Goal: Task Accomplishment & Management: Manage account settings

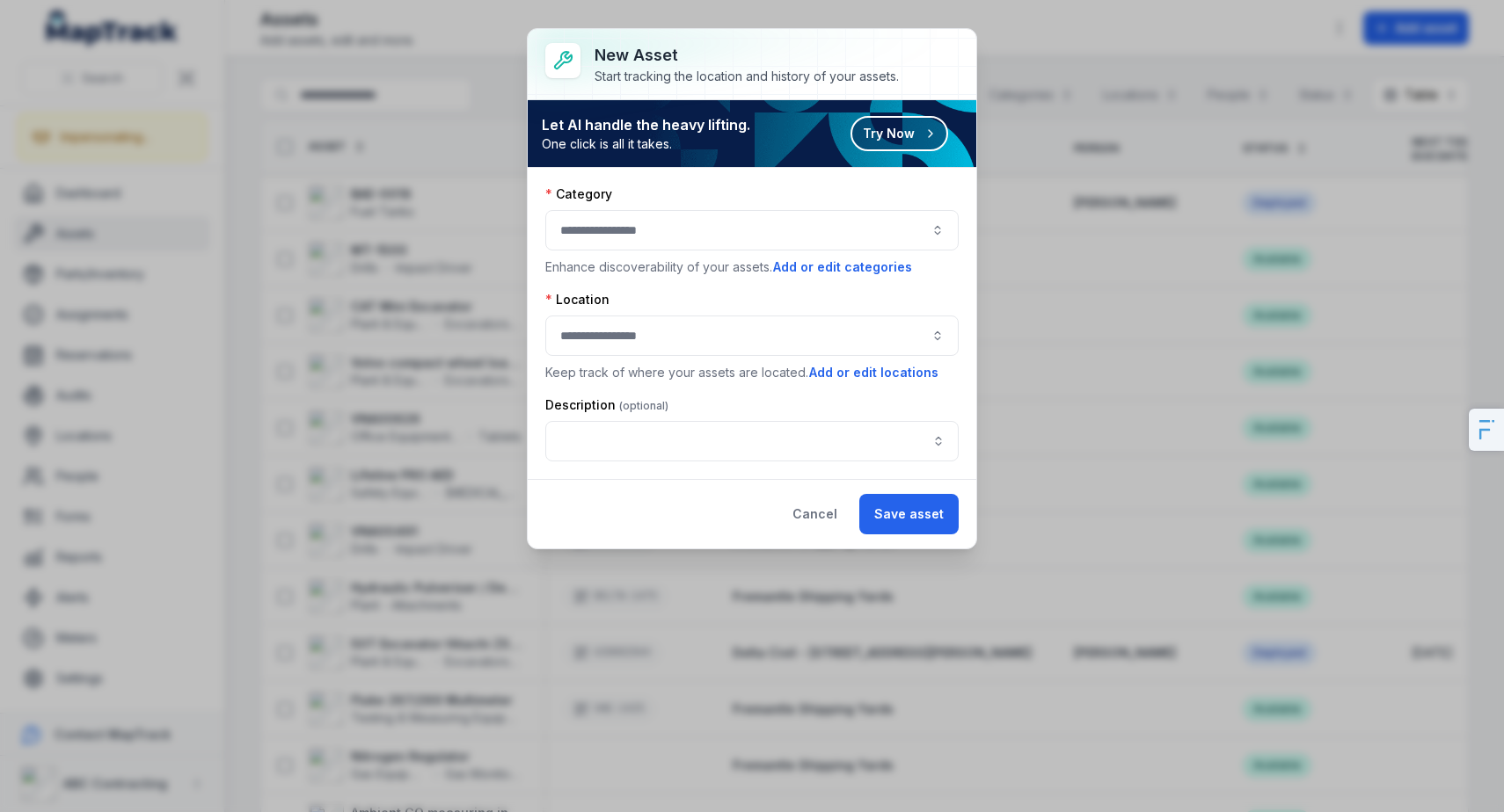
click at [892, 124] on button "Try Now" at bounding box center [899, 133] width 98 height 36
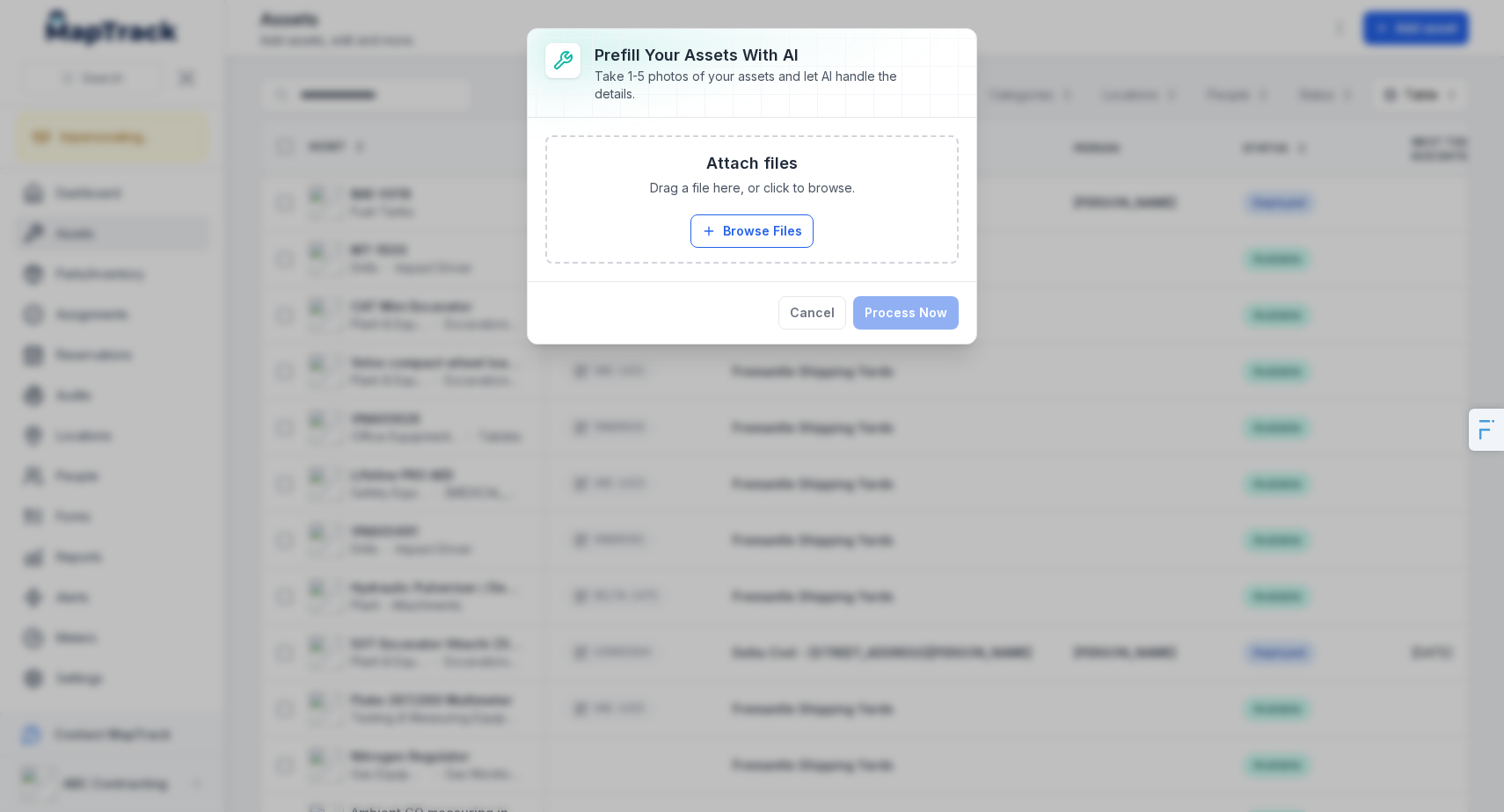
click at [800, 212] on div "Attach files Drag a file here, or click to browse. Browse Files Take Photos" at bounding box center [751, 199] width 410 height 125
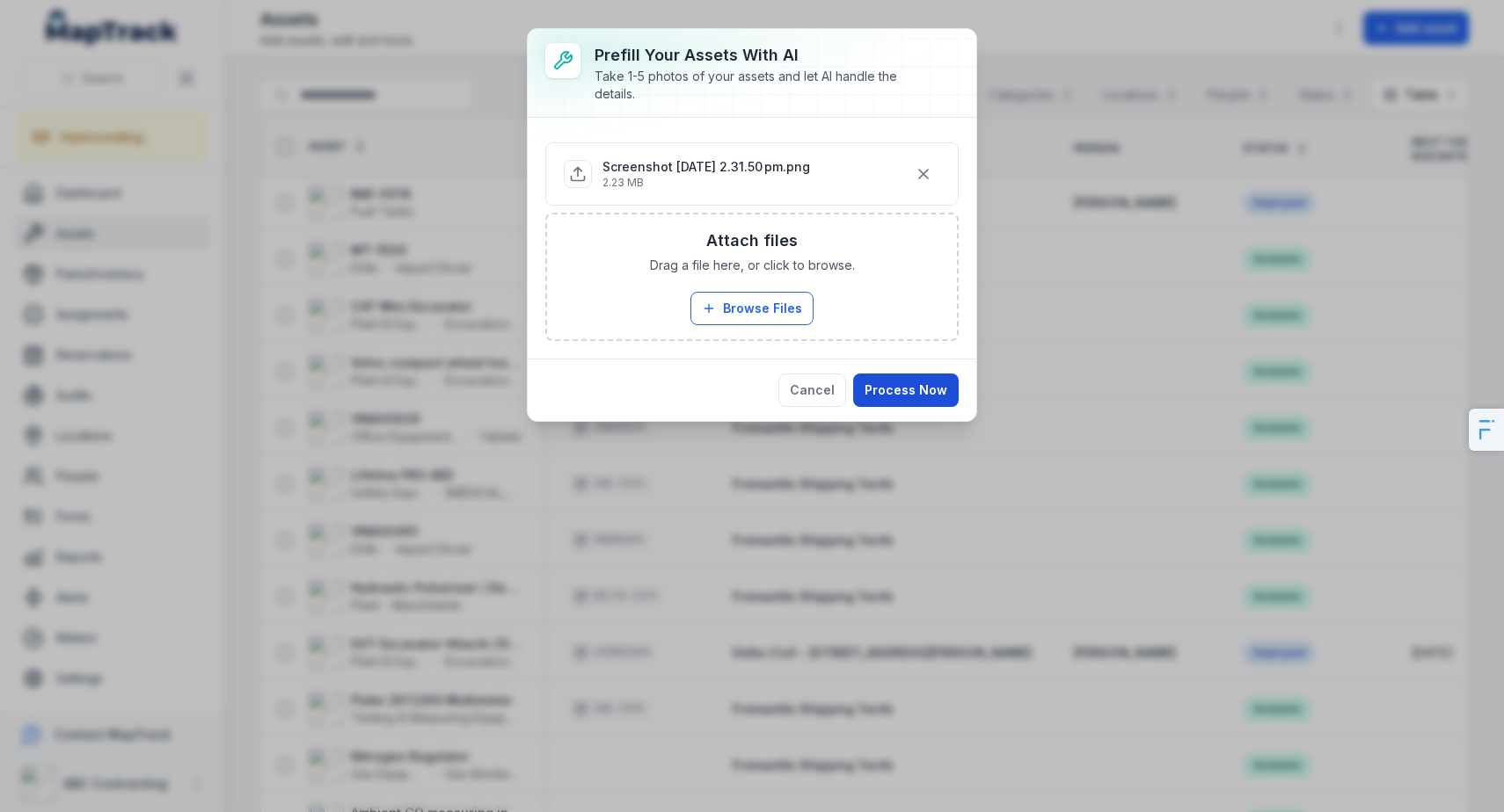
click at [908, 393] on button "Process Now" at bounding box center [906, 390] width 106 height 34
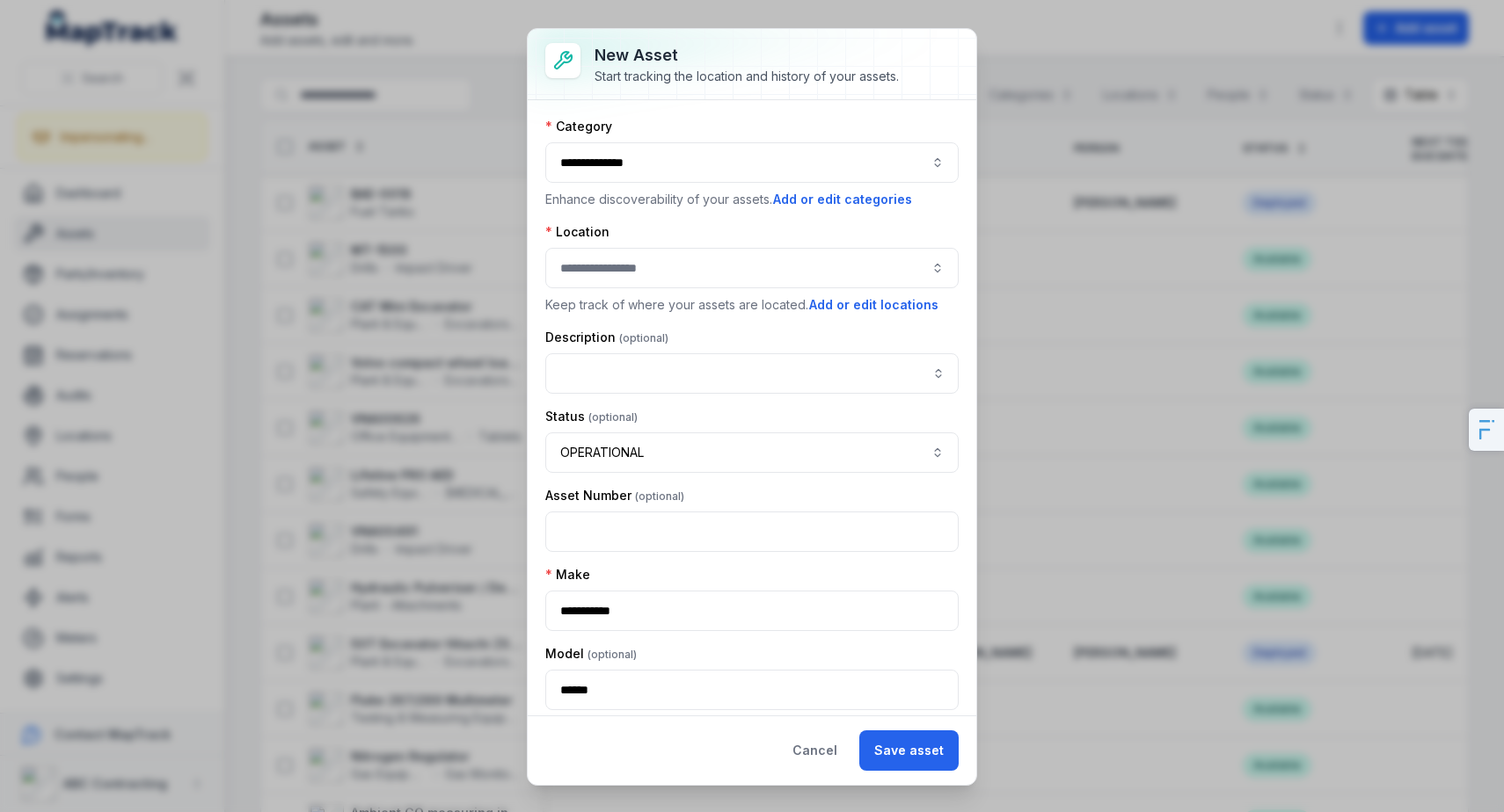
click at [606, 263] on div at bounding box center [752, 268] width 413 height 40
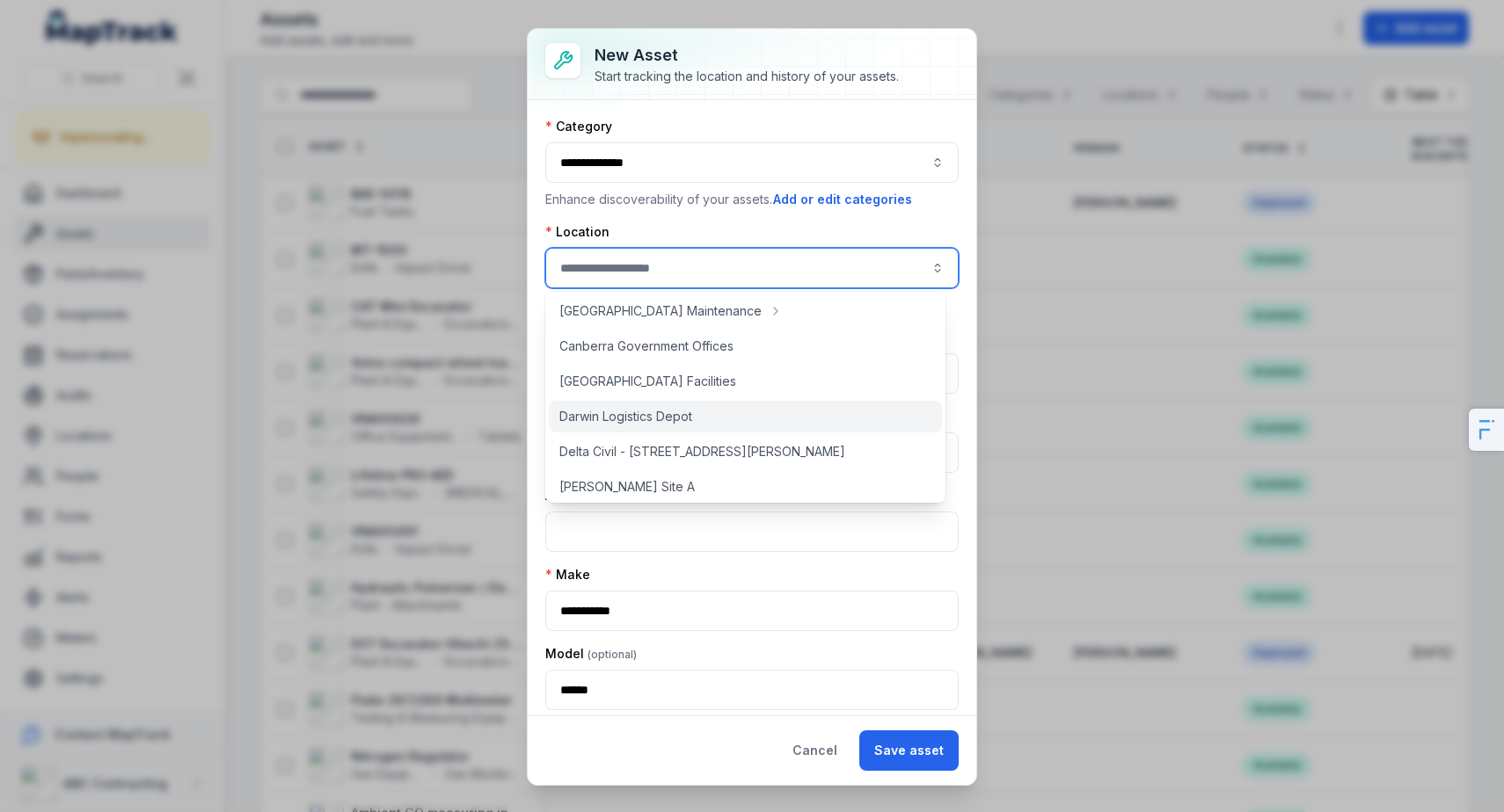
scroll to position [354, 0]
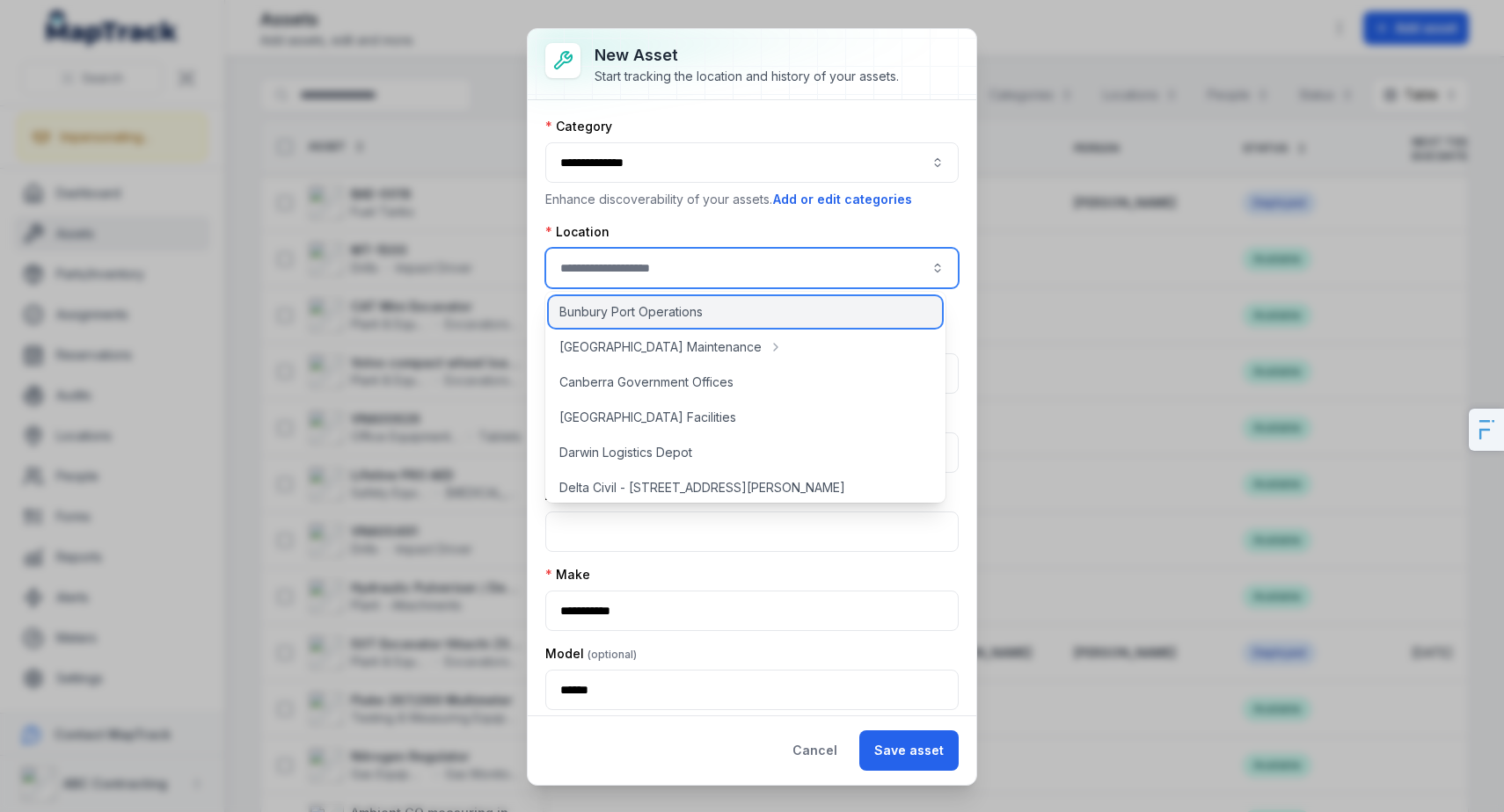
click at [619, 317] on span "Bunbury Port Operations" at bounding box center [631, 311] width 143 height 17
type input "**********"
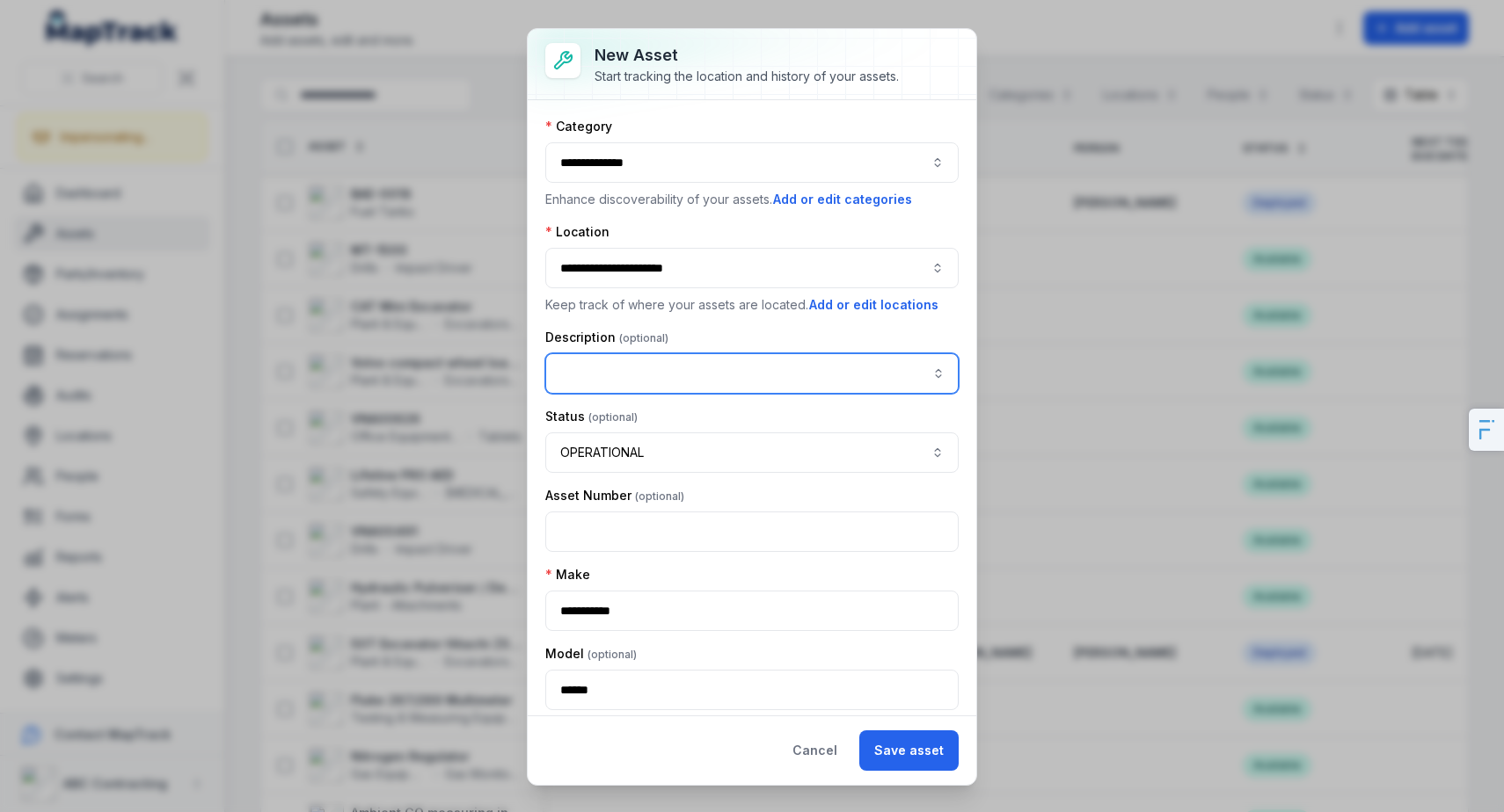
click at [678, 381] on input "asset-add:description-label" at bounding box center [752, 373] width 413 height 40
click at [735, 368] on input "asset-add:description-label" at bounding box center [752, 373] width 413 height 40
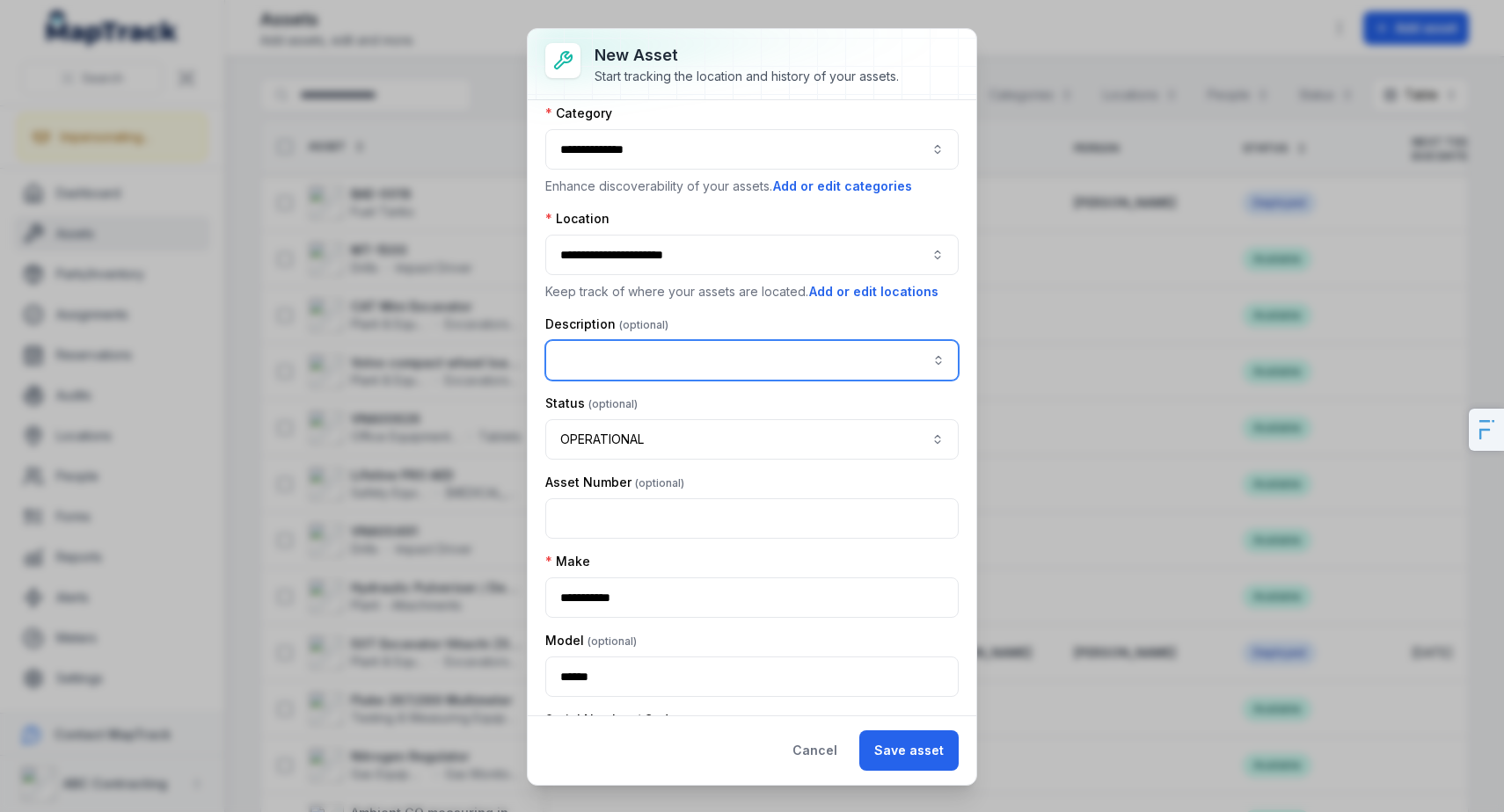
scroll to position [29, 0]
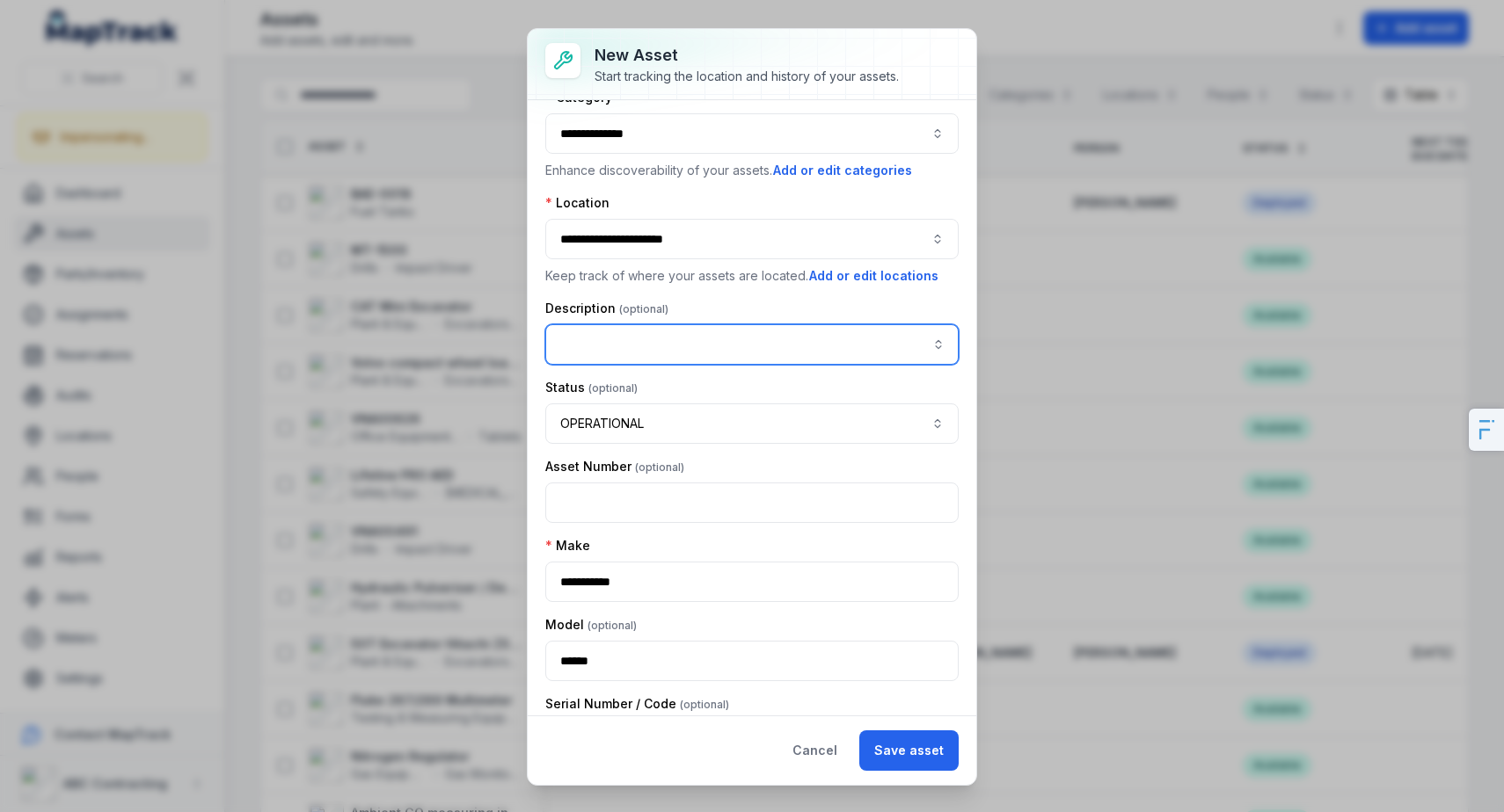
paste input "******"
click at [647, 396] on span "" AP1055 Paver "" at bounding box center [613, 391] width 99 height 15
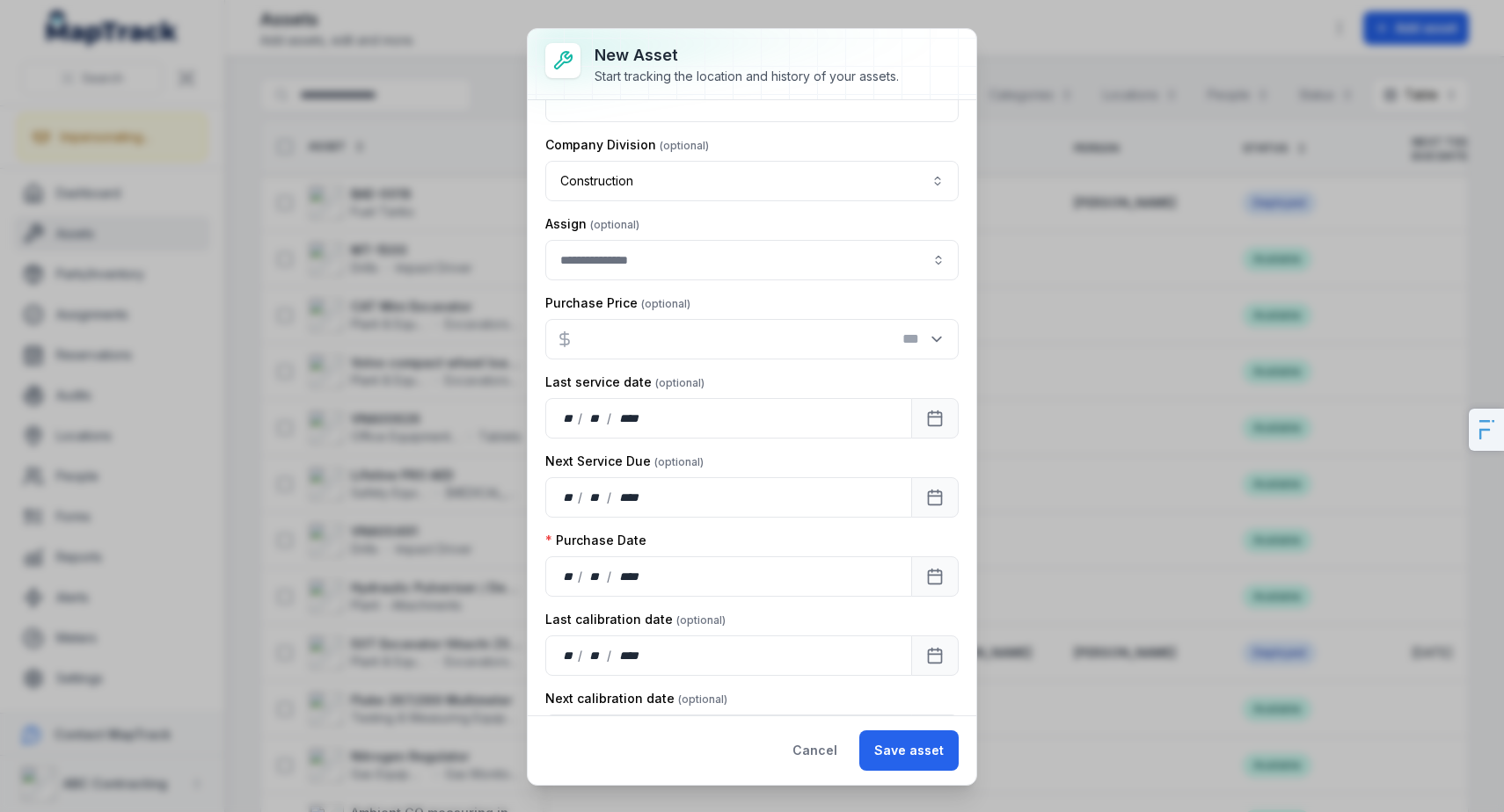
scroll to position [789, 0]
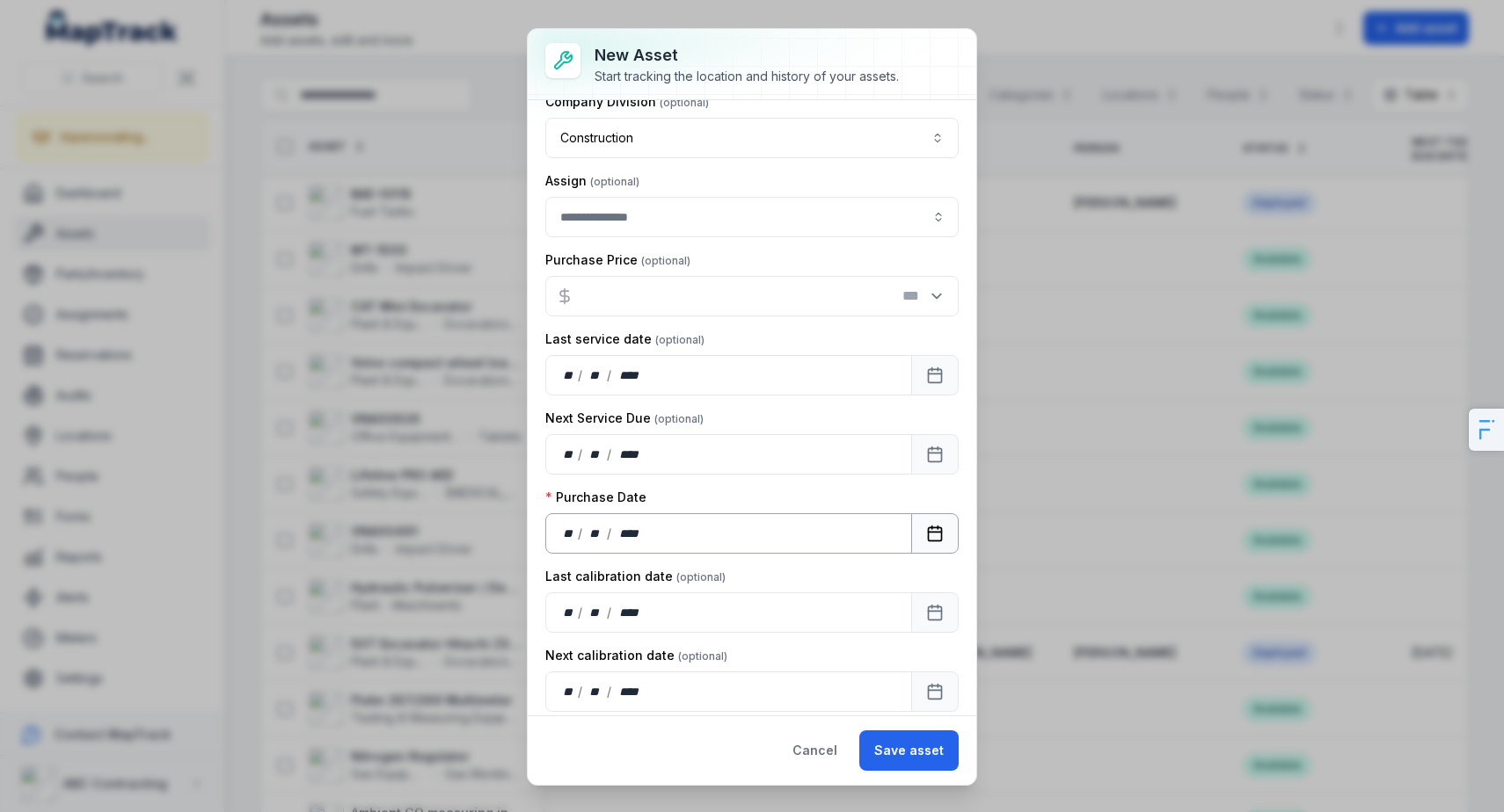
type input "**********"
click at [929, 527] on rect "Calendar" at bounding box center [935, 534] width 13 height 13
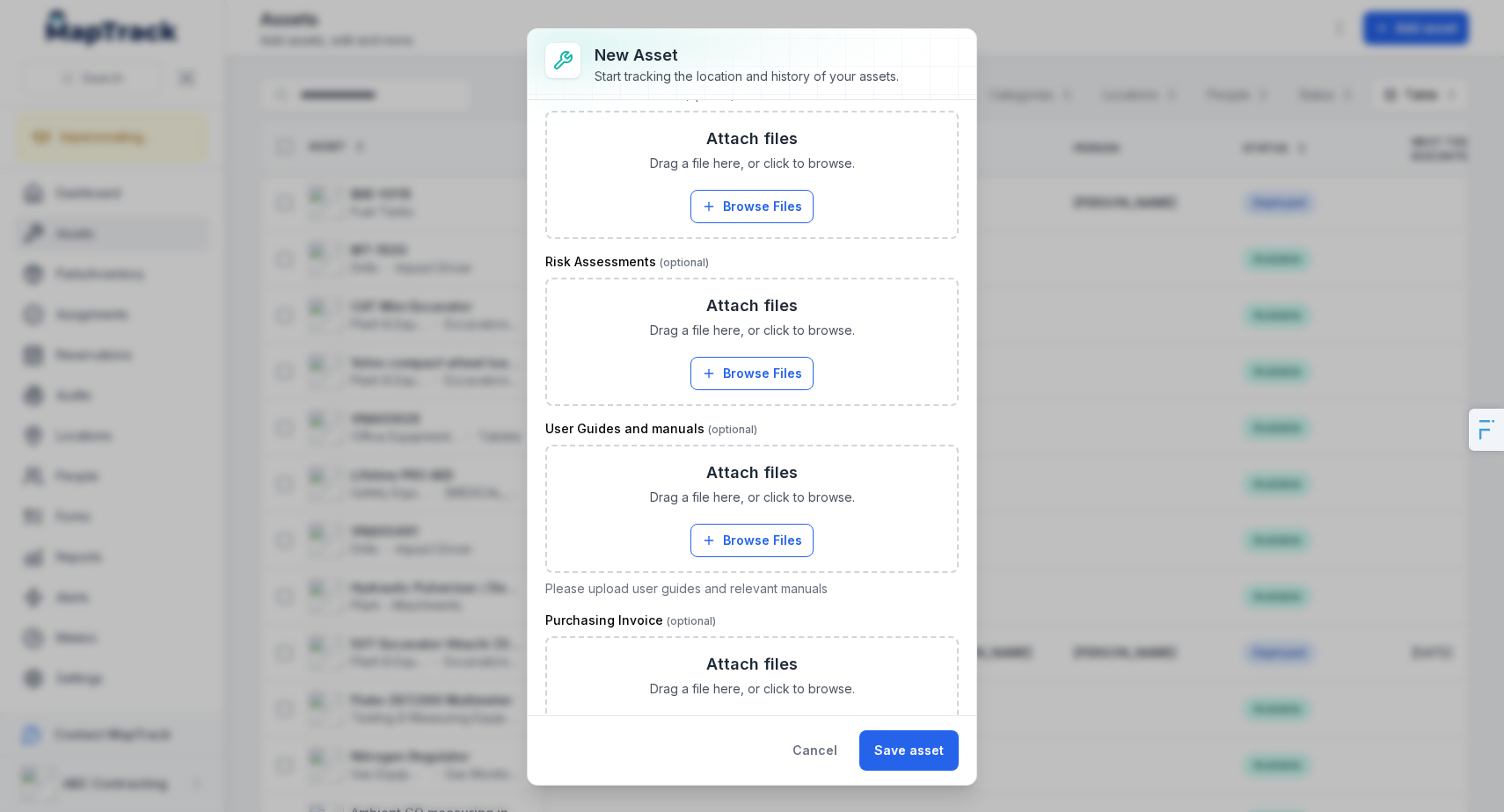
scroll to position [2296, 0]
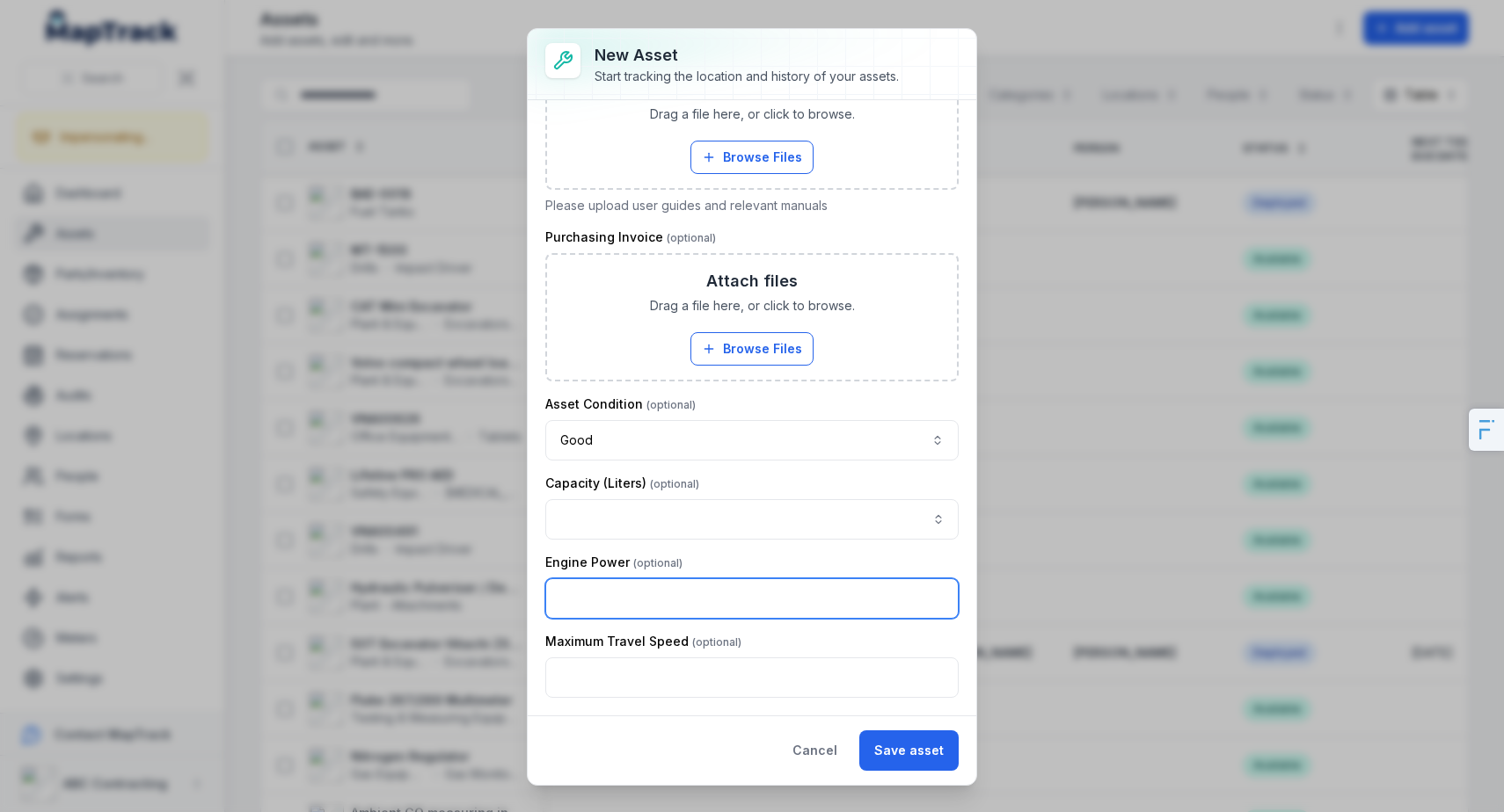
click at [590, 590] on input "text" at bounding box center [752, 599] width 413 height 40
paste input "******"
type input "******"
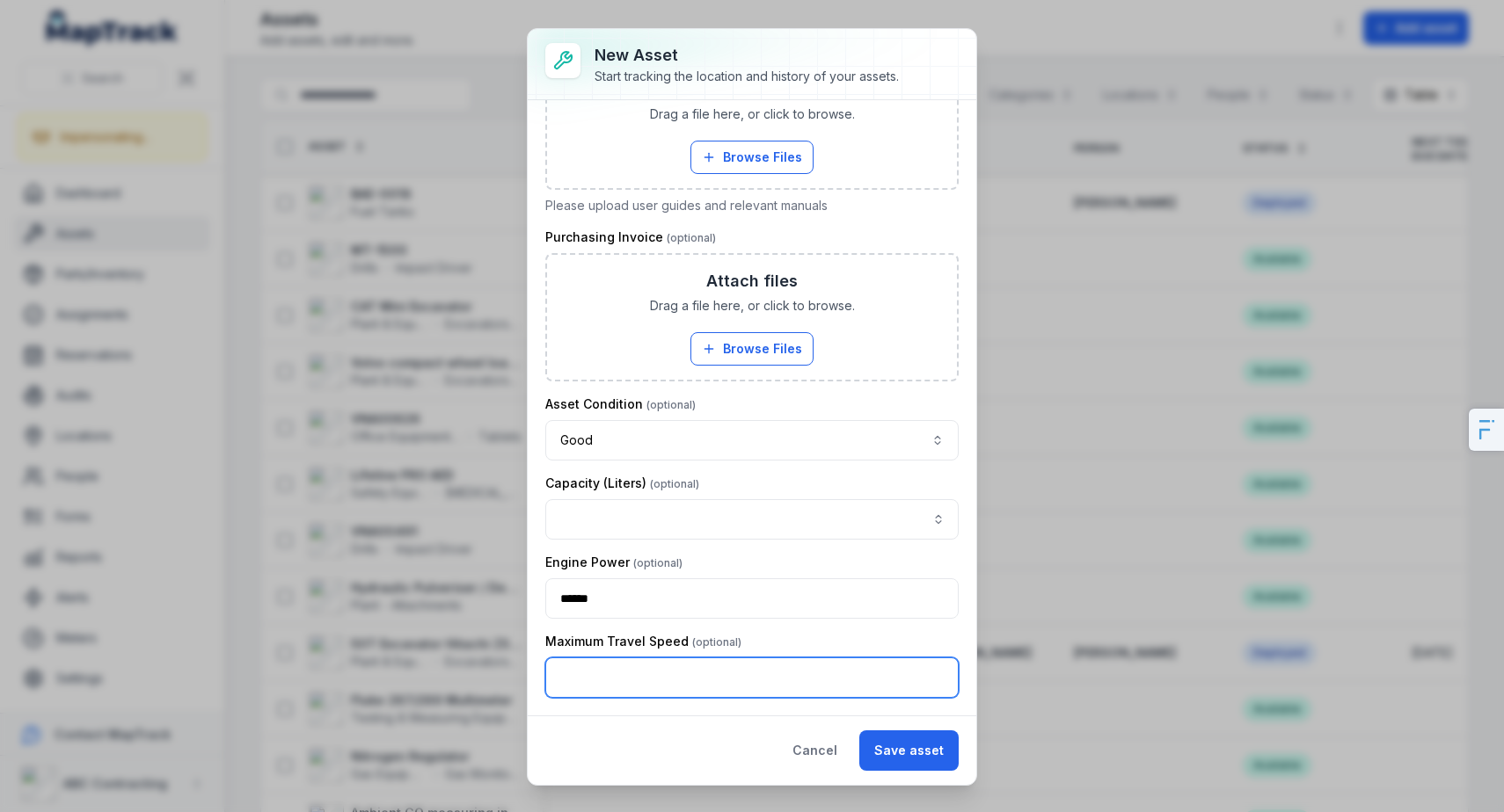
click at [642, 659] on input "text" at bounding box center [752, 678] width 413 height 40
paste input "*********"
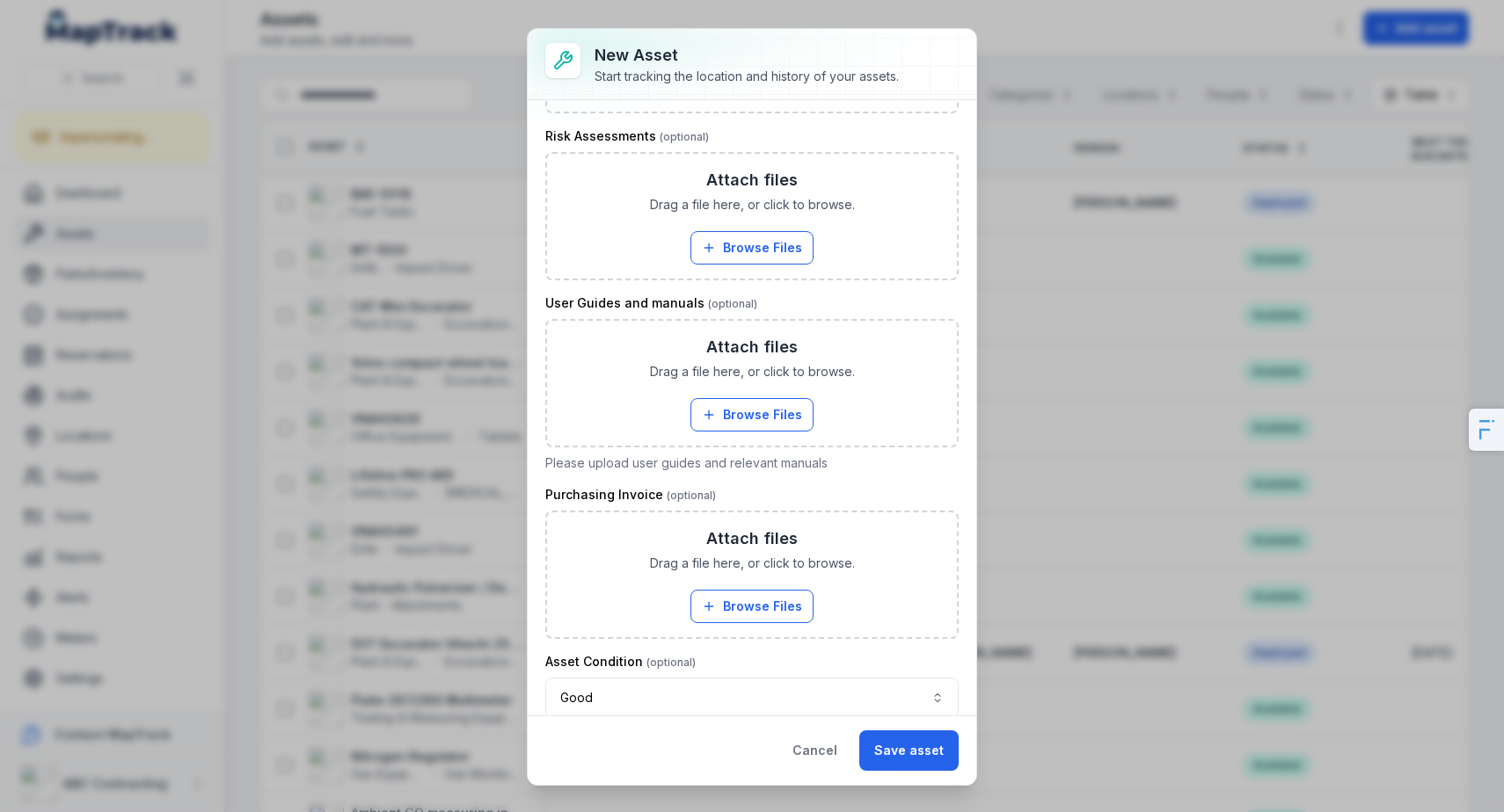
scroll to position [1952, 0]
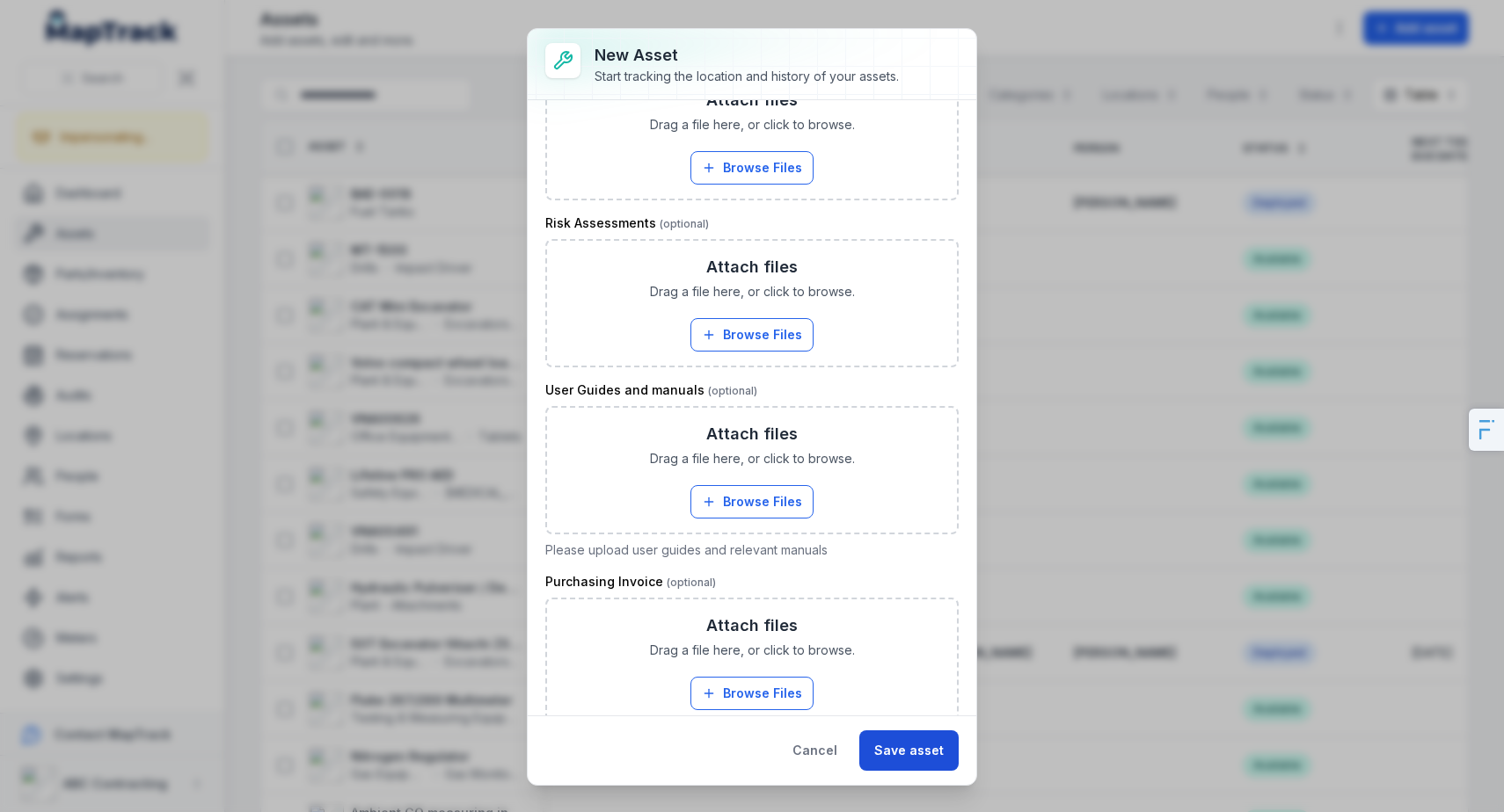
type input "*********"
click at [942, 757] on button "Save asset" at bounding box center [909, 751] width 99 height 40
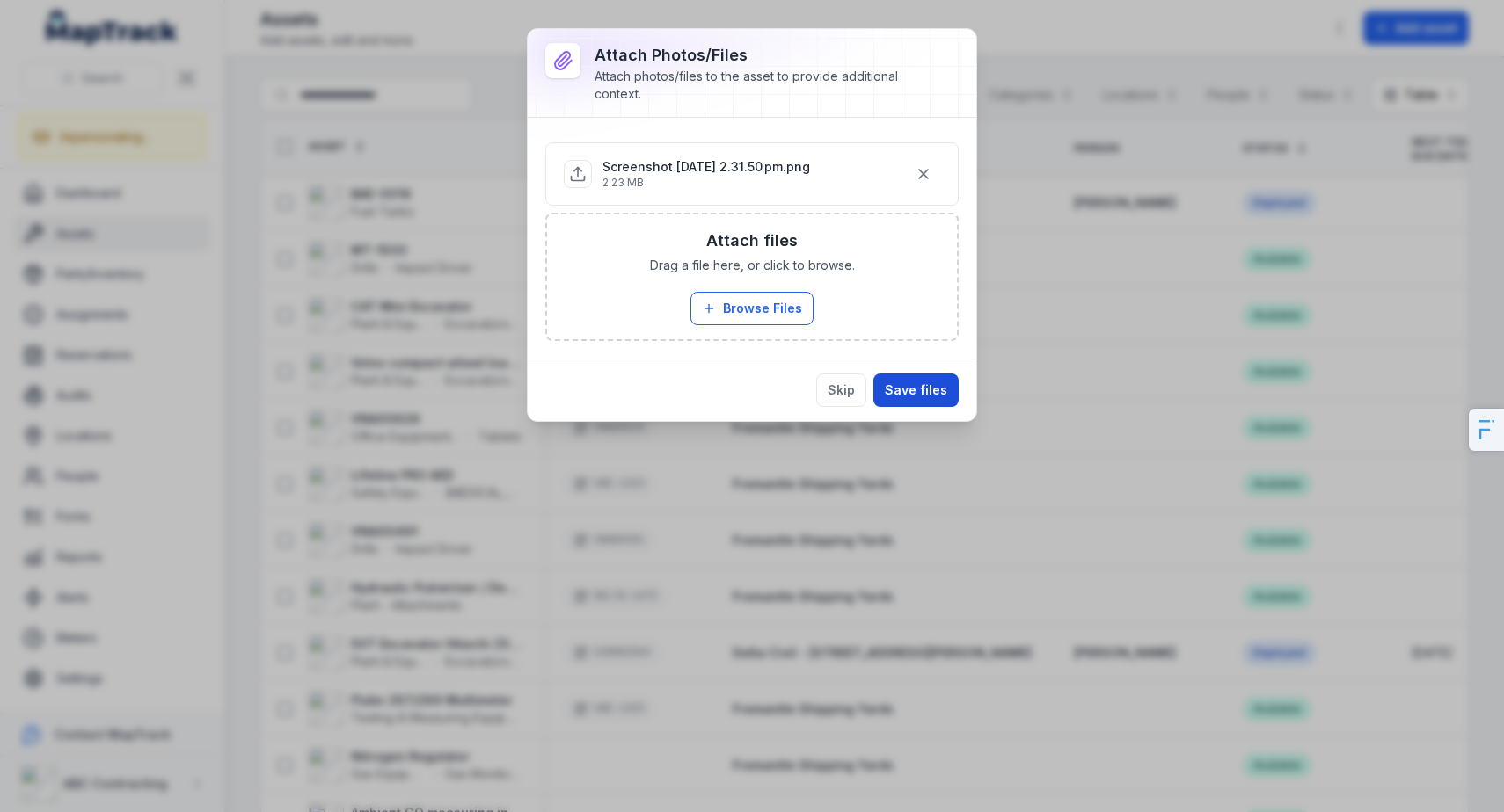
click at [934, 386] on button "Save files" at bounding box center [915, 390] width 85 height 34
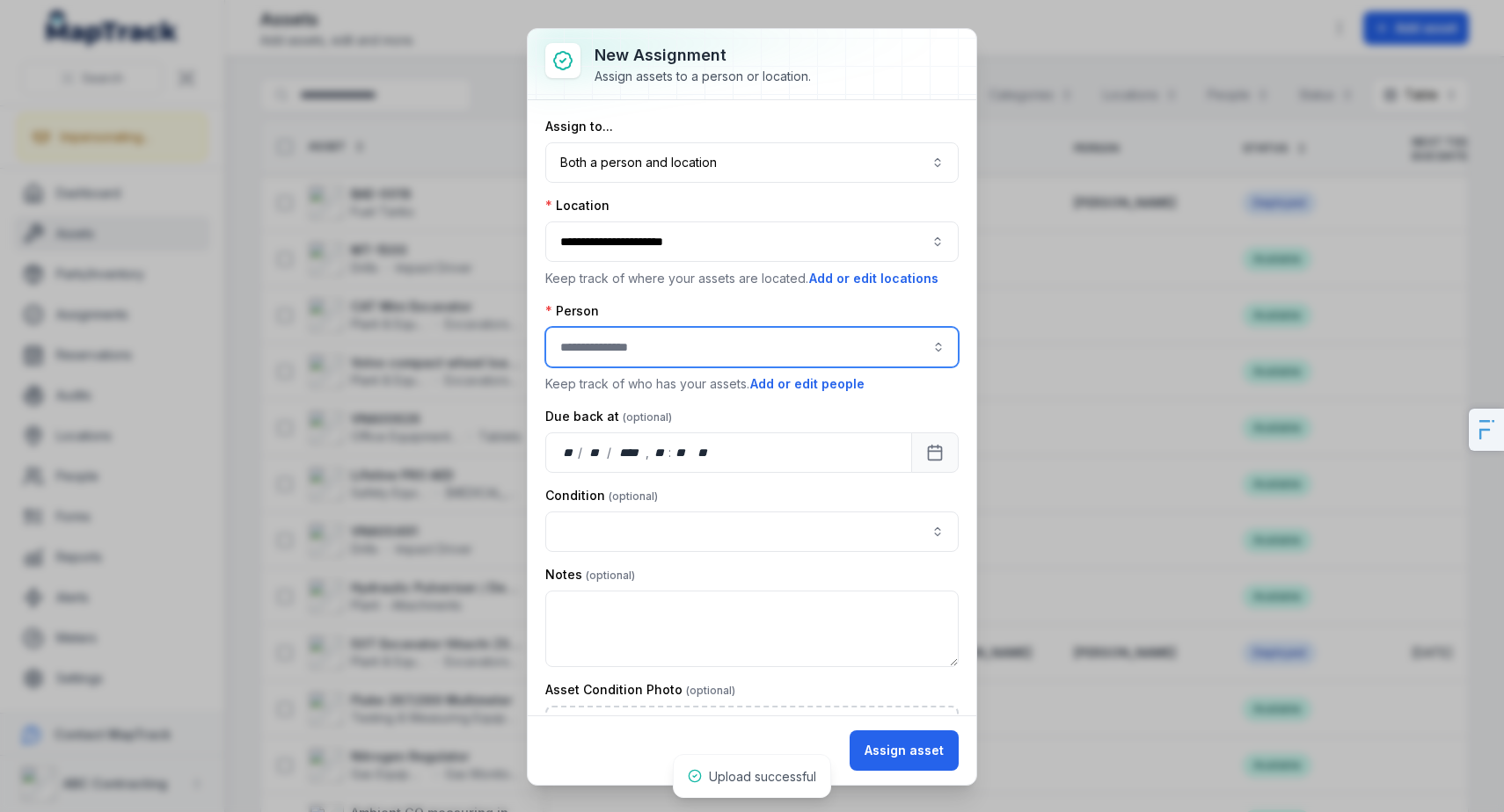
click at [650, 351] on input "assignment-add:person-label" at bounding box center [752, 348] width 413 height 40
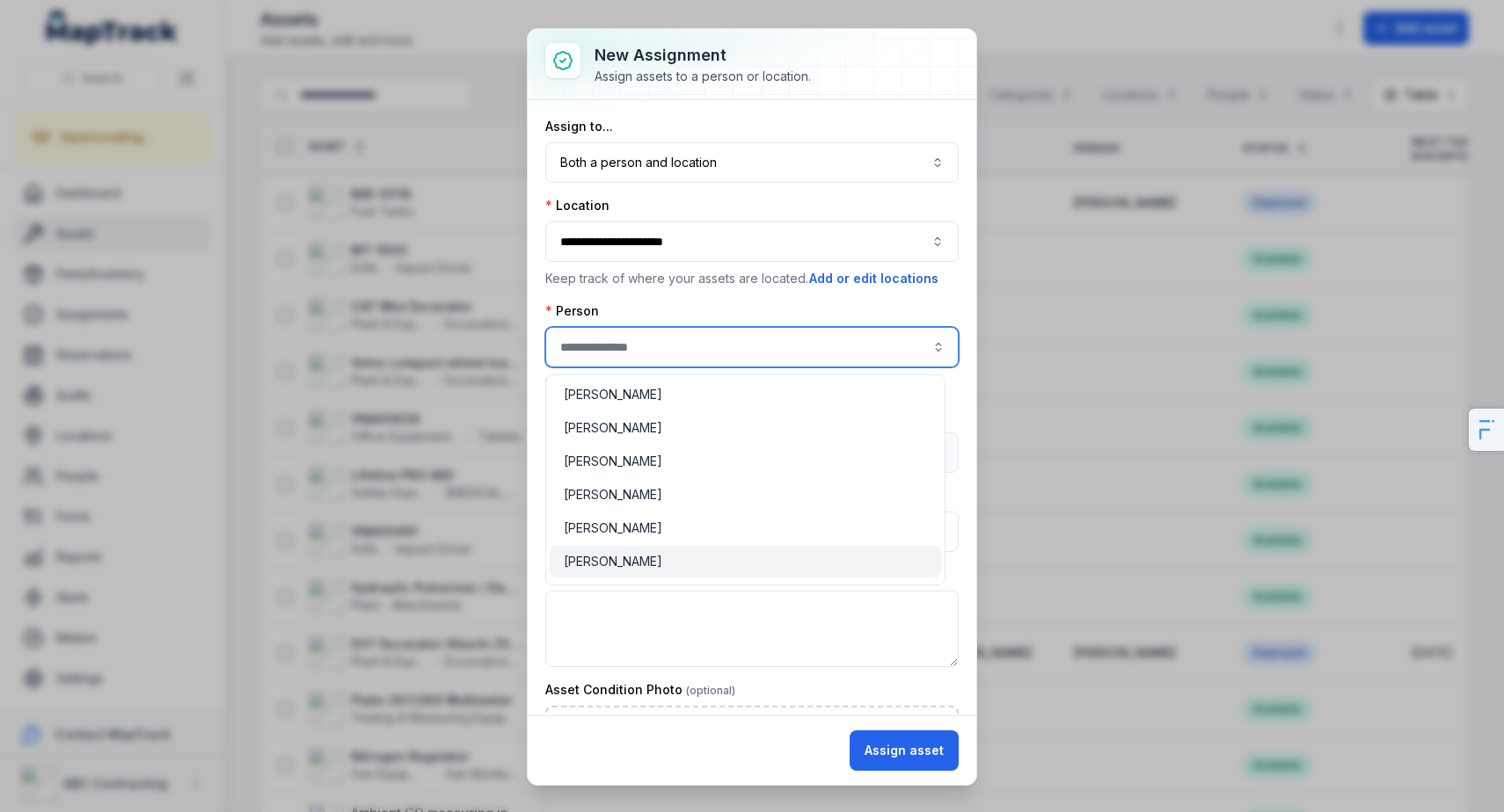
type input "**********"
click at [635, 564] on span "[PERSON_NAME]" at bounding box center [613, 561] width 99 height 17
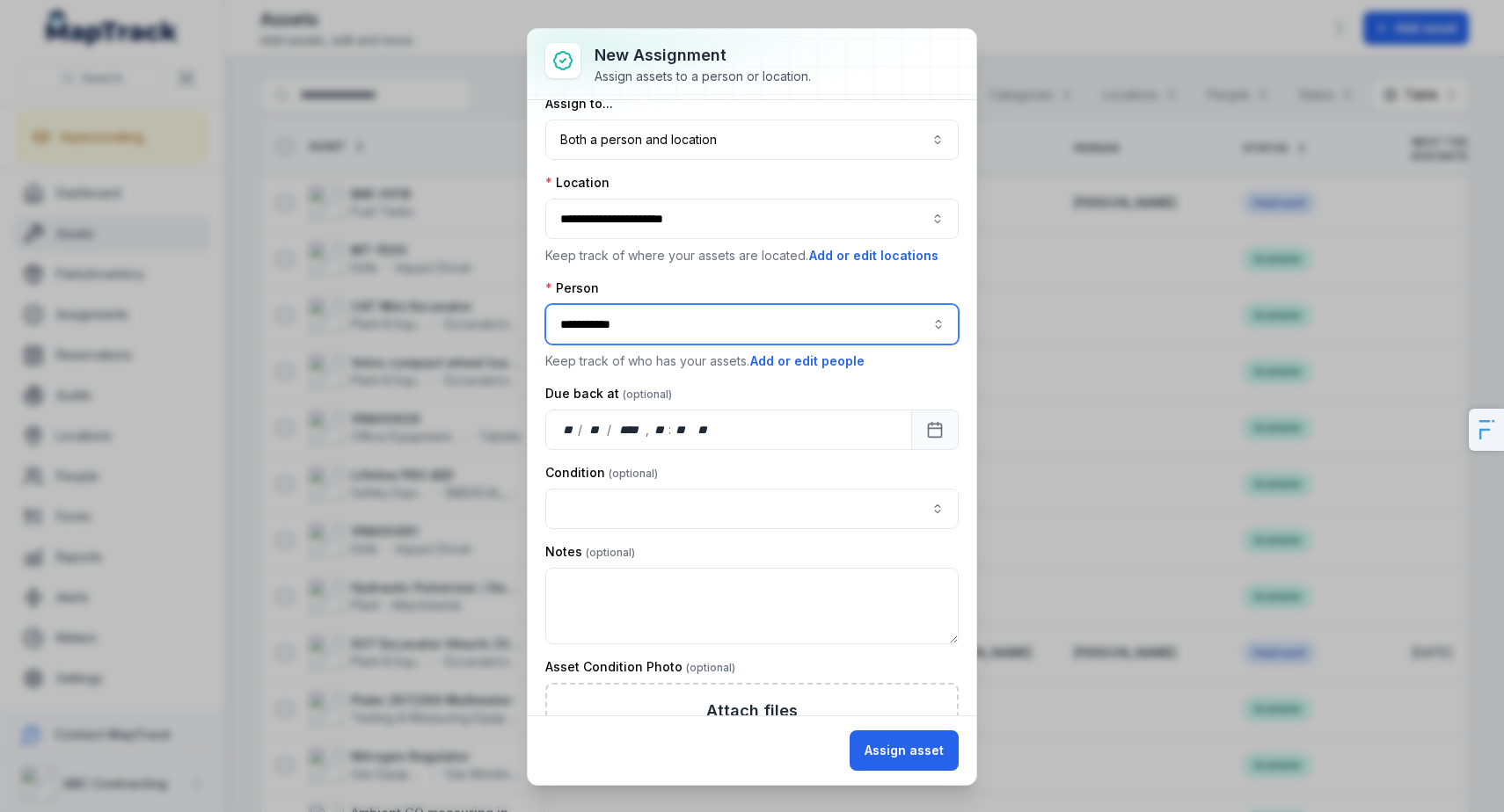
scroll to position [18, 0]
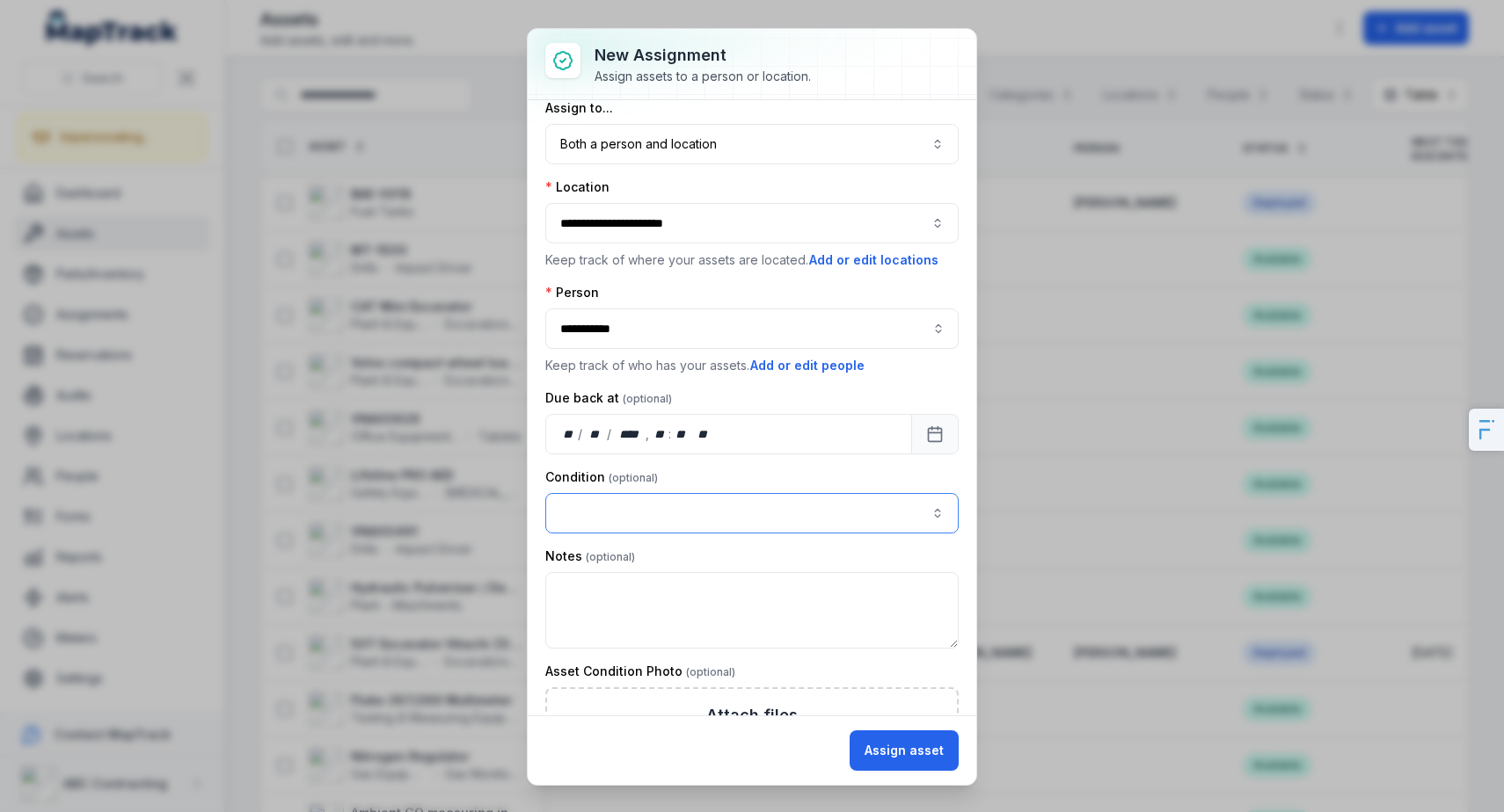
click at [637, 513] on button "button" at bounding box center [752, 514] width 413 height 40
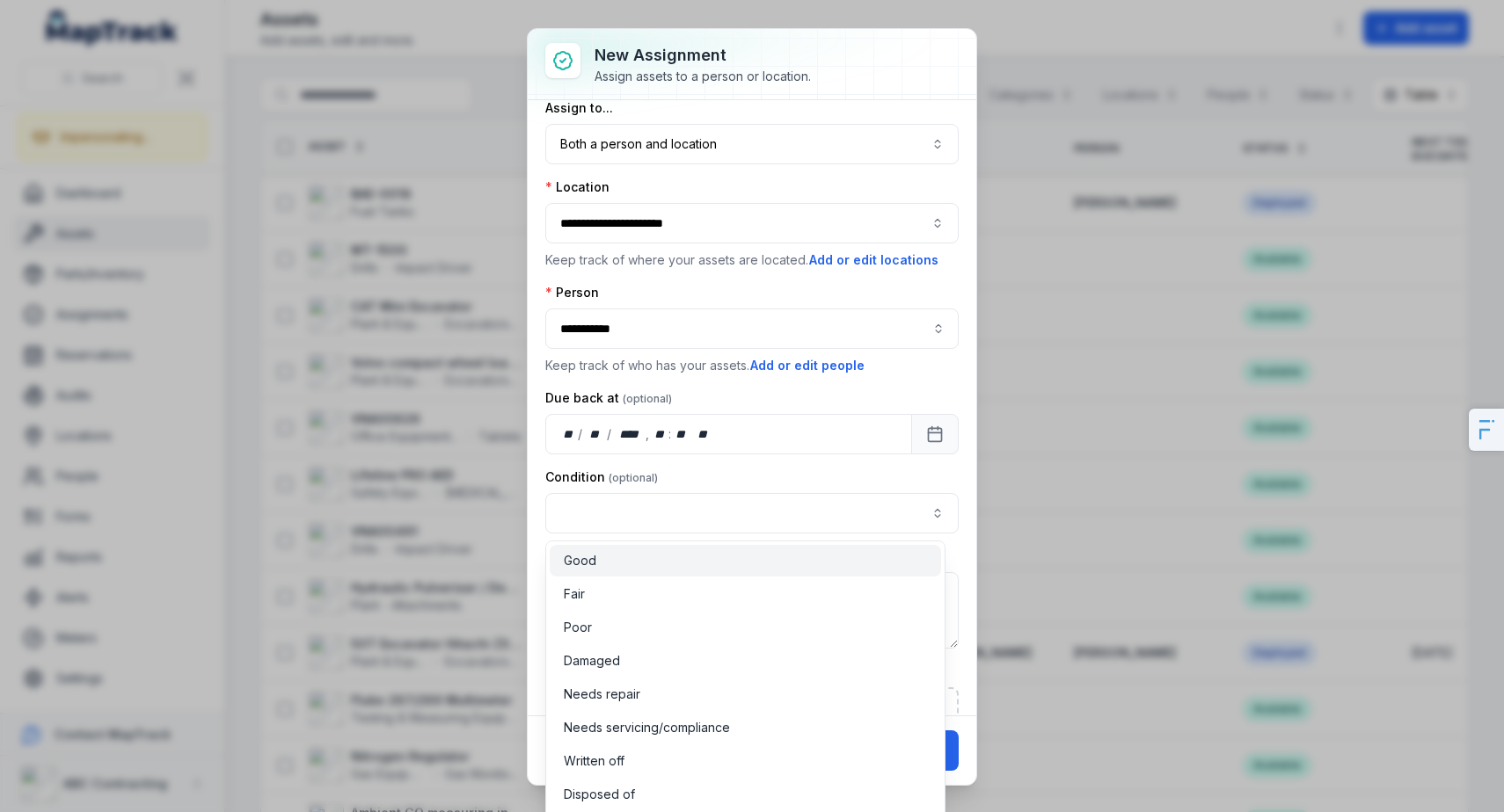
click at [638, 573] on div "Good" at bounding box center [745, 561] width 392 height 32
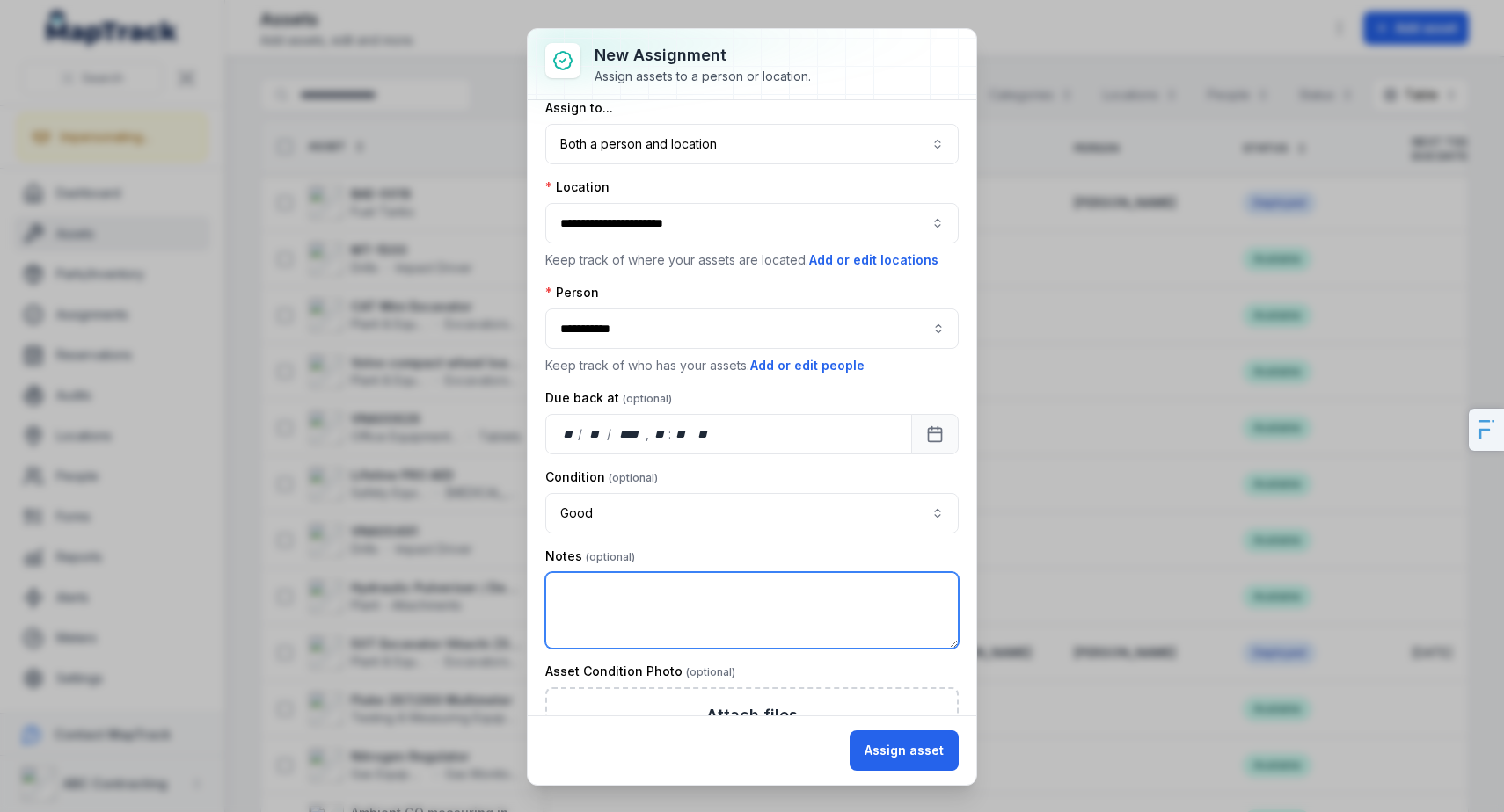
click at [634, 592] on textarea at bounding box center [752, 610] width 413 height 77
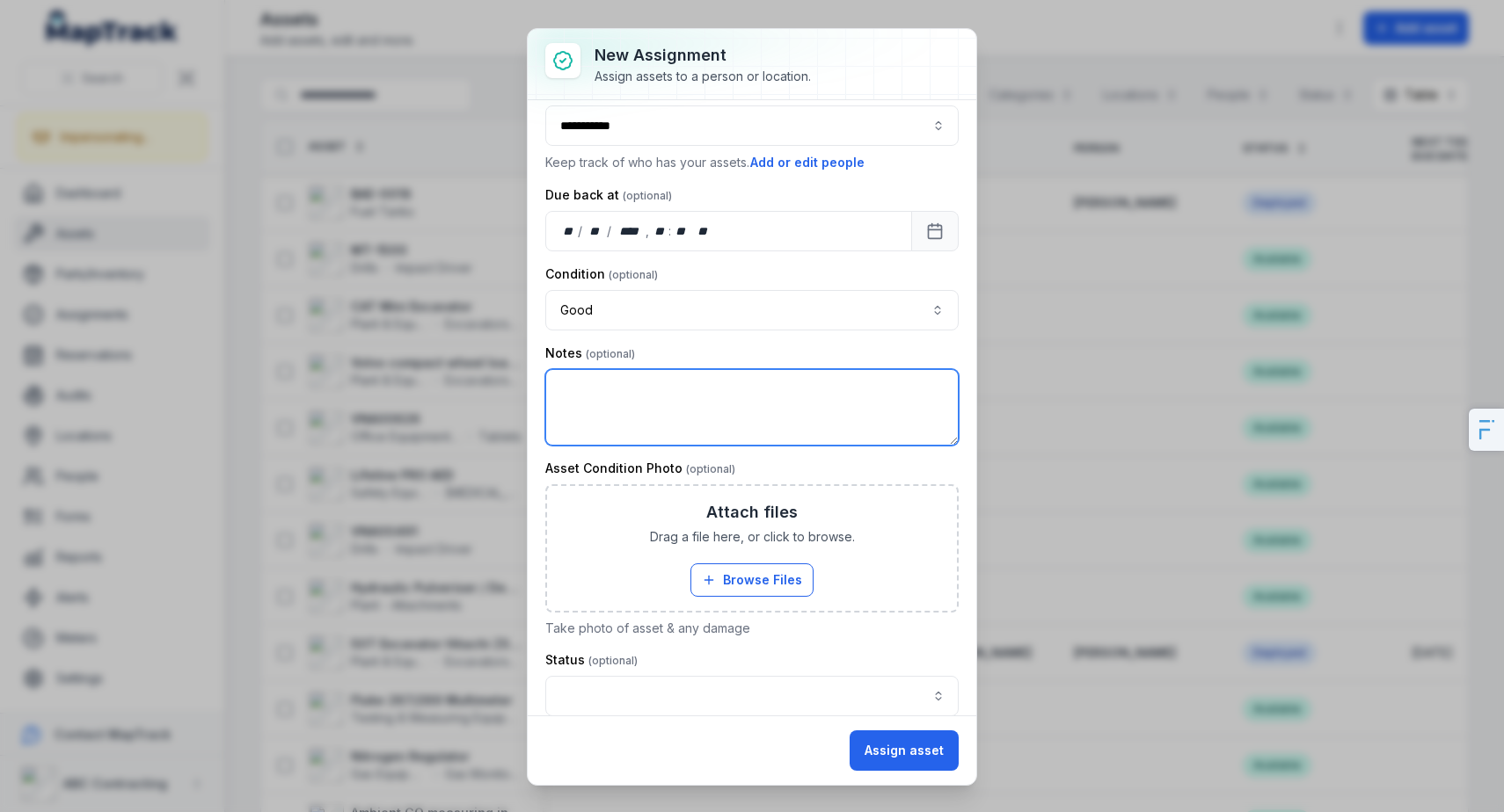
scroll to position [450, 0]
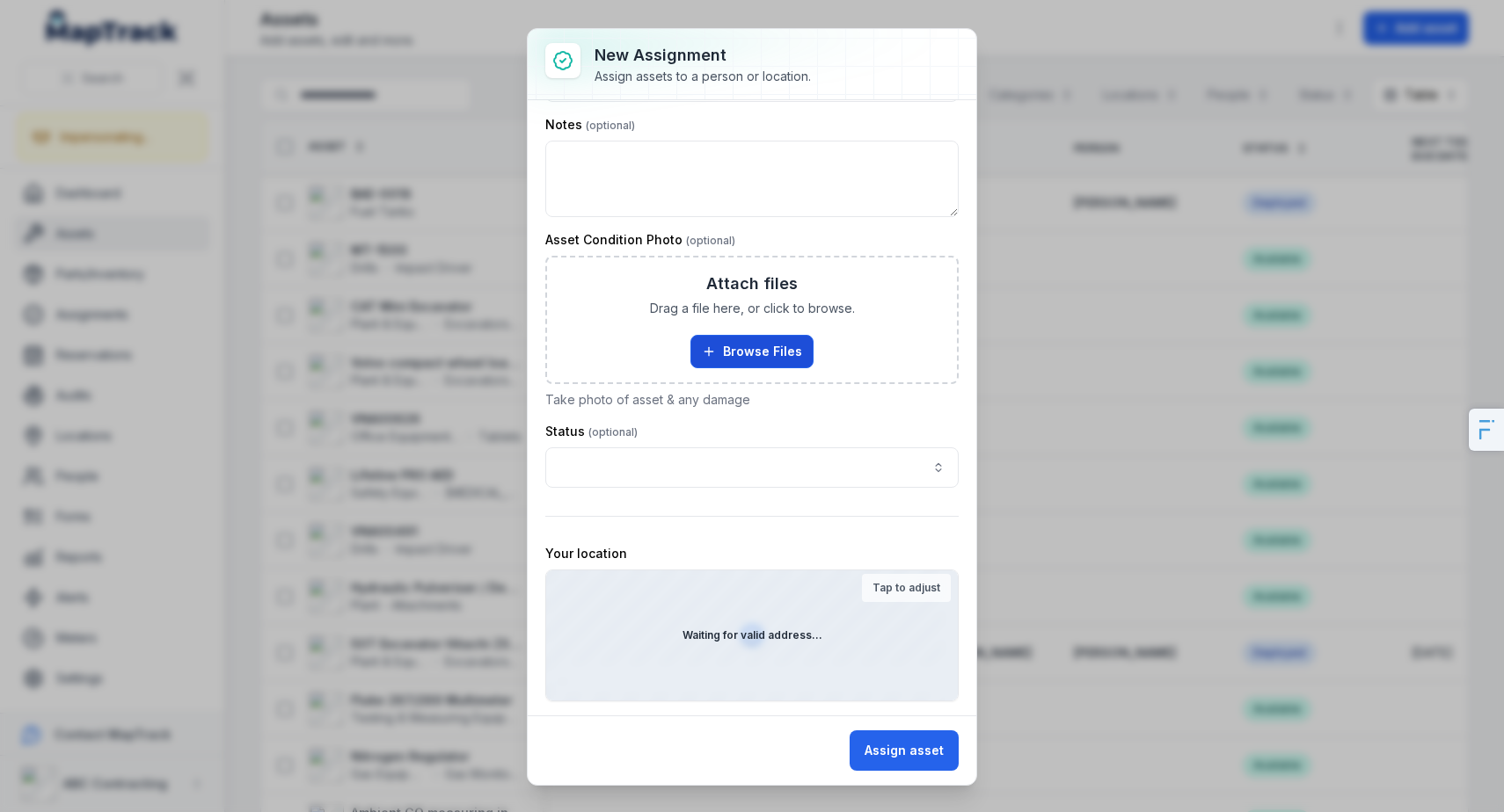
click at [752, 359] on button "Browse Files" at bounding box center [752, 351] width 123 height 34
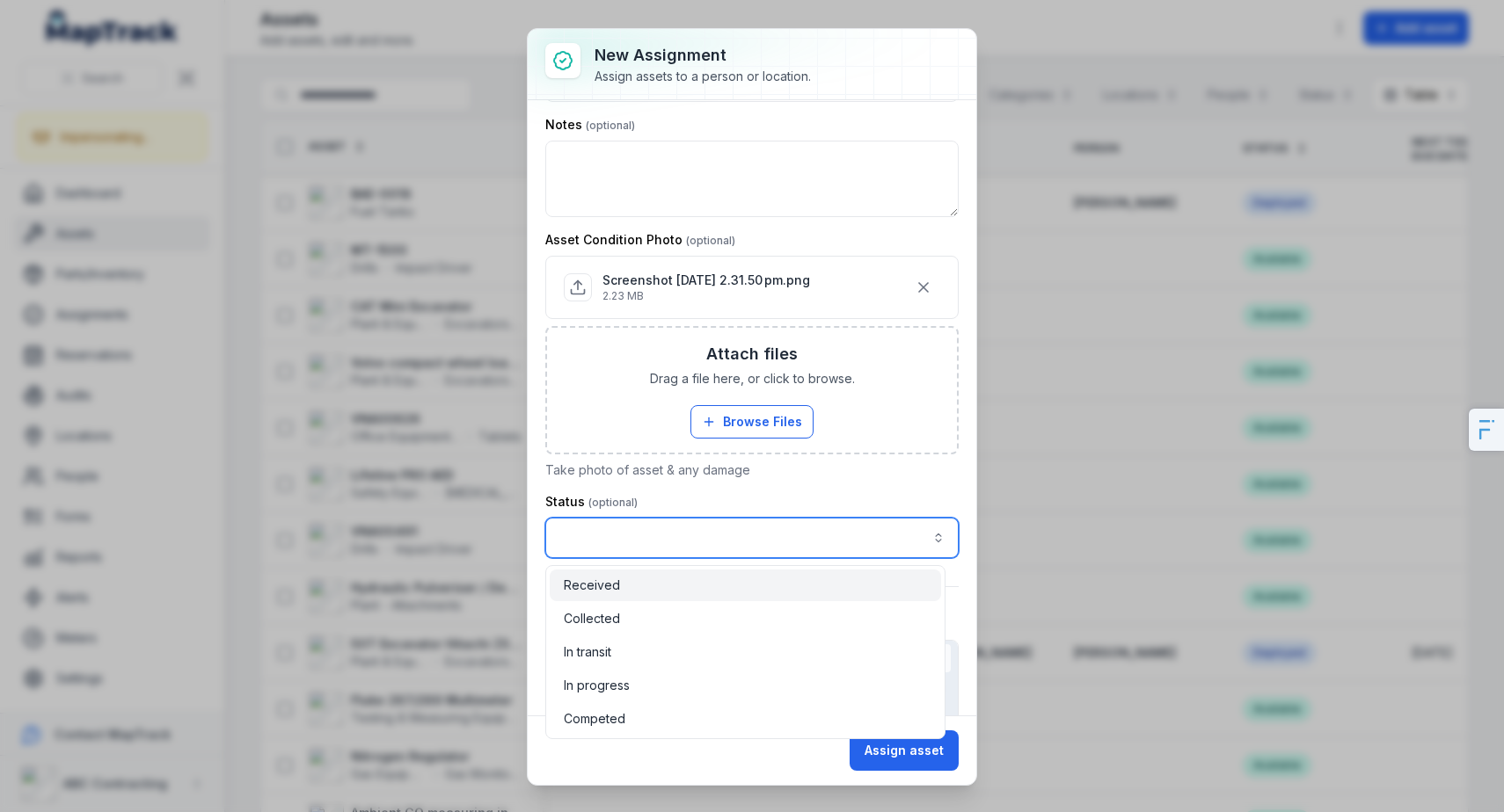
click at [627, 542] on input "assignment-add:cf[1a526681-56ed-4d33-a366-272b18425df2]-label" at bounding box center [752, 538] width 413 height 40
type input "**********"
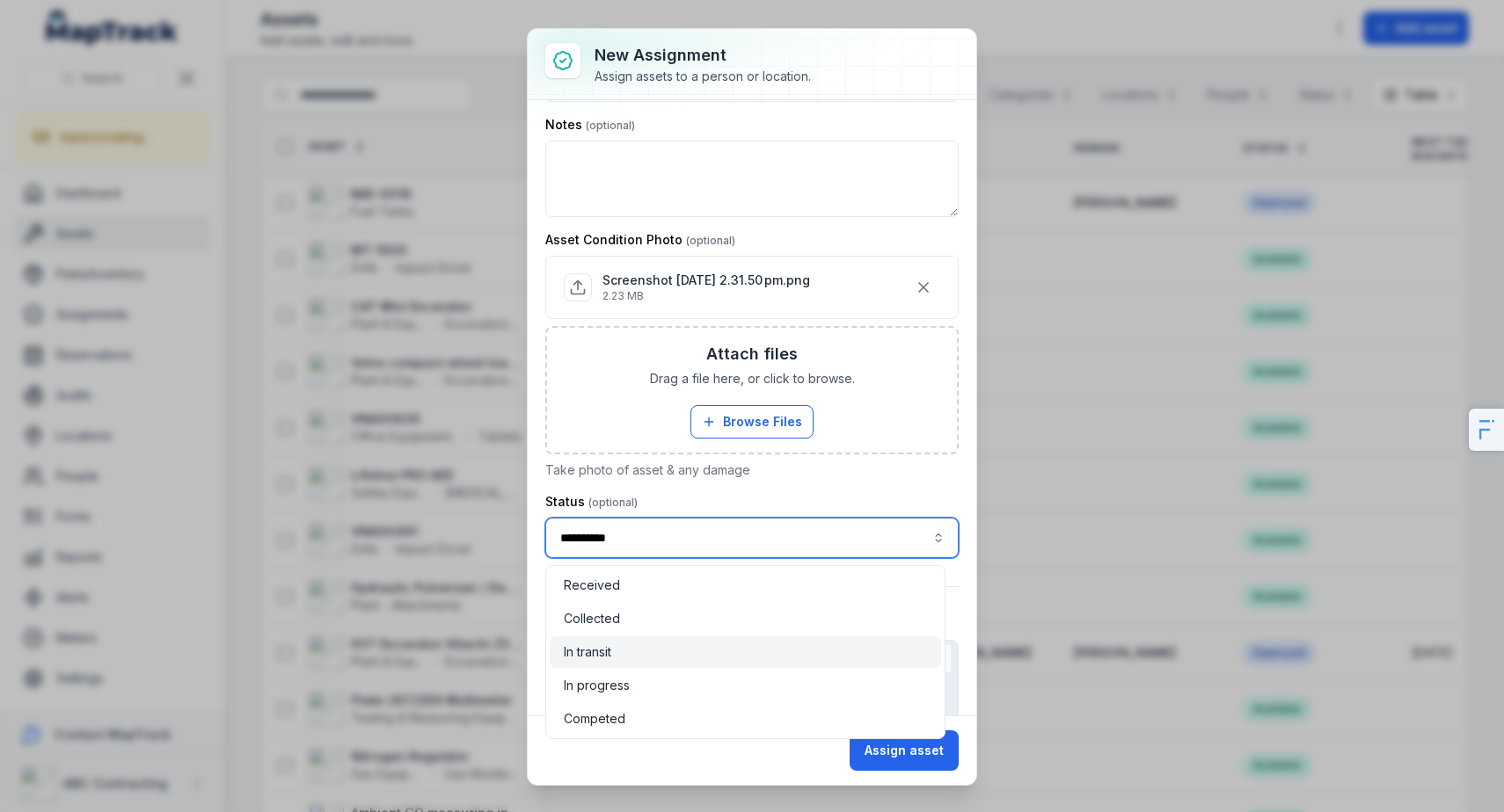
click at [623, 661] on div "In transit" at bounding box center [745, 652] width 392 height 32
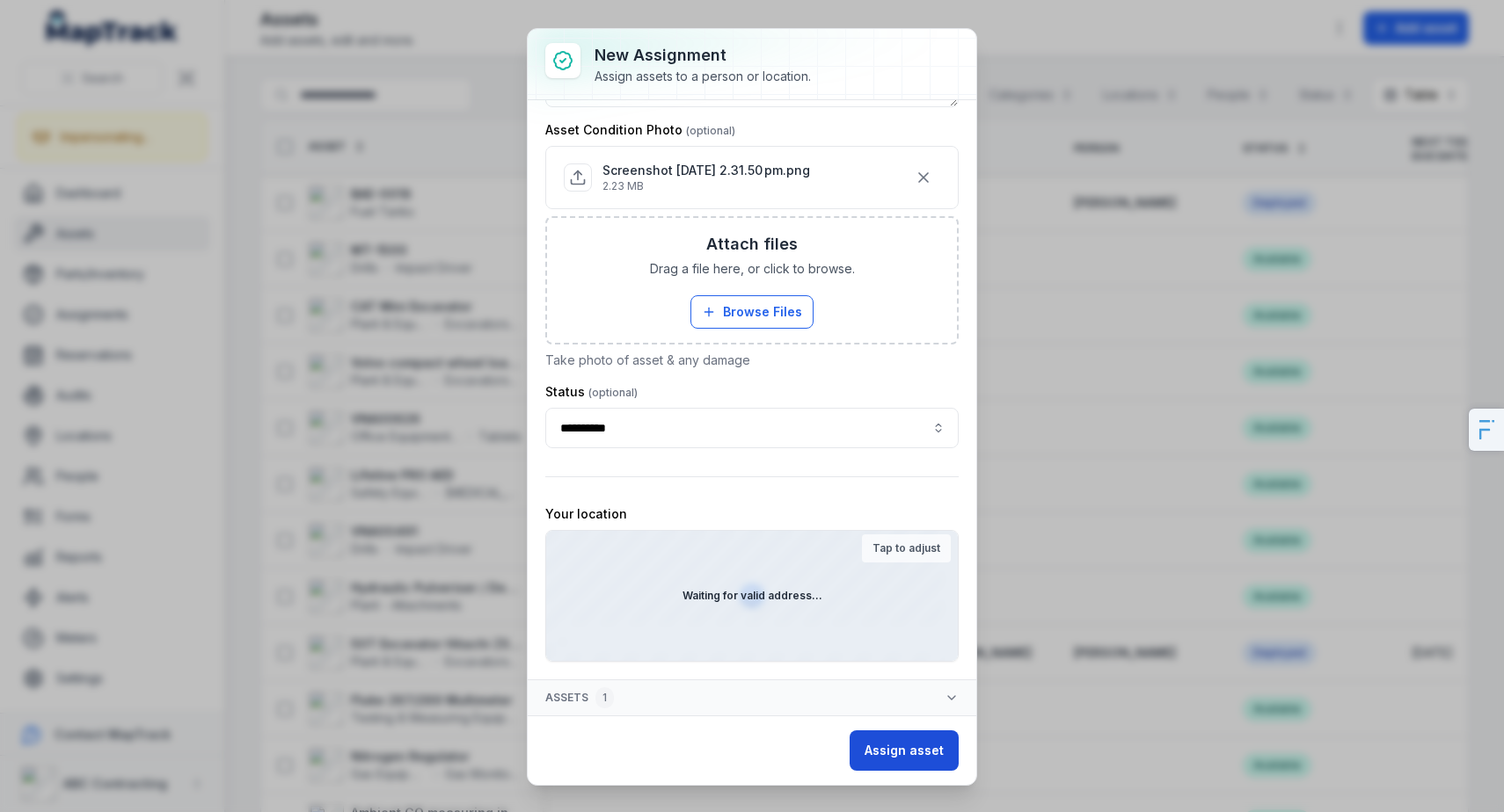
click at [940, 761] on button "Assign asset" at bounding box center [904, 751] width 110 height 40
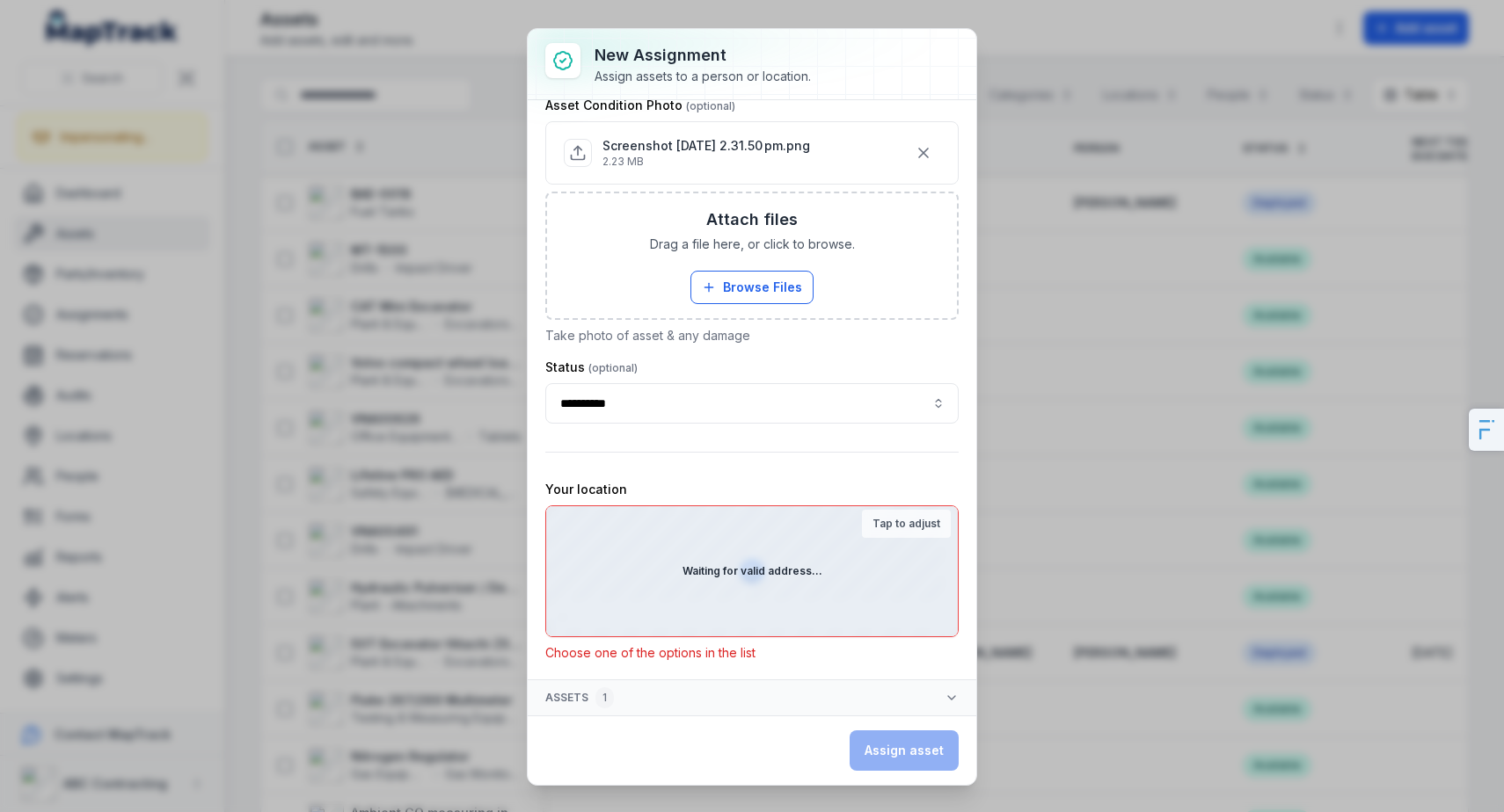
click at [779, 580] on div "Waiting for valid address..." at bounding box center [751, 571] width 412 height 130
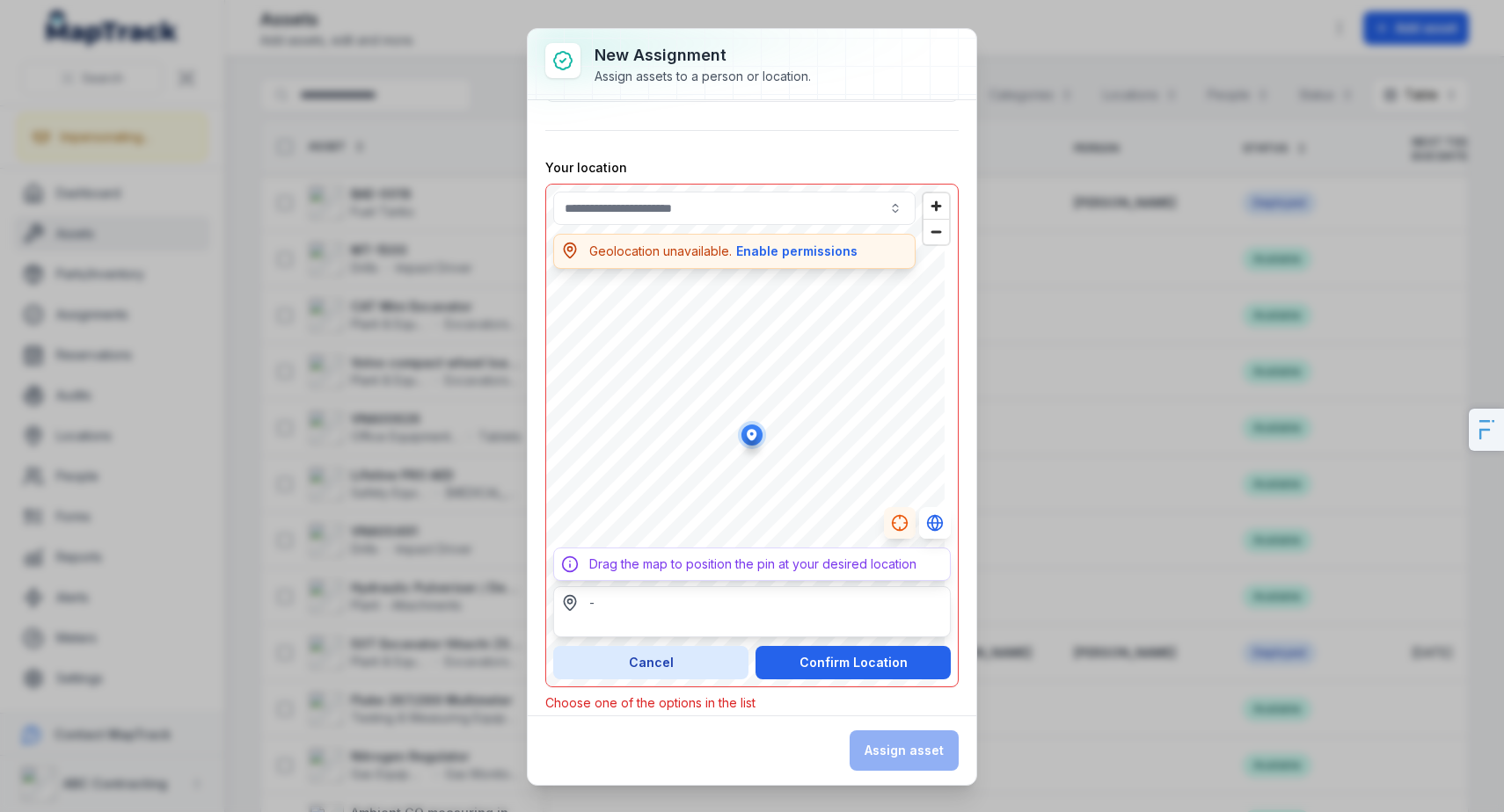
scroll to position [913, 0]
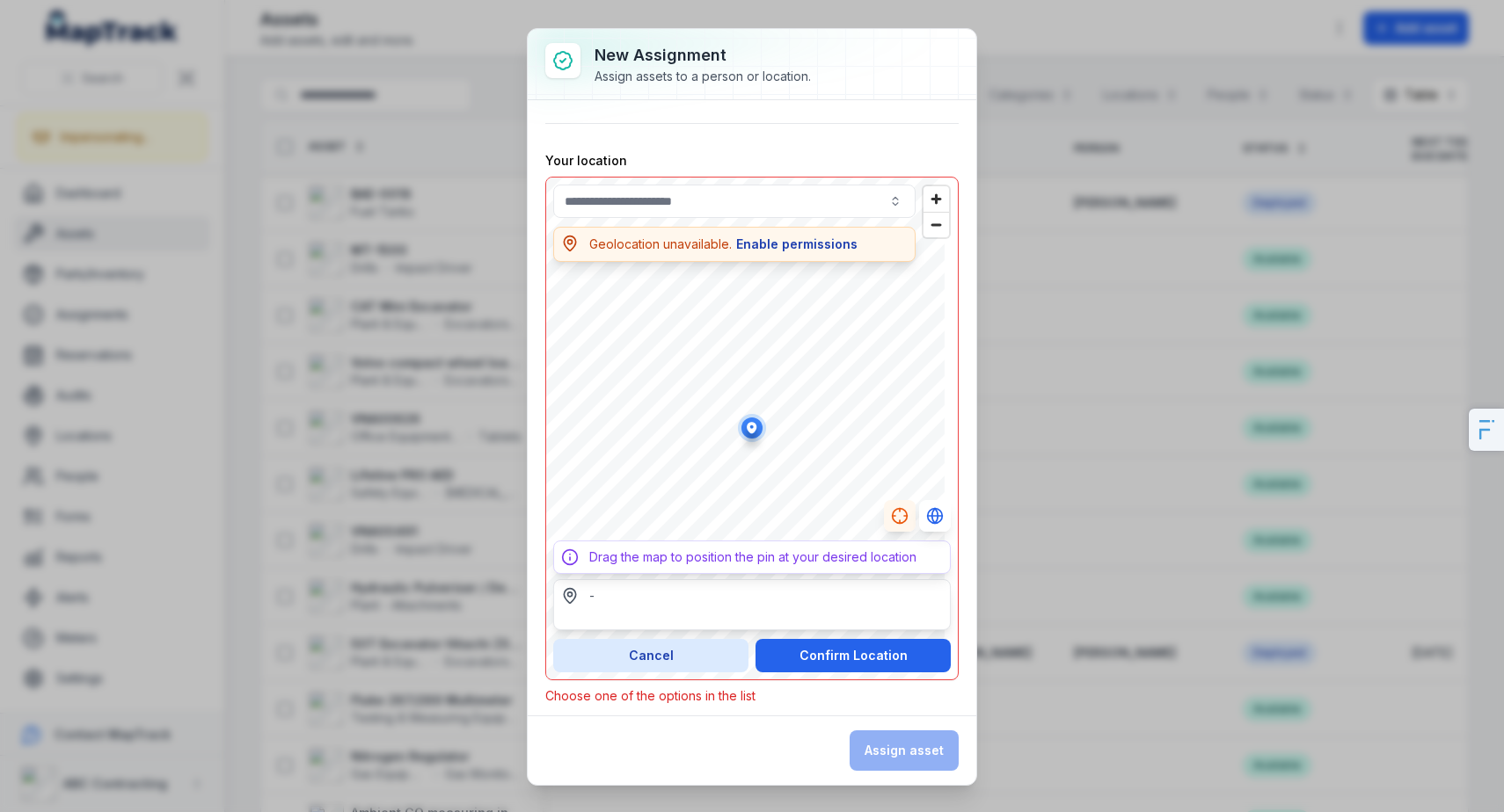
click at [766, 243] on button "Enable permissions" at bounding box center [797, 244] width 123 height 19
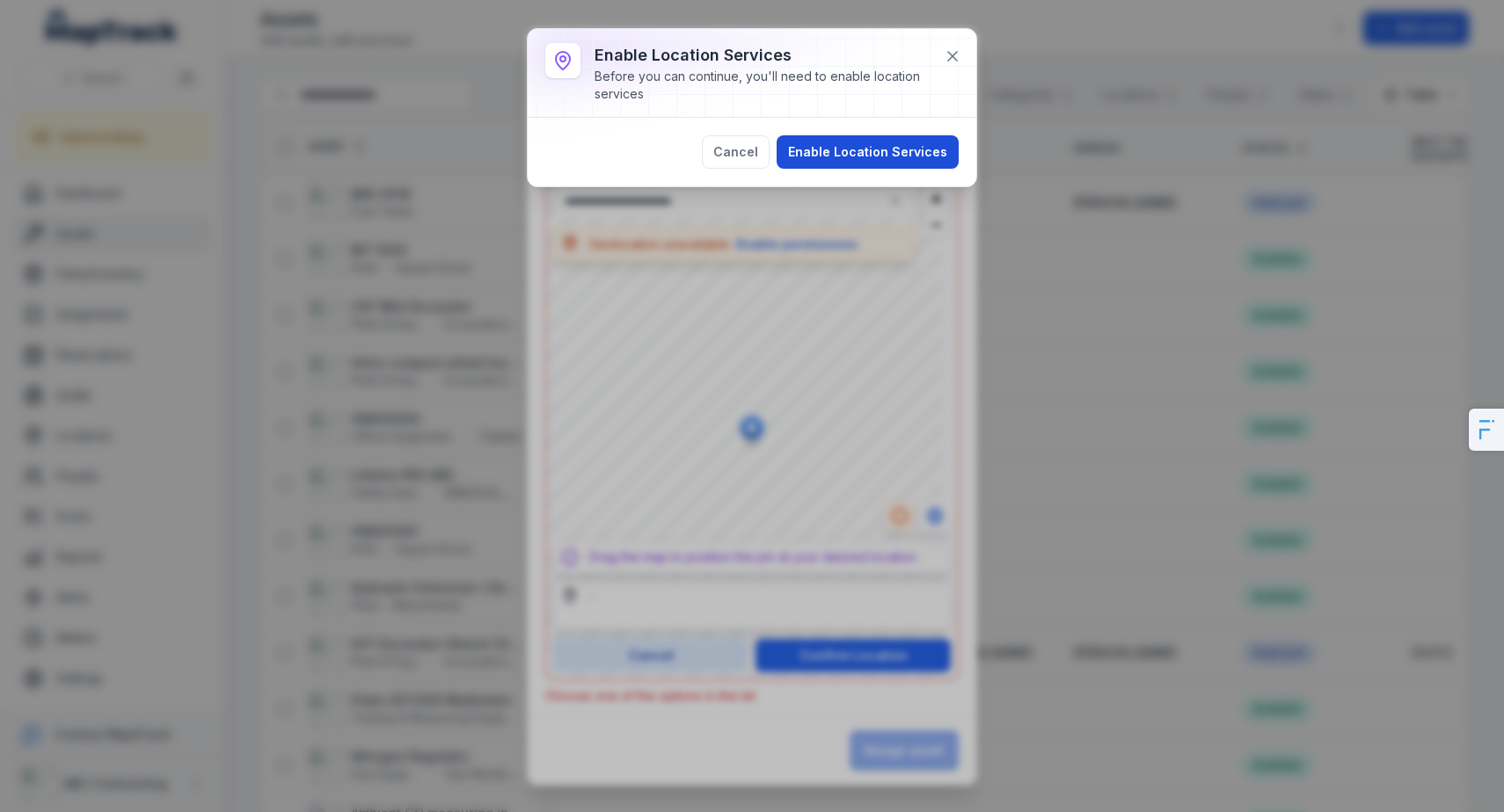
click at [840, 158] on button "Enable Location Services" at bounding box center [867, 151] width 182 height 34
click at [837, 155] on div "Cancel Enable Location Services" at bounding box center [752, 151] width 413 height 34
click at [955, 55] on icon at bounding box center [952, 56] width 17 height 17
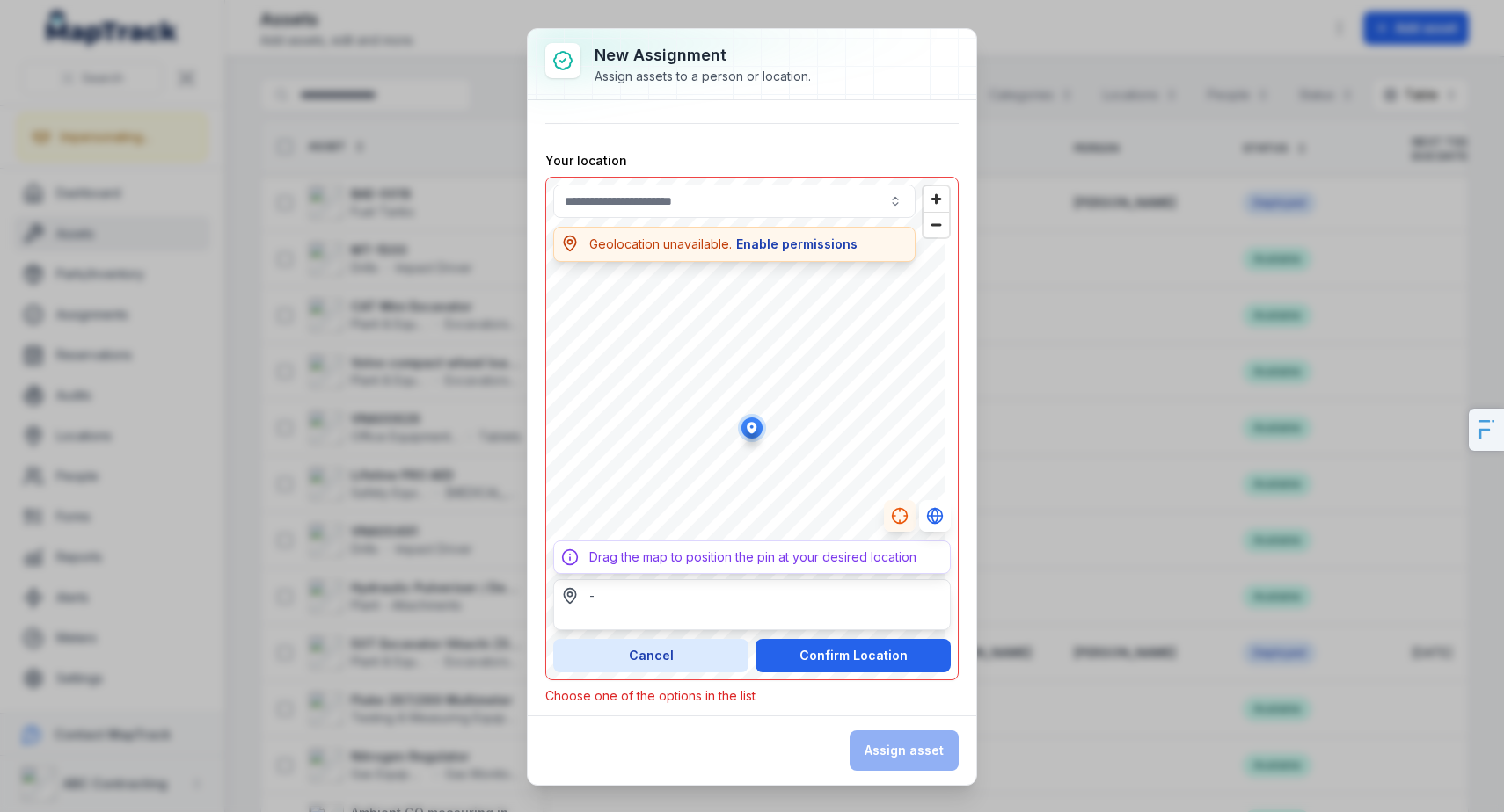
click at [815, 247] on button "Enable permissions" at bounding box center [797, 244] width 123 height 19
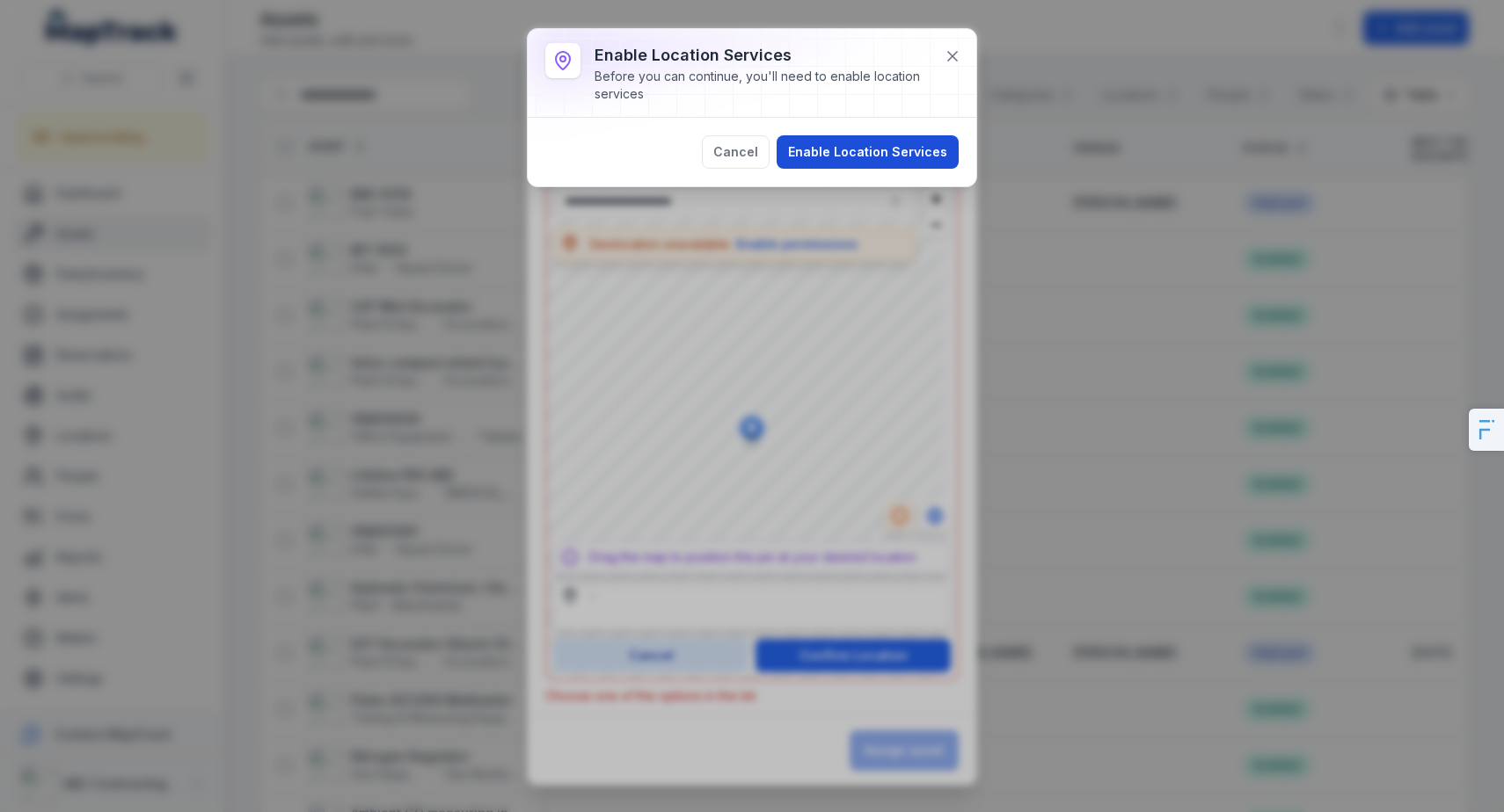
click at [817, 156] on button "Enable Location Services" at bounding box center [867, 151] width 182 height 34
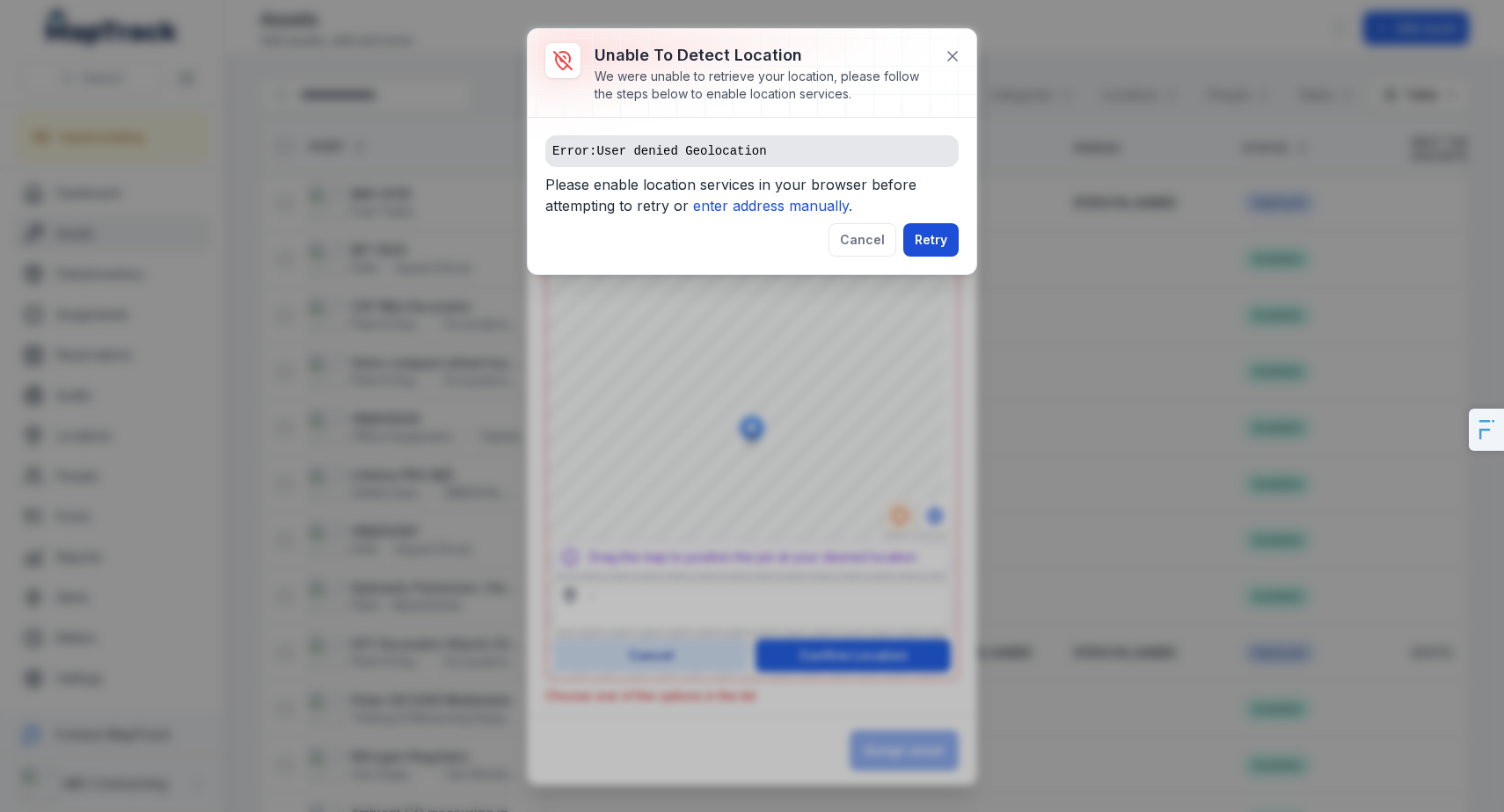
click at [928, 238] on button "Retry" at bounding box center [931, 240] width 56 height 34
click at [943, 46] on button at bounding box center [952, 56] width 34 height 34
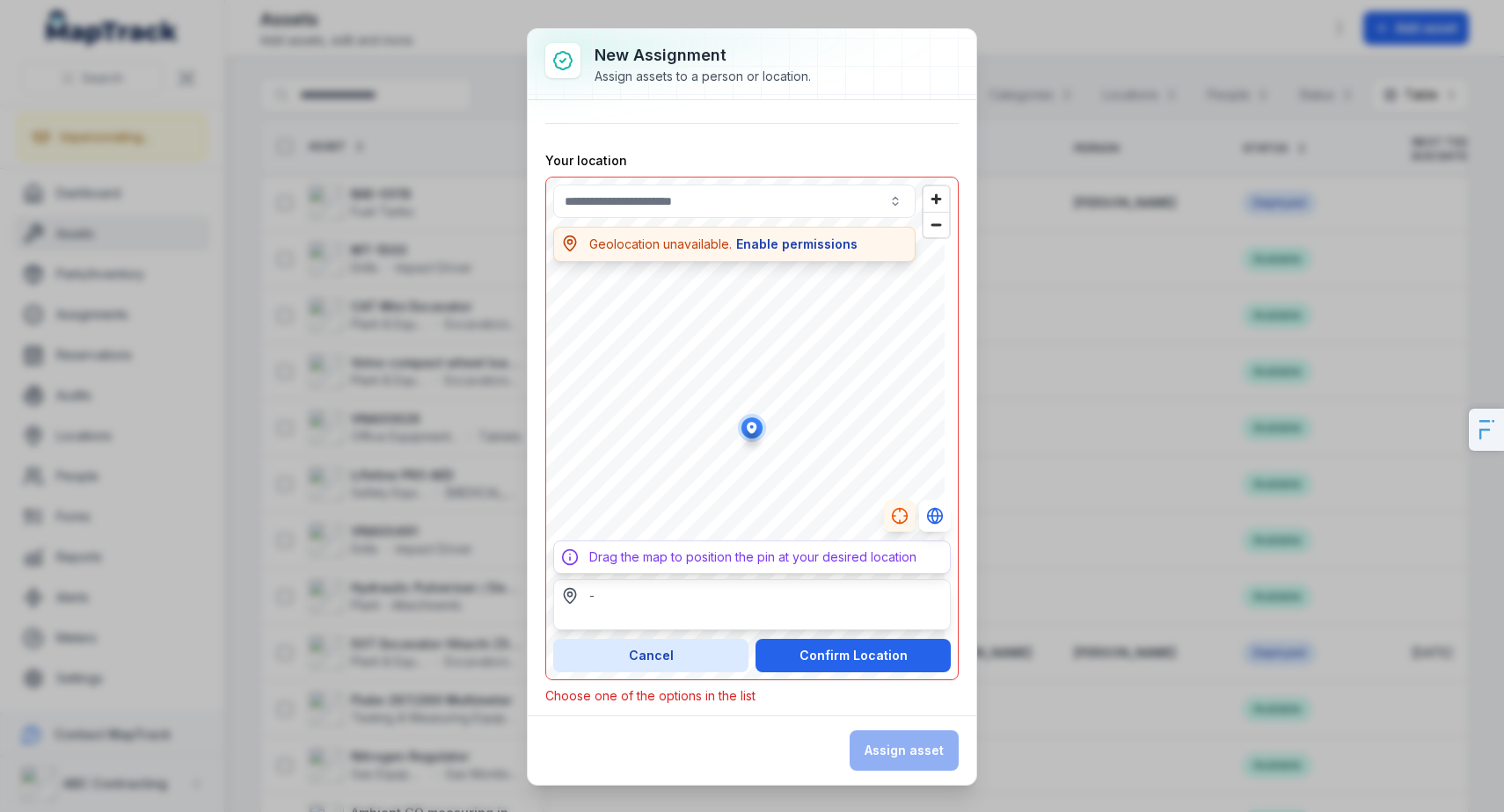
click at [812, 242] on button "Enable permissions" at bounding box center [797, 244] width 123 height 19
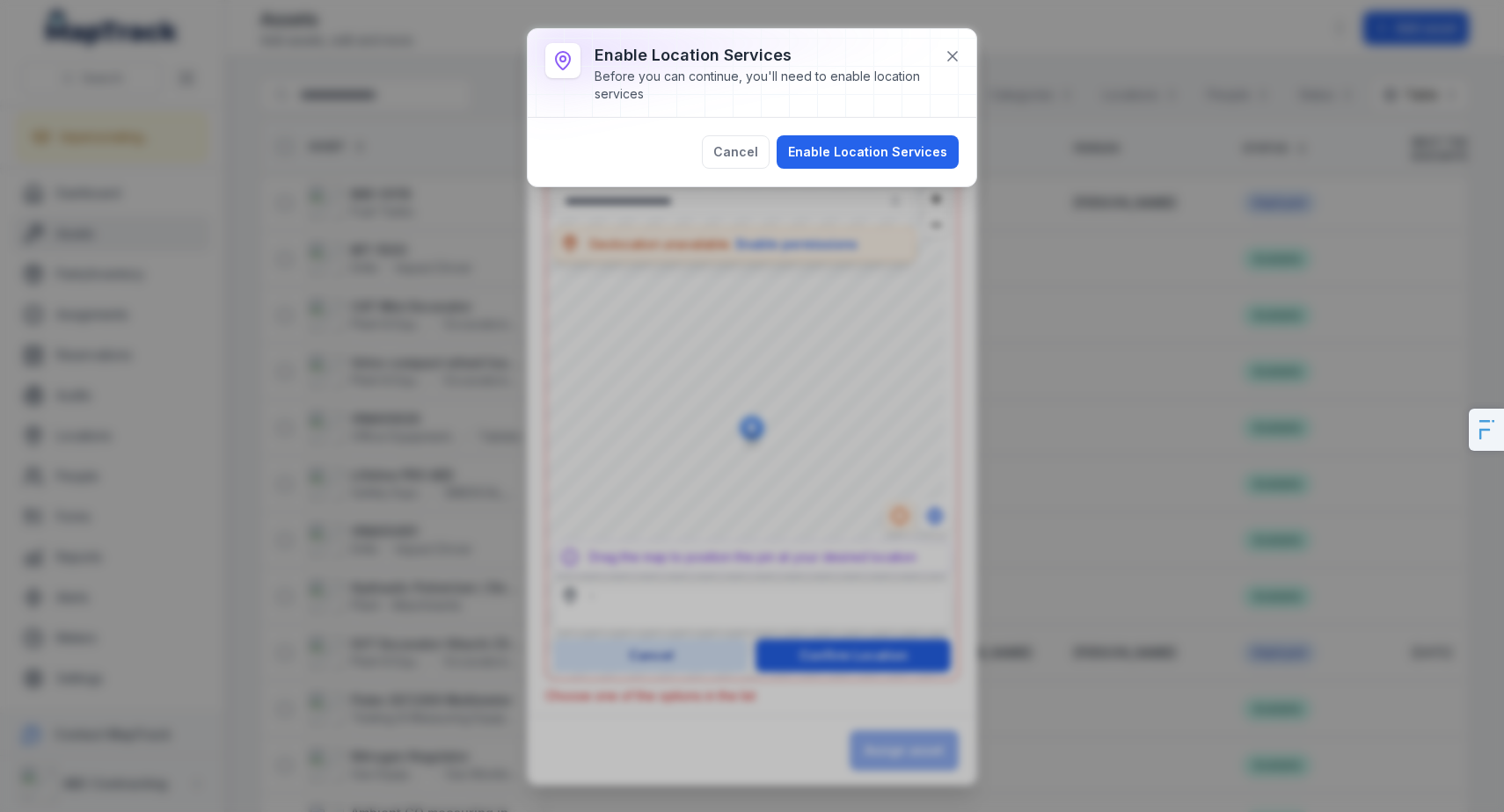
drag, startPoint x: 806, startPoint y: 120, endPoint x: 812, endPoint y: 133, distance: 14.3
click at [807, 120] on div "Cancel Enable Location Services" at bounding box center [752, 151] width 449 height 68
click at [823, 147] on button "Enable Location Services" at bounding box center [867, 151] width 182 height 34
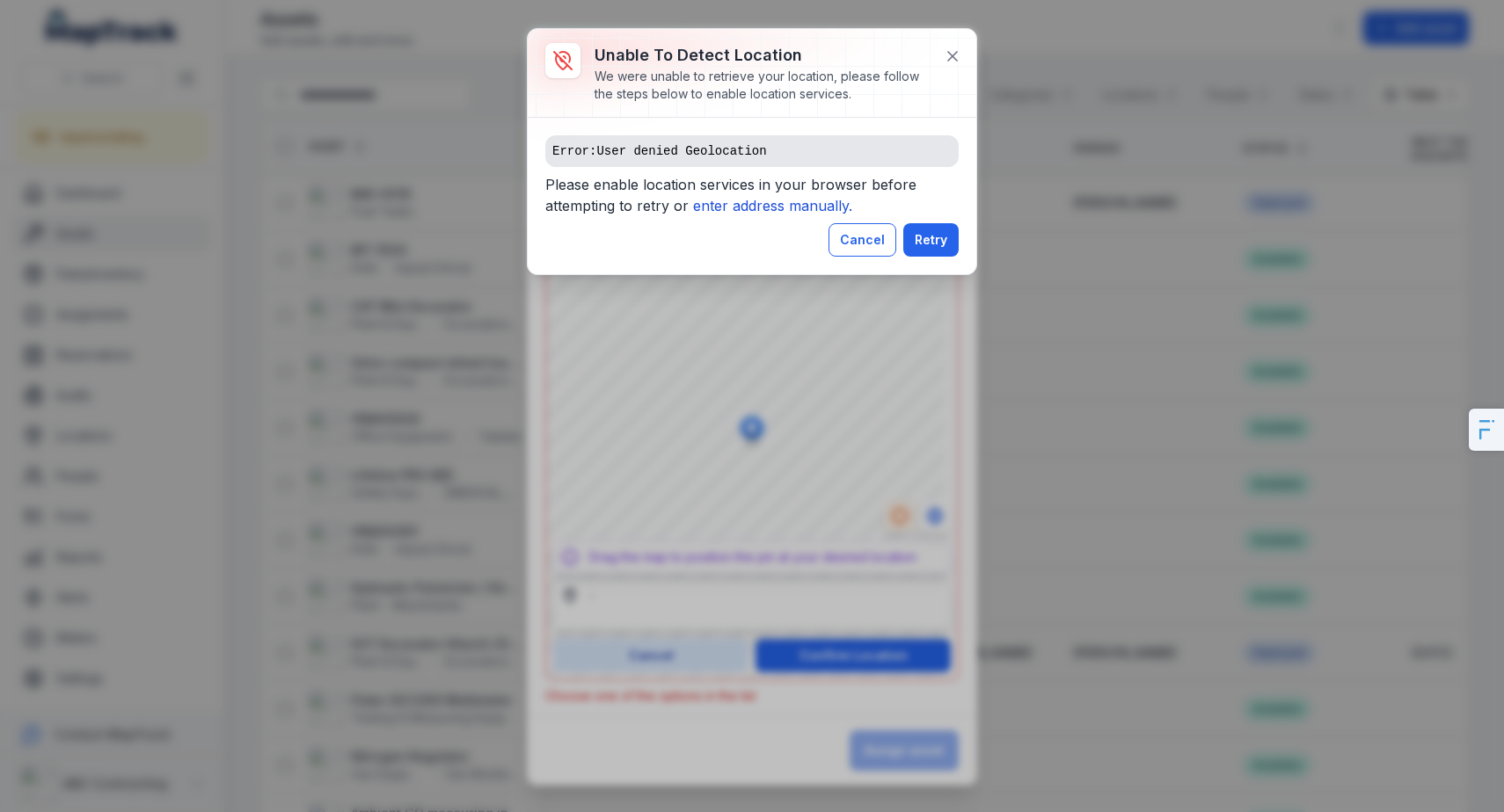
click at [882, 236] on button "Cancel" at bounding box center [862, 240] width 68 height 34
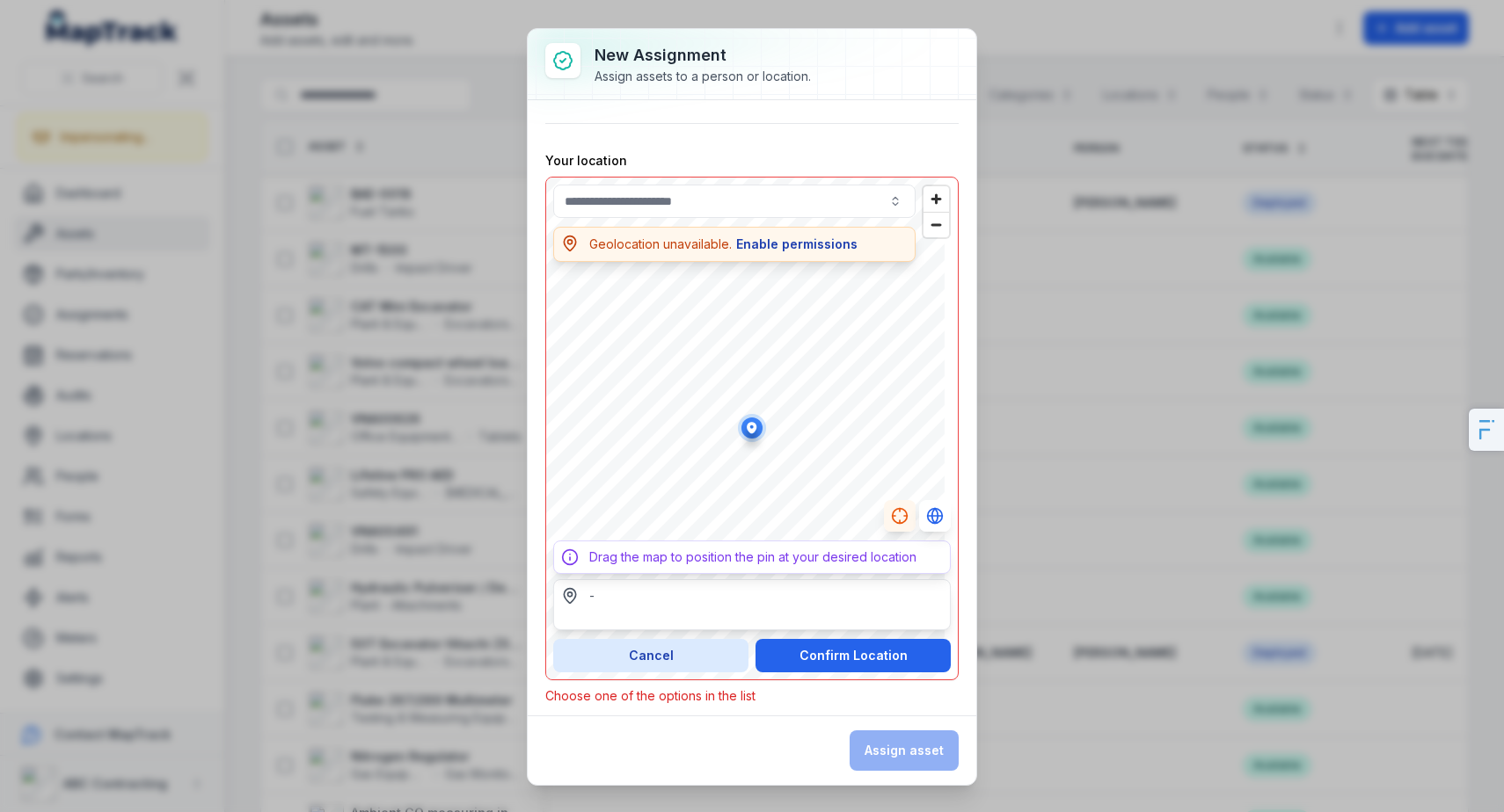
click at [766, 252] on button "Enable permissions" at bounding box center [797, 244] width 123 height 19
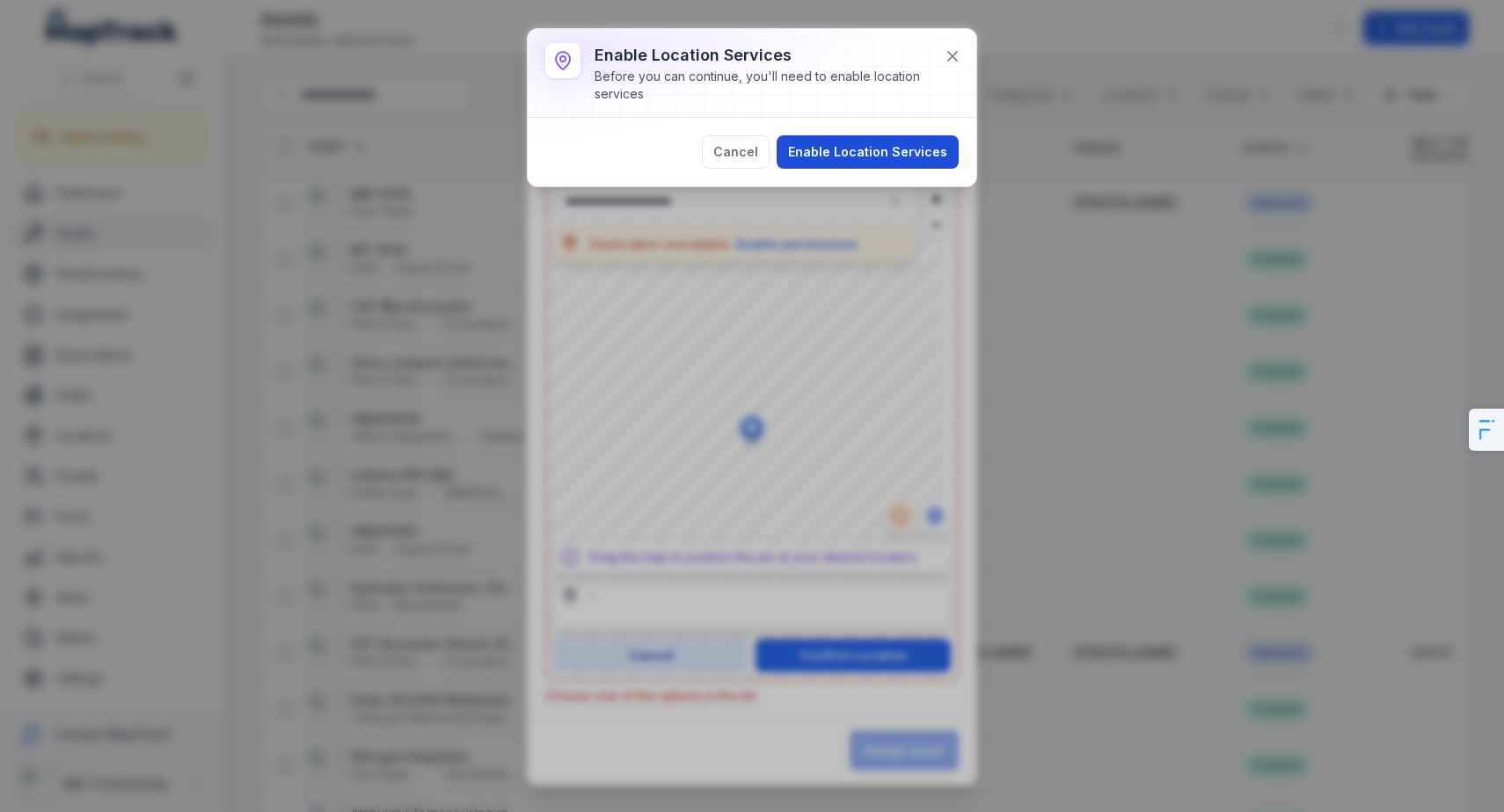
click at [817, 149] on button "Enable Location Services" at bounding box center [867, 151] width 182 height 34
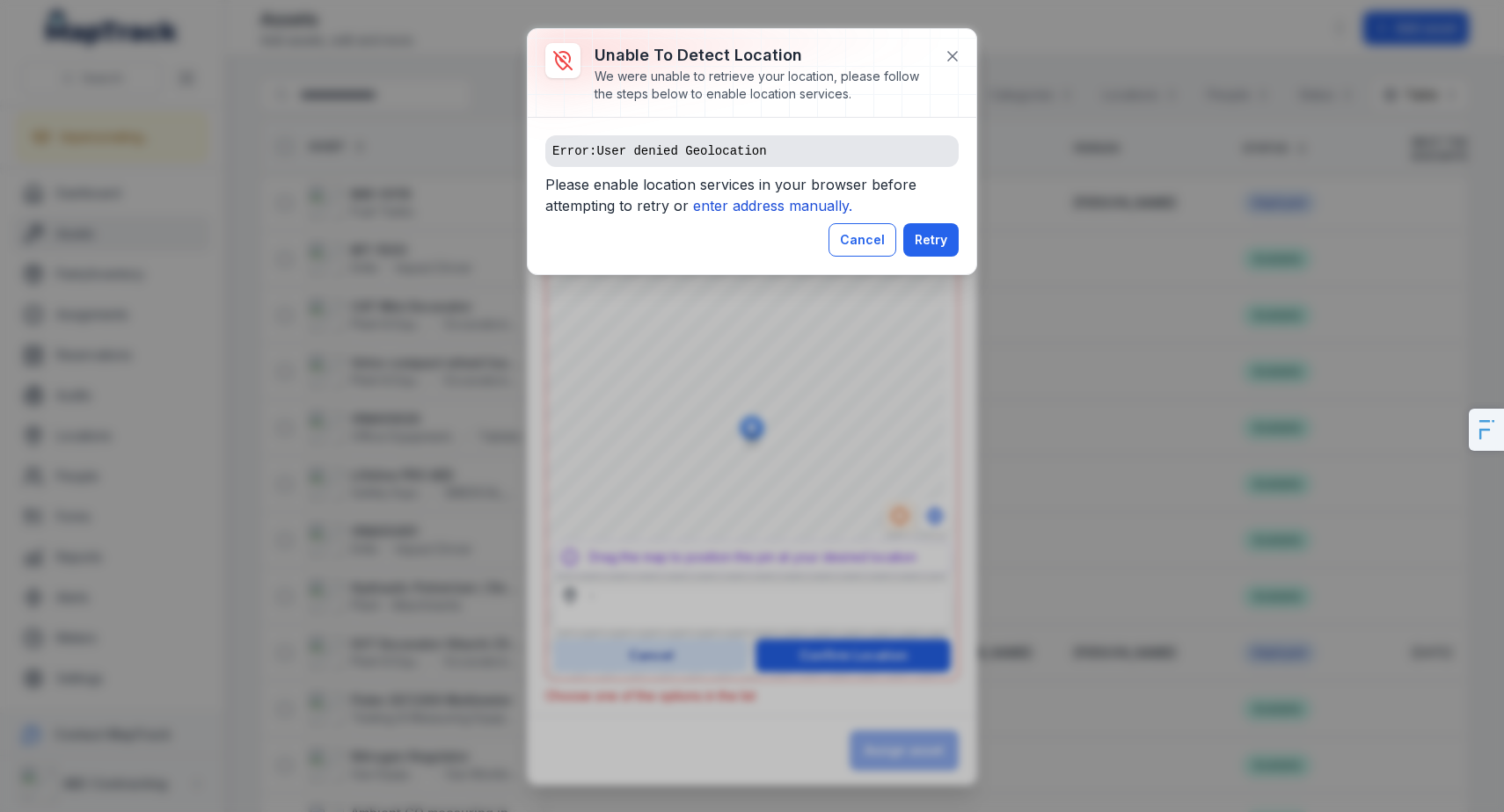
click at [883, 242] on button "Cancel" at bounding box center [862, 240] width 68 height 34
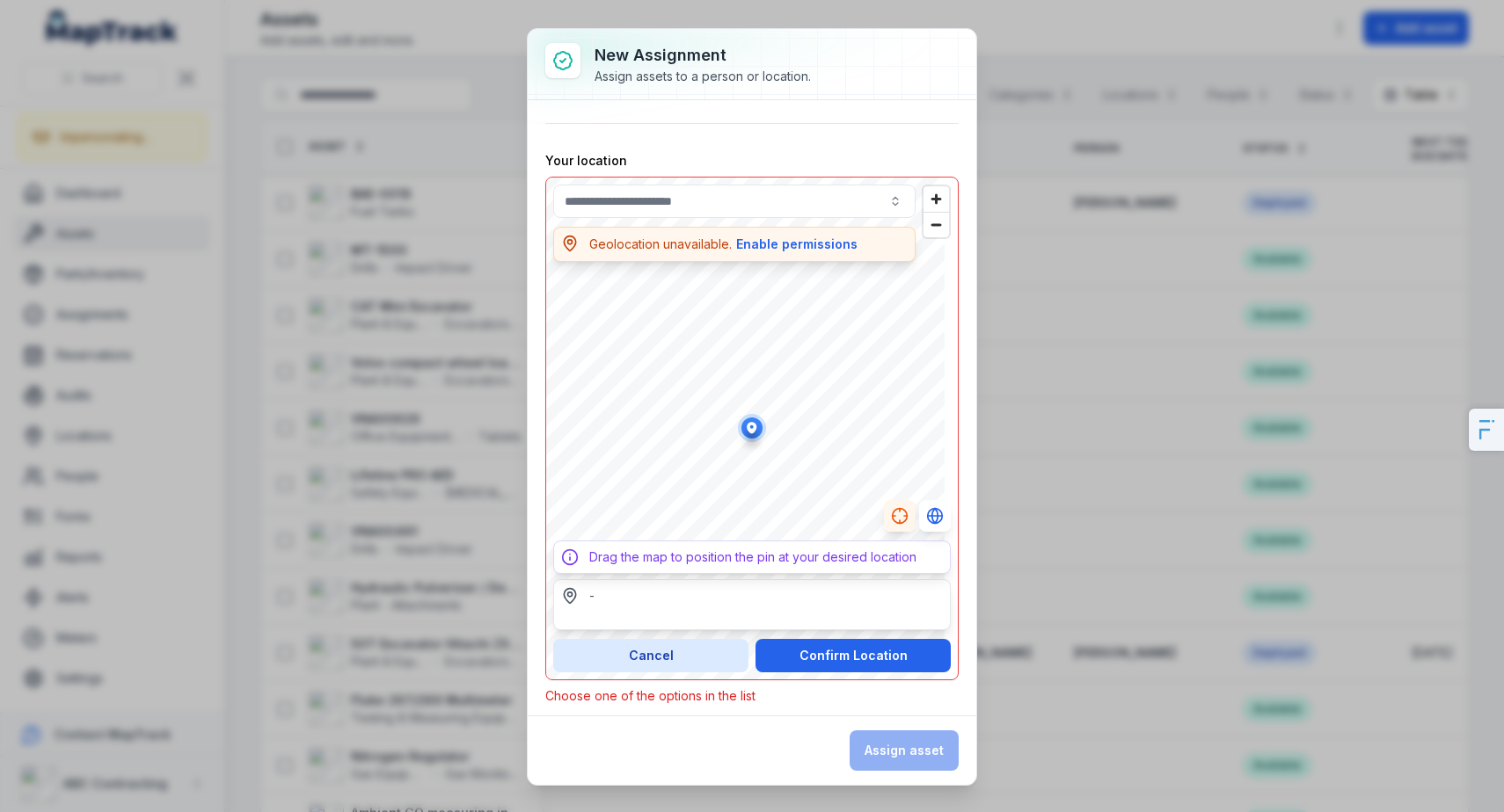
click at [793, 224] on div "- Drag the map to position the pin at your desired location Geolocation unavail…" at bounding box center [752, 429] width 413 height 504
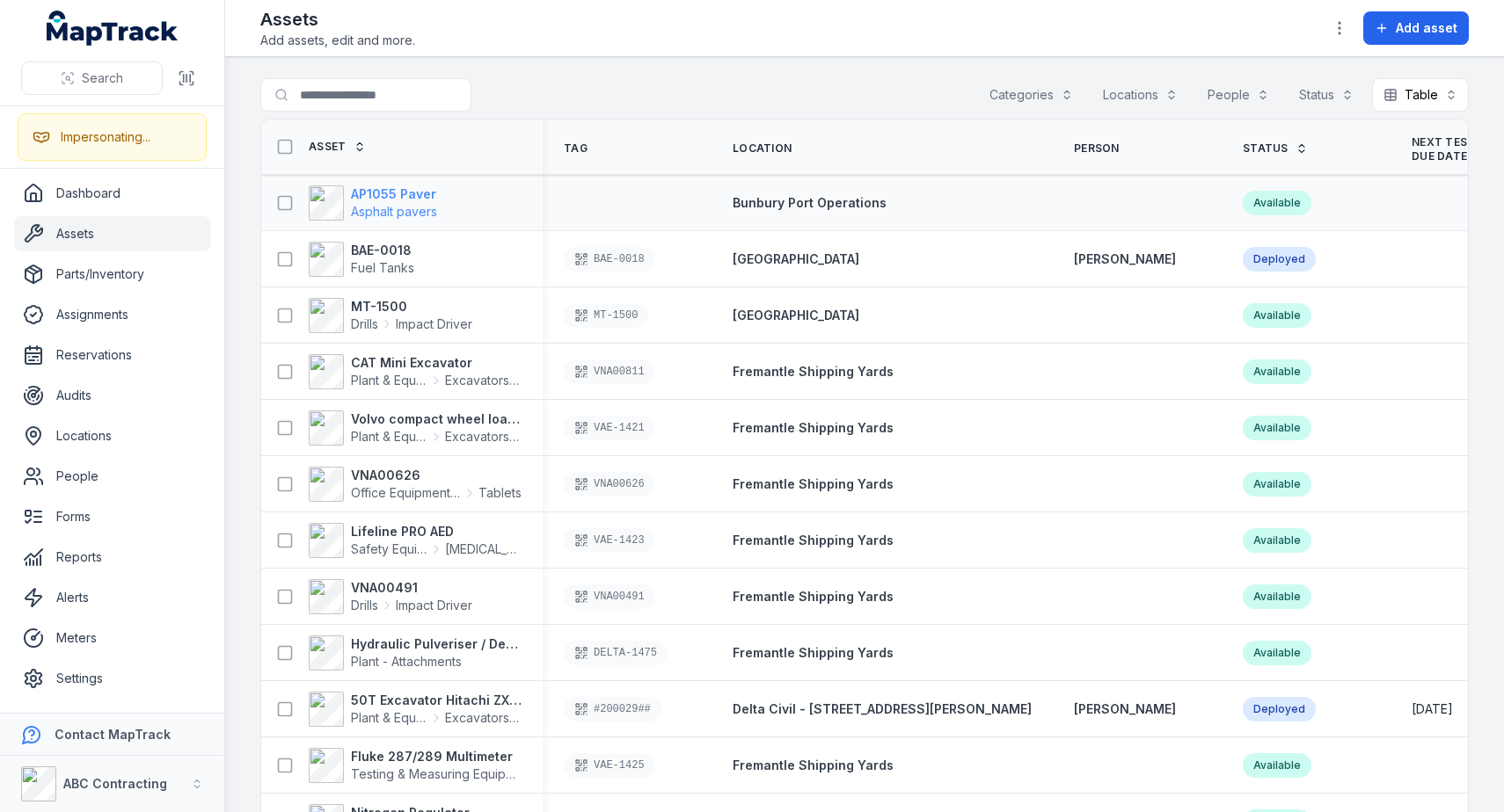
click at [380, 200] on strong "AP1055 Paver" at bounding box center [394, 193] width 86 height 17
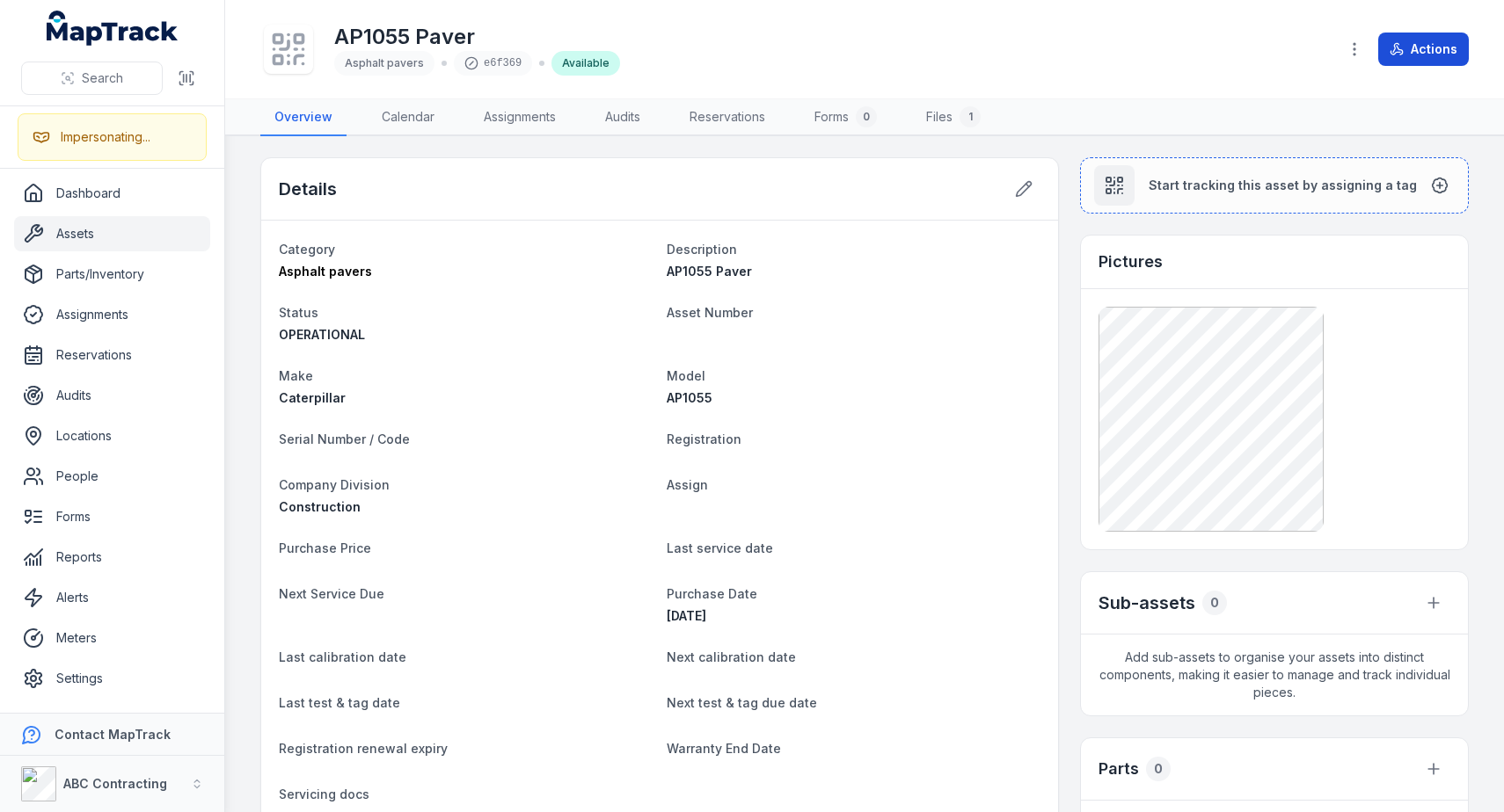
click at [1388, 49] on button "Actions" at bounding box center [1423, 49] width 90 height 34
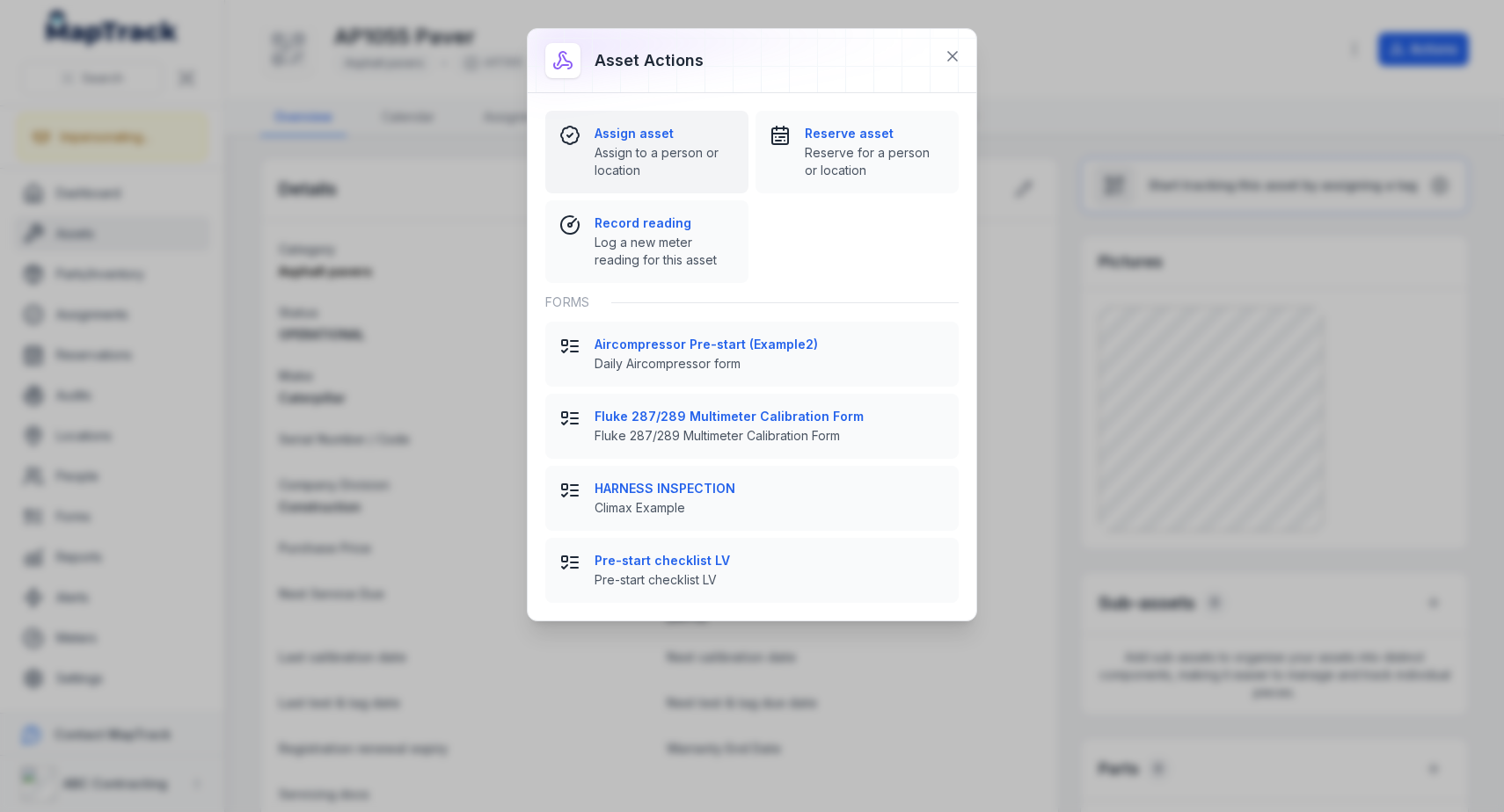
click at [662, 152] on span "Assign to a person or location" at bounding box center [663, 161] width 140 height 36
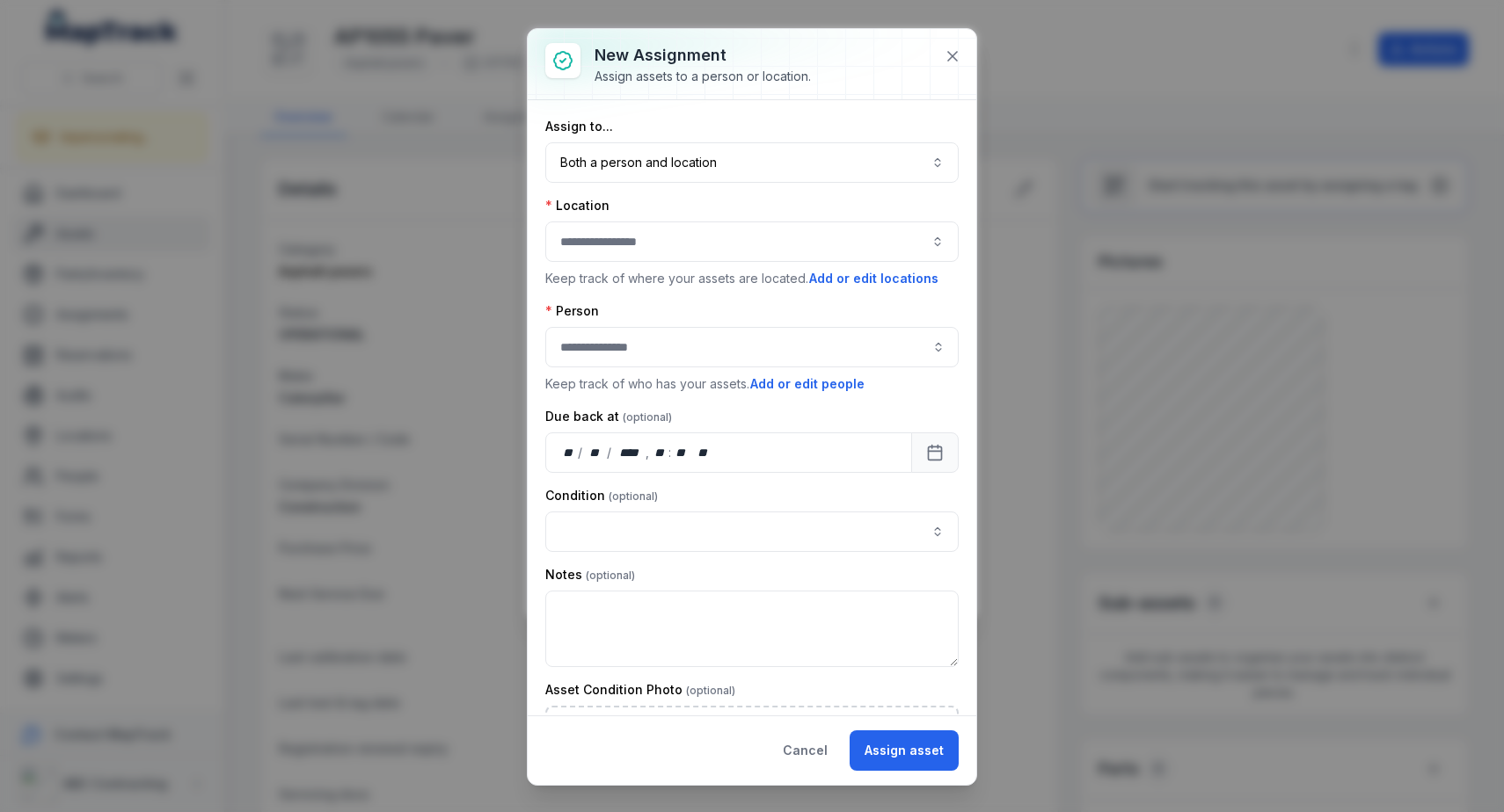
click at [642, 241] on div at bounding box center [752, 242] width 413 height 40
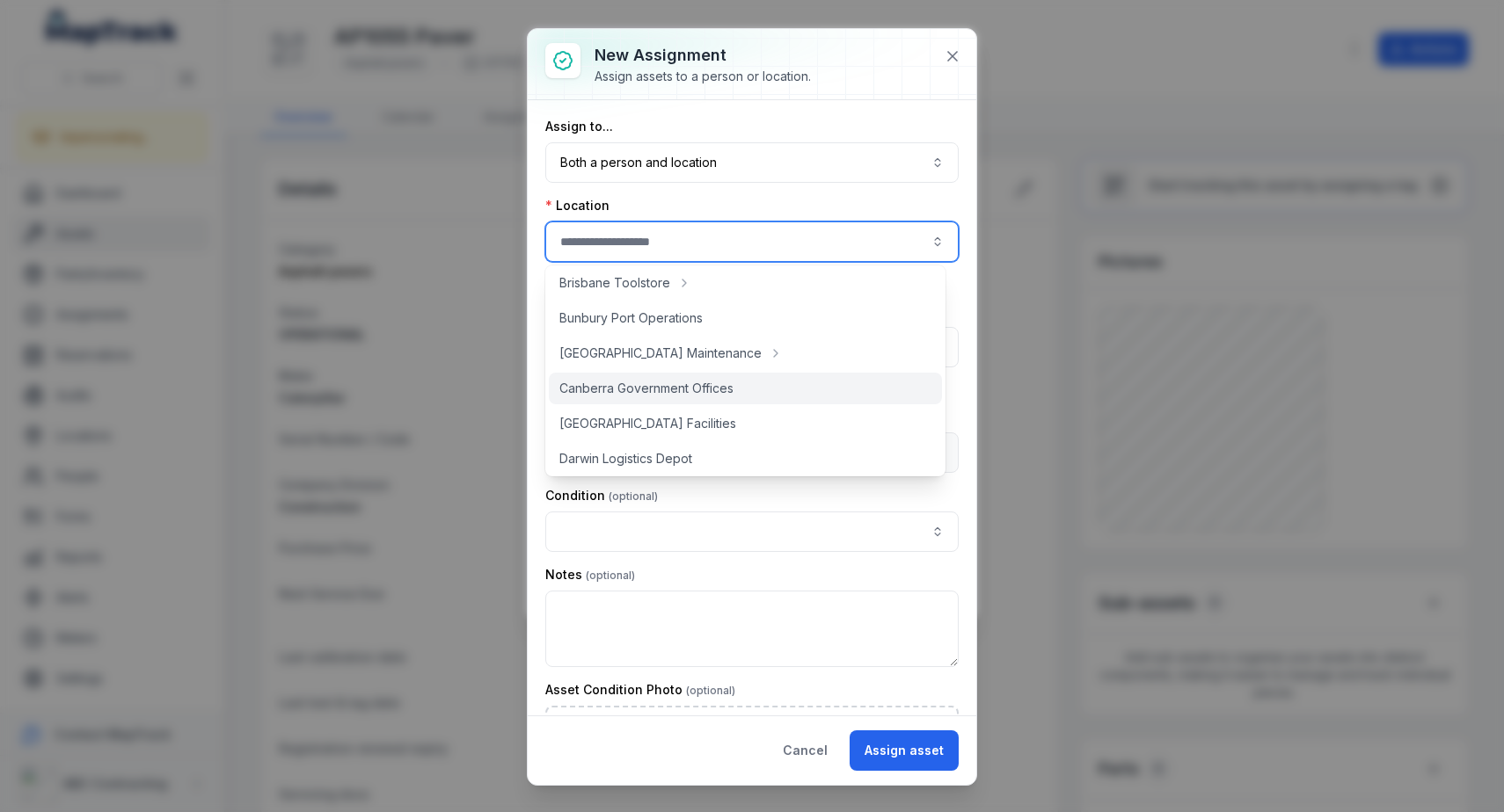
scroll to position [483, 0]
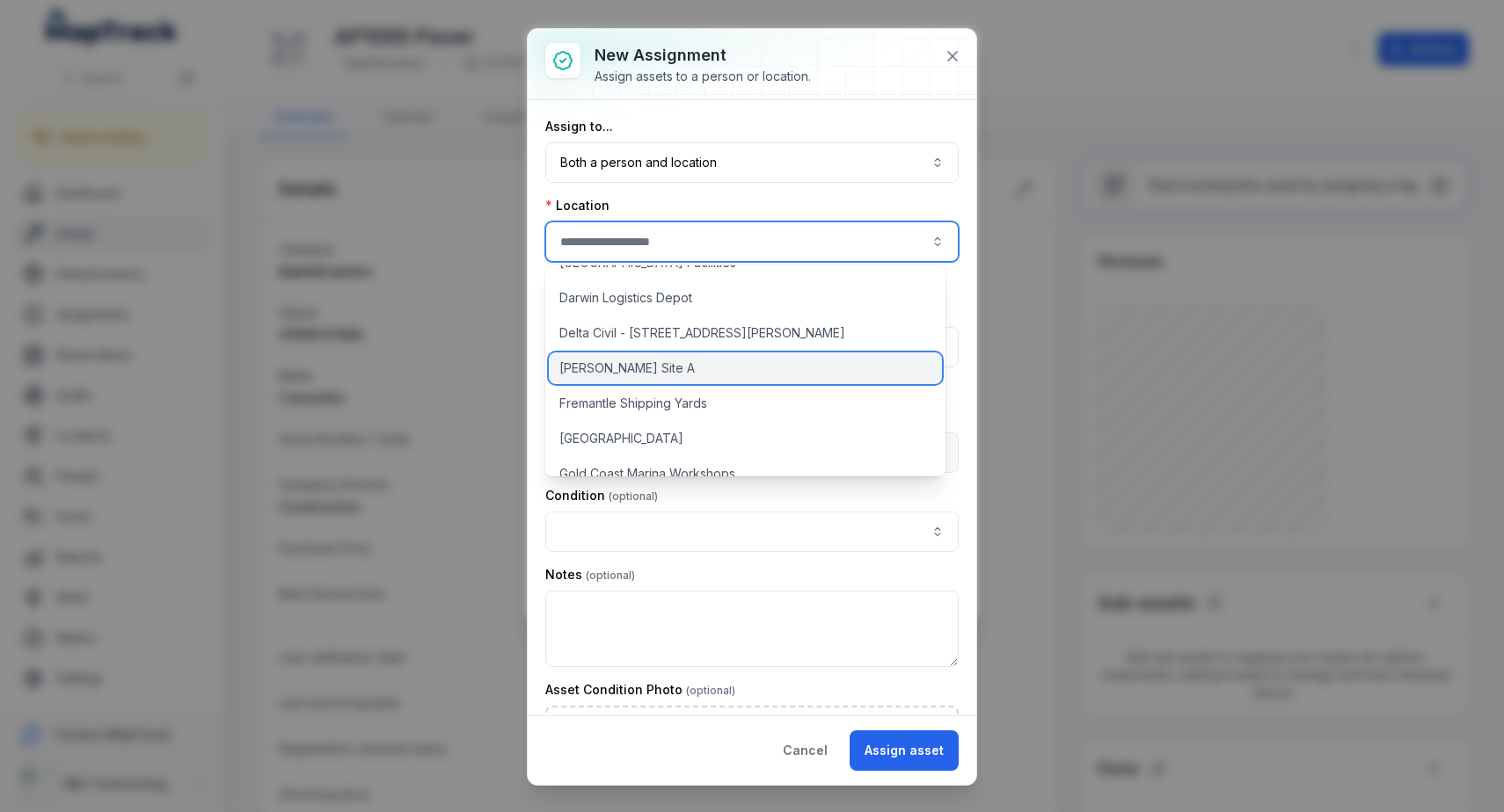
click at [641, 367] on span "[PERSON_NAME] Site A" at bounding box center [627, 368] width 135 height 17
type input "**********"
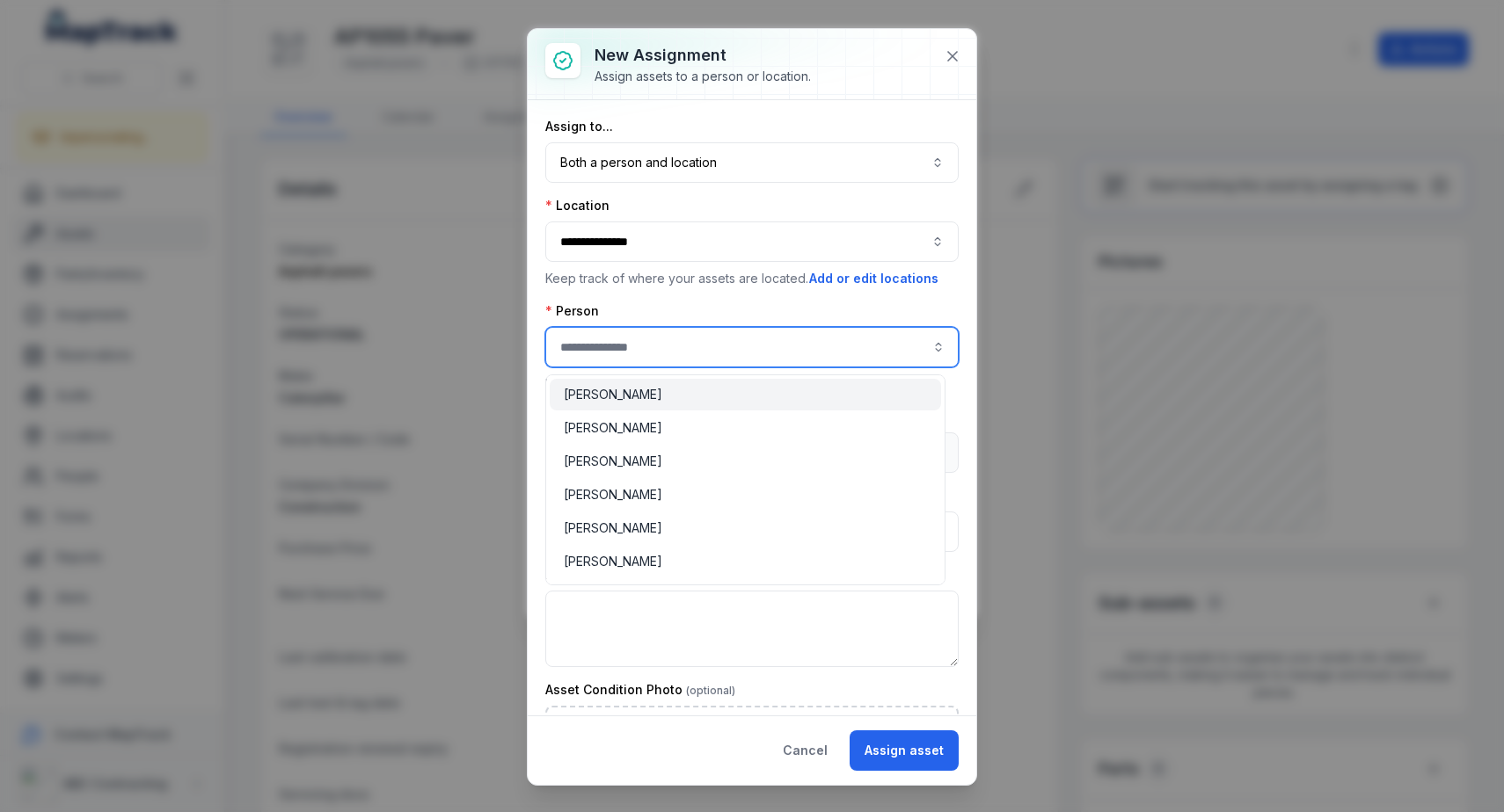
click at [647, 344] on input "assignment-add:person-label" at bounding box center [752, 348] width 413 height 40
type input "**********"
click at [651, 441] on div "[PERSON_NAME]" at bounding box center [745, 428] width 392 height 32
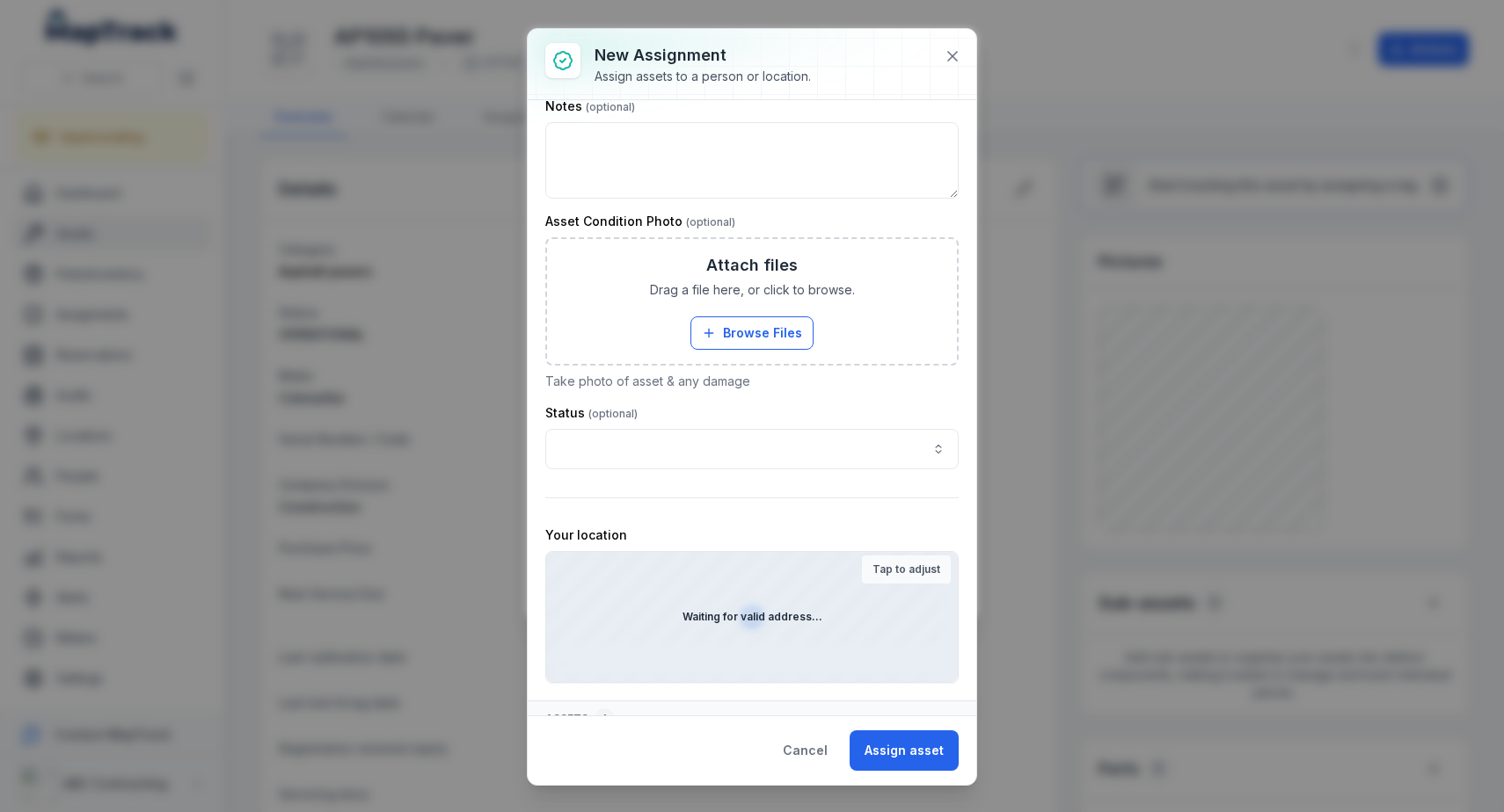
click at [759, 616] on strong "Waiting for valid address..." at bounding box center [752, 617] width 140 height 14
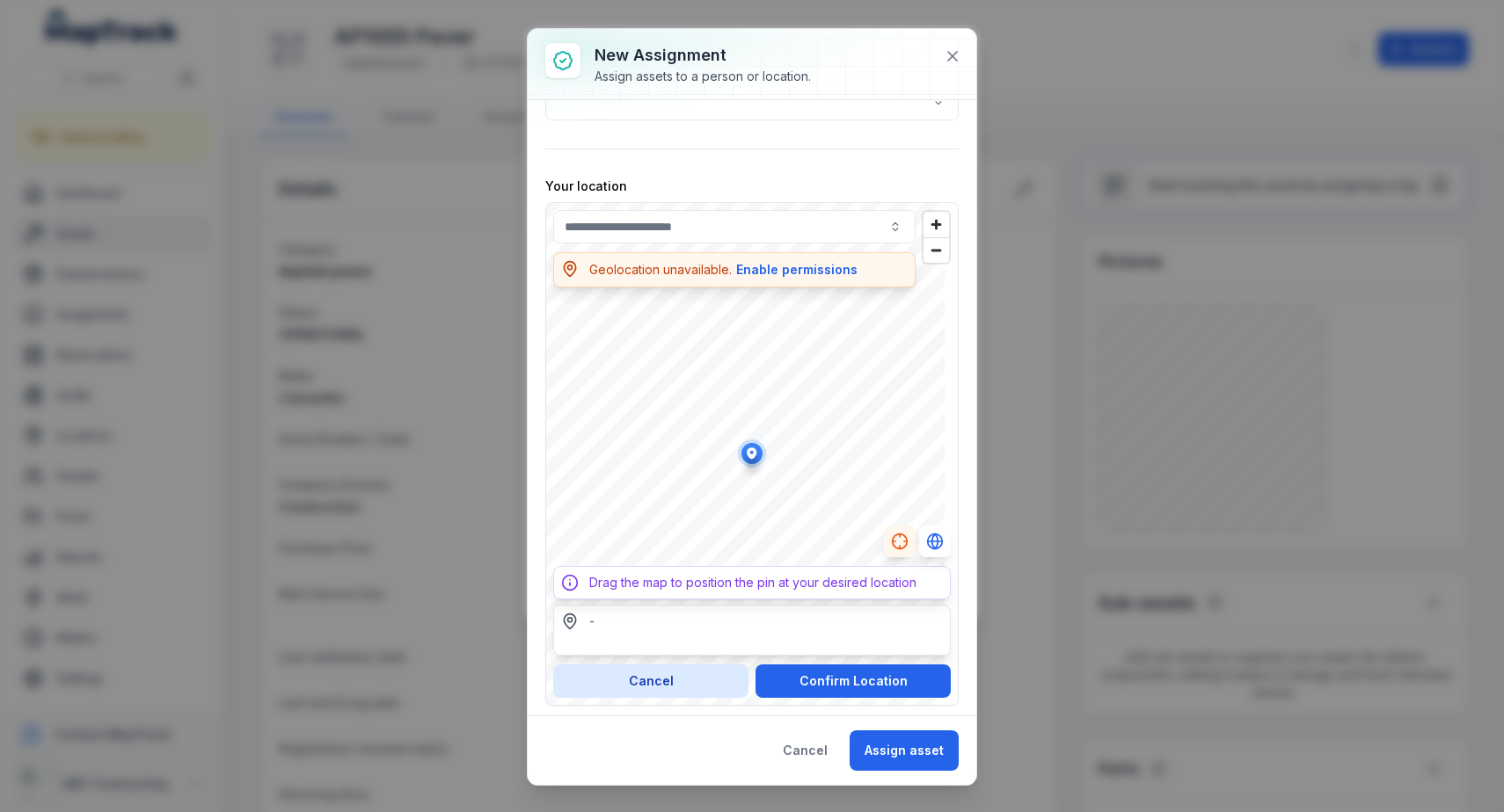
scroll to position [832, 0]
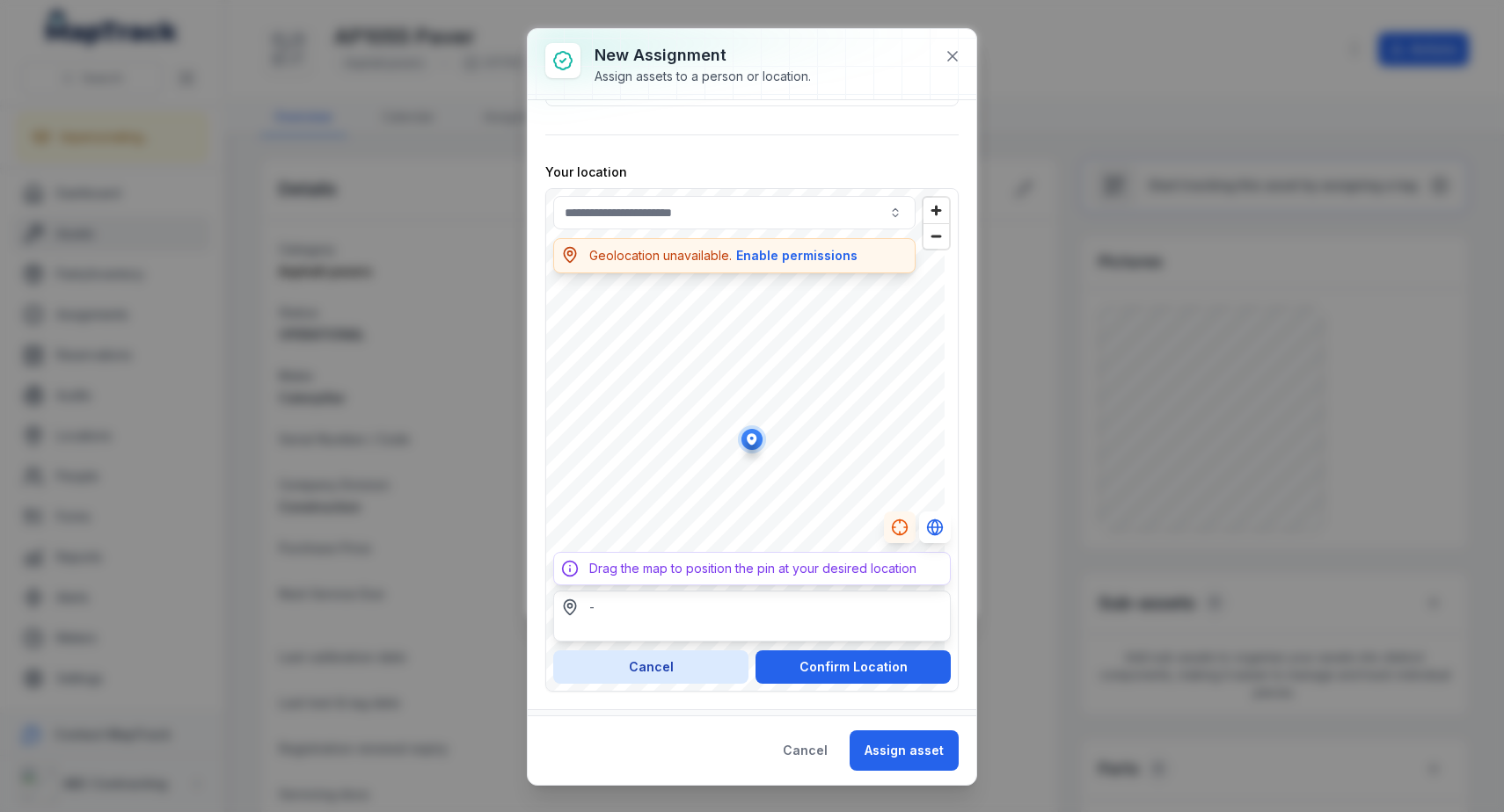
click at [794, 265] on div "Geolocation unavailable. Enable permissions" at bounding box center [734, 255] width 362 height 36
click at [798, 256] on button "Enable permissions" at bounding box center [797, 255] width 123 height 19
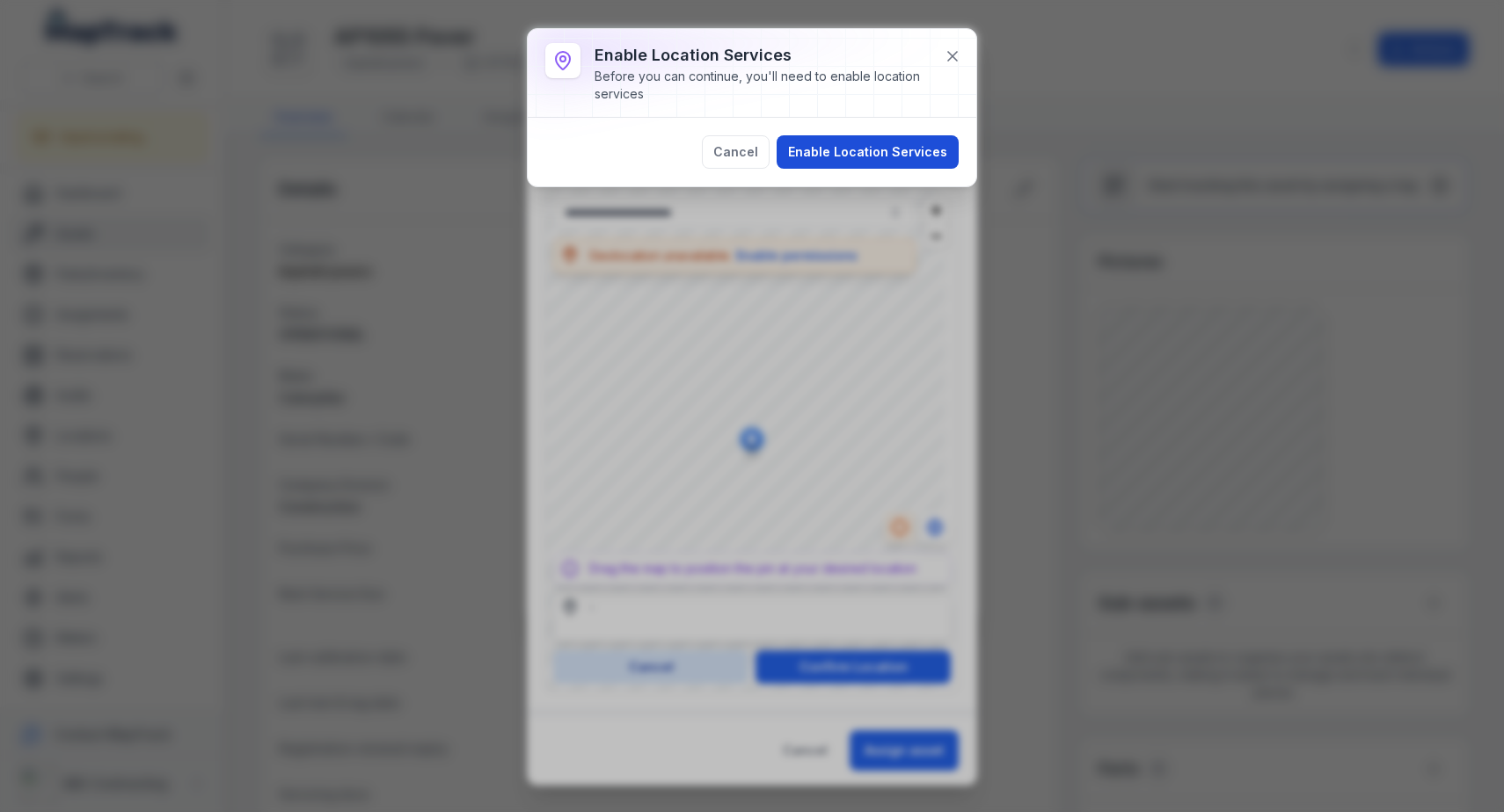
click at [845, 147] on button "Enable Location Services" at bounding box center [867, 151] width 182 height 34
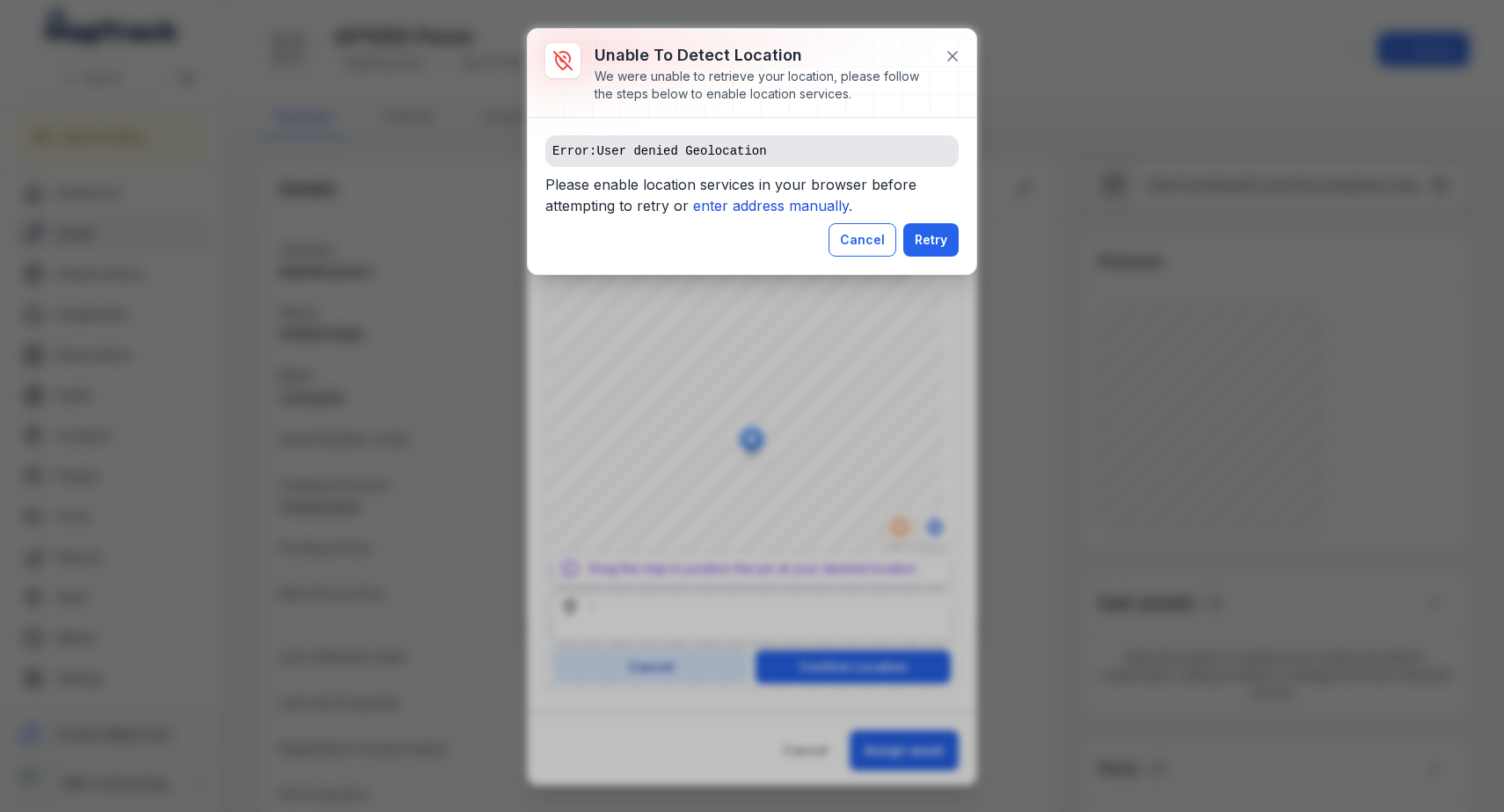
click at [855, 227] on button "Cancel" at bounding box center [862, 240] width 68 height 34
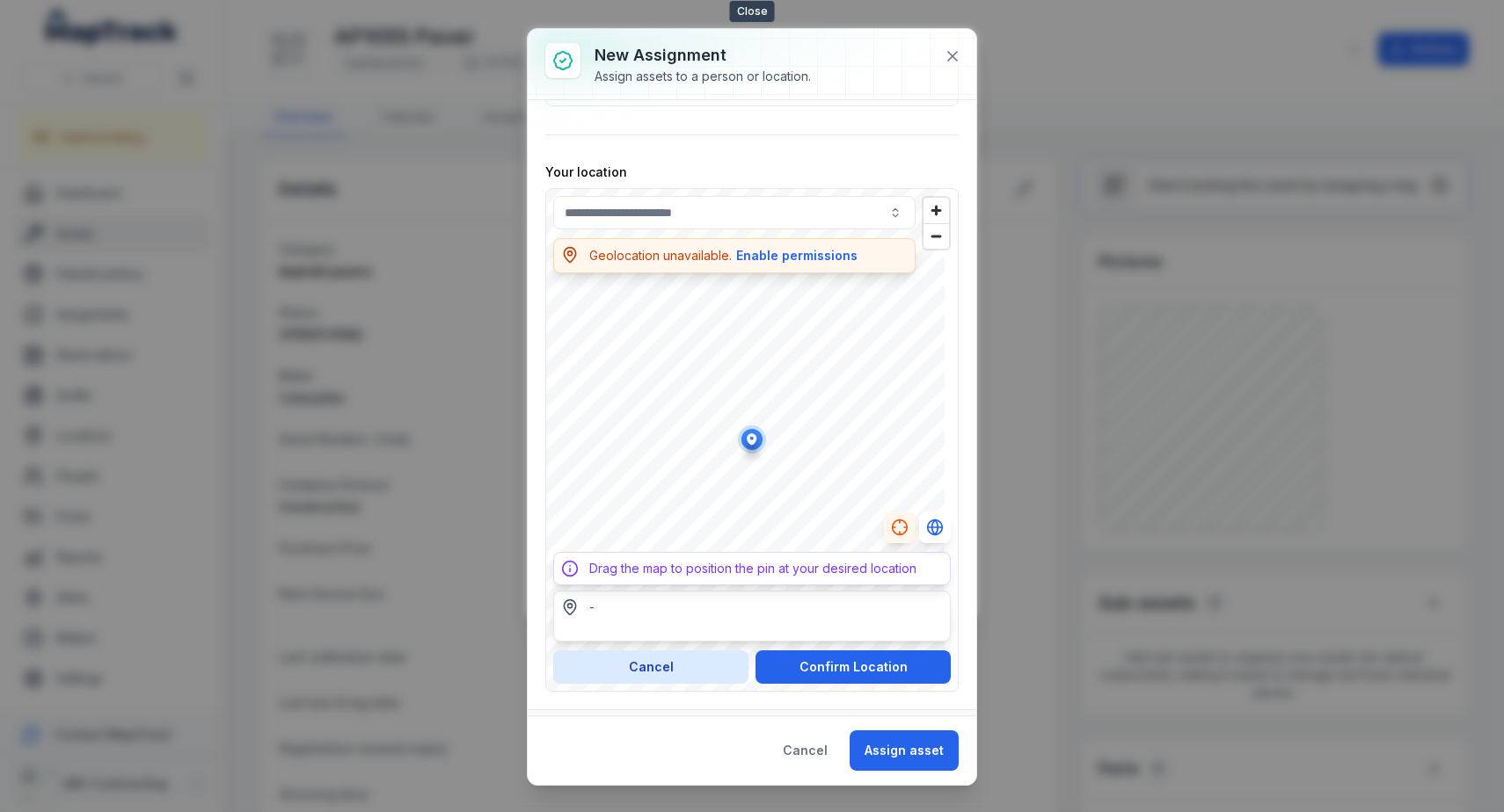
drag, startPoint x: 960, startPoint y: 59, endPoint x: 914, endPoint y: 88, distance: 54.4
click at [960, 59] on icon at bounding box center [952, 56] width 17 height 17
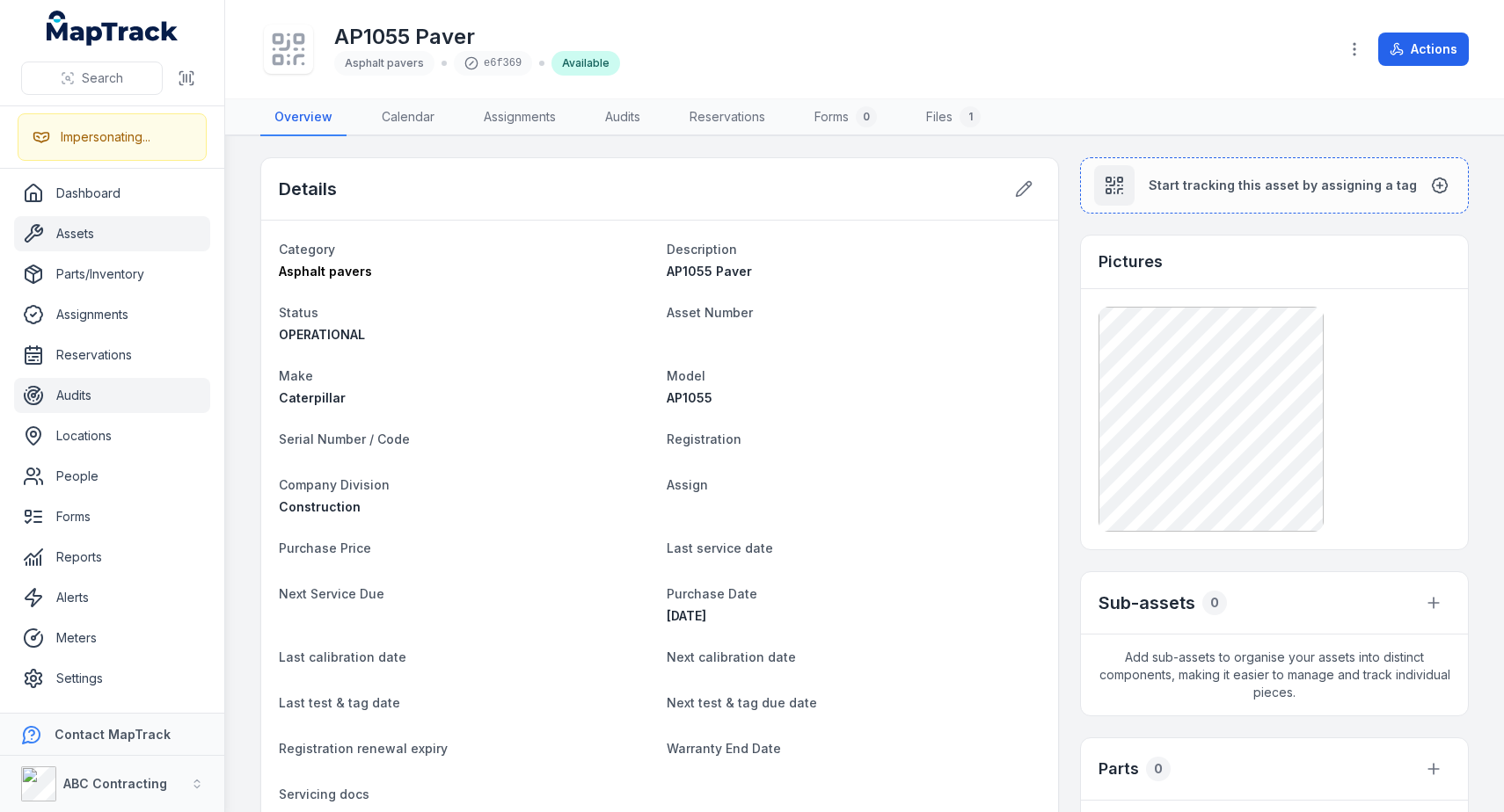
click at [100, 405] on link "Audits" at bounding box center [111, 395] width 196 height 36
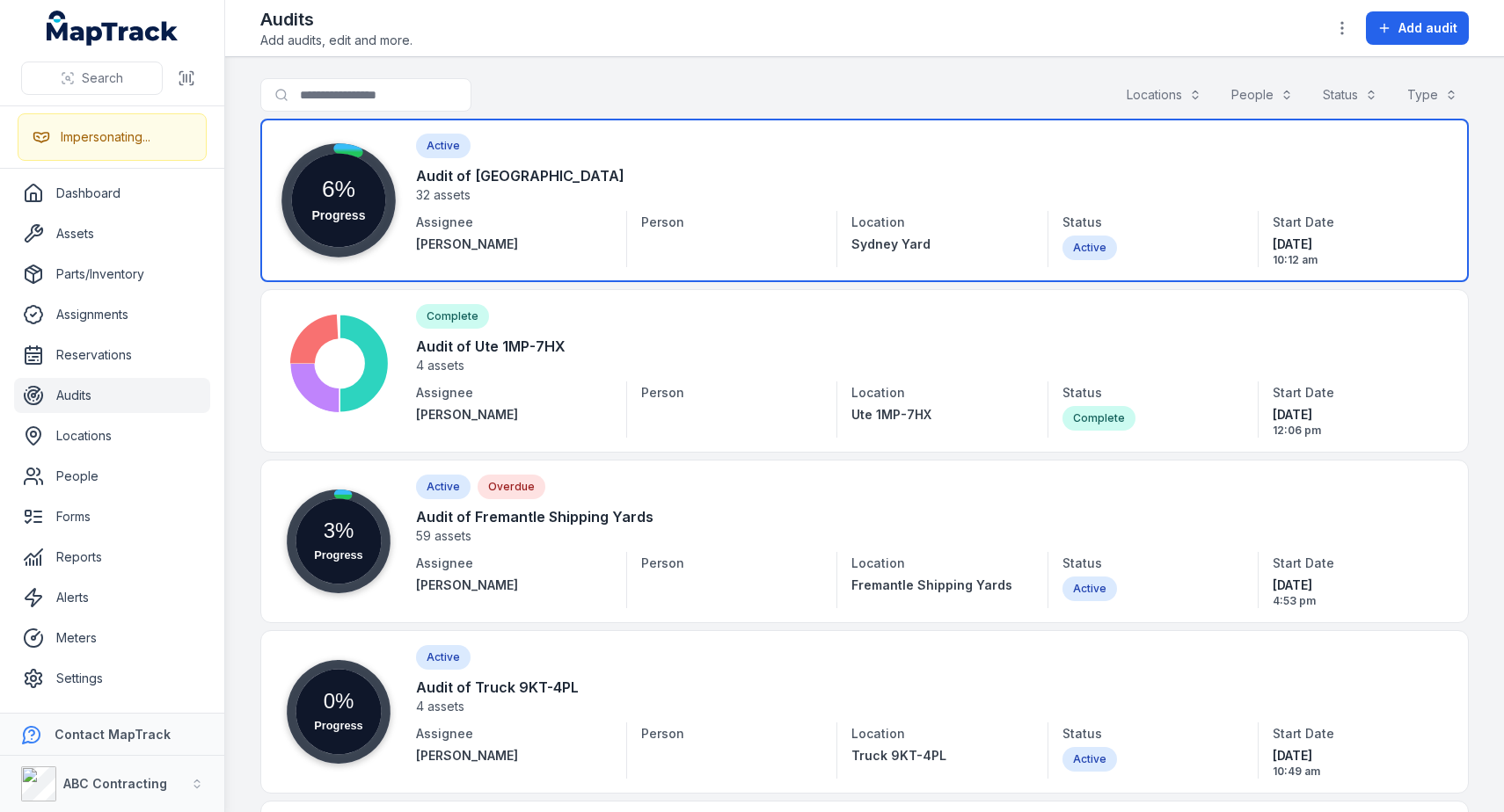
click at [573, 190] on link at bounding box center [864, 200] width 1208 height 163
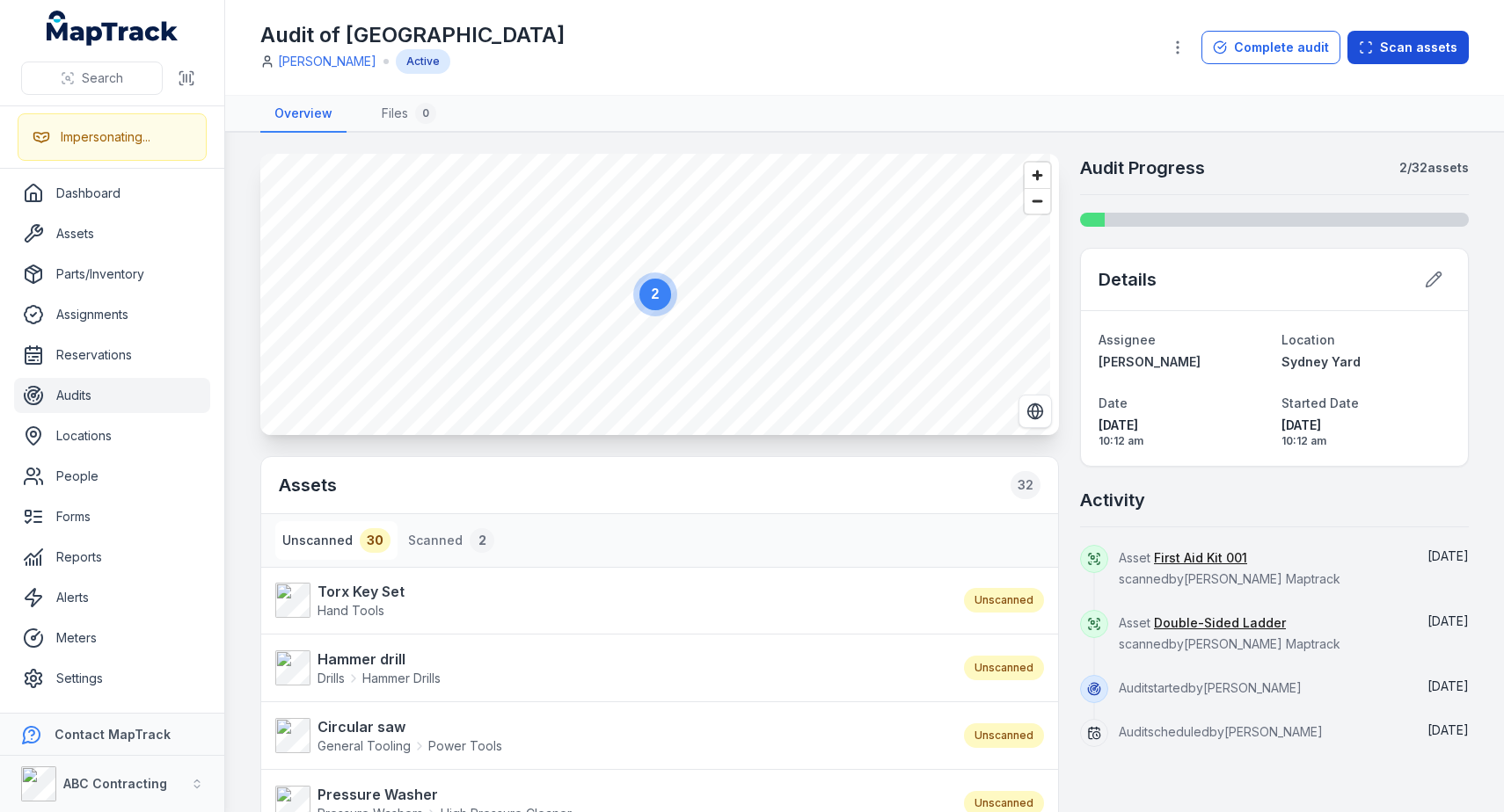
click at [1408, 47] on button "Scan assets" at bounding box center [1407, 47] width 121 height 34
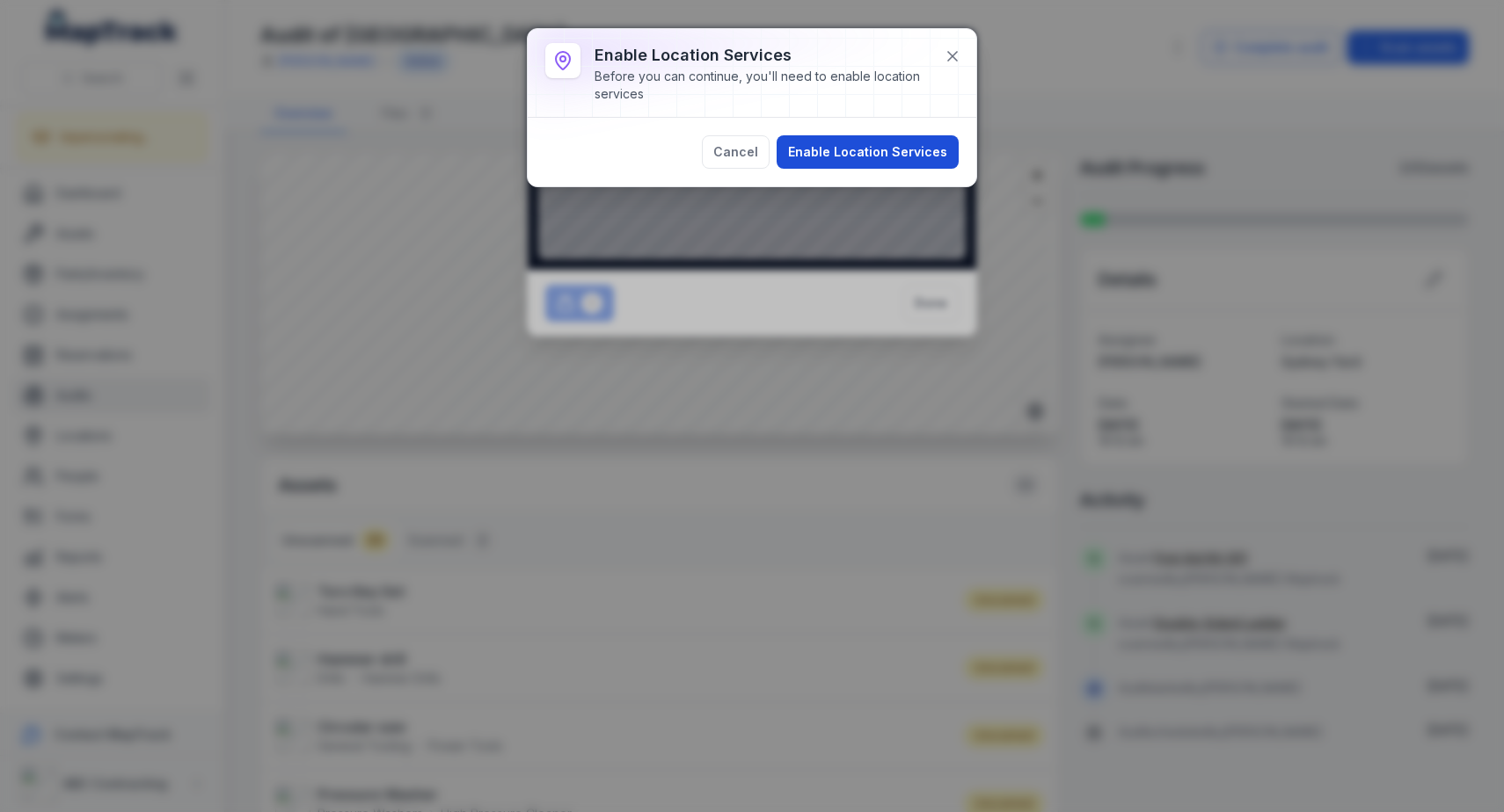
click at [885, 156] on button "Enable Location Services" at bounding box center [867, 151] width 182 height 34
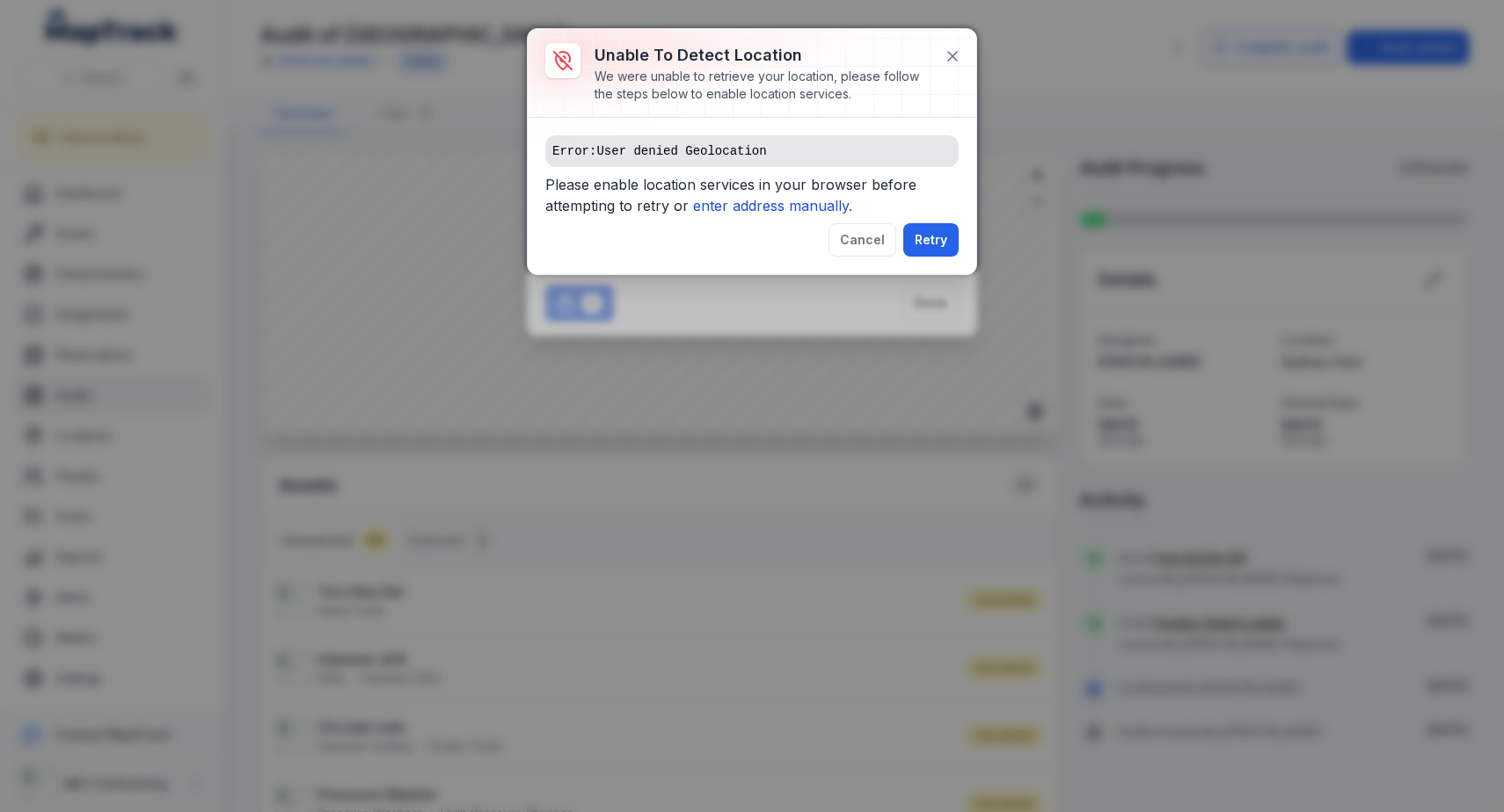
click at [747, 206] on icon "enter address manually." at bounding box center [772, 205] width 159 height 17
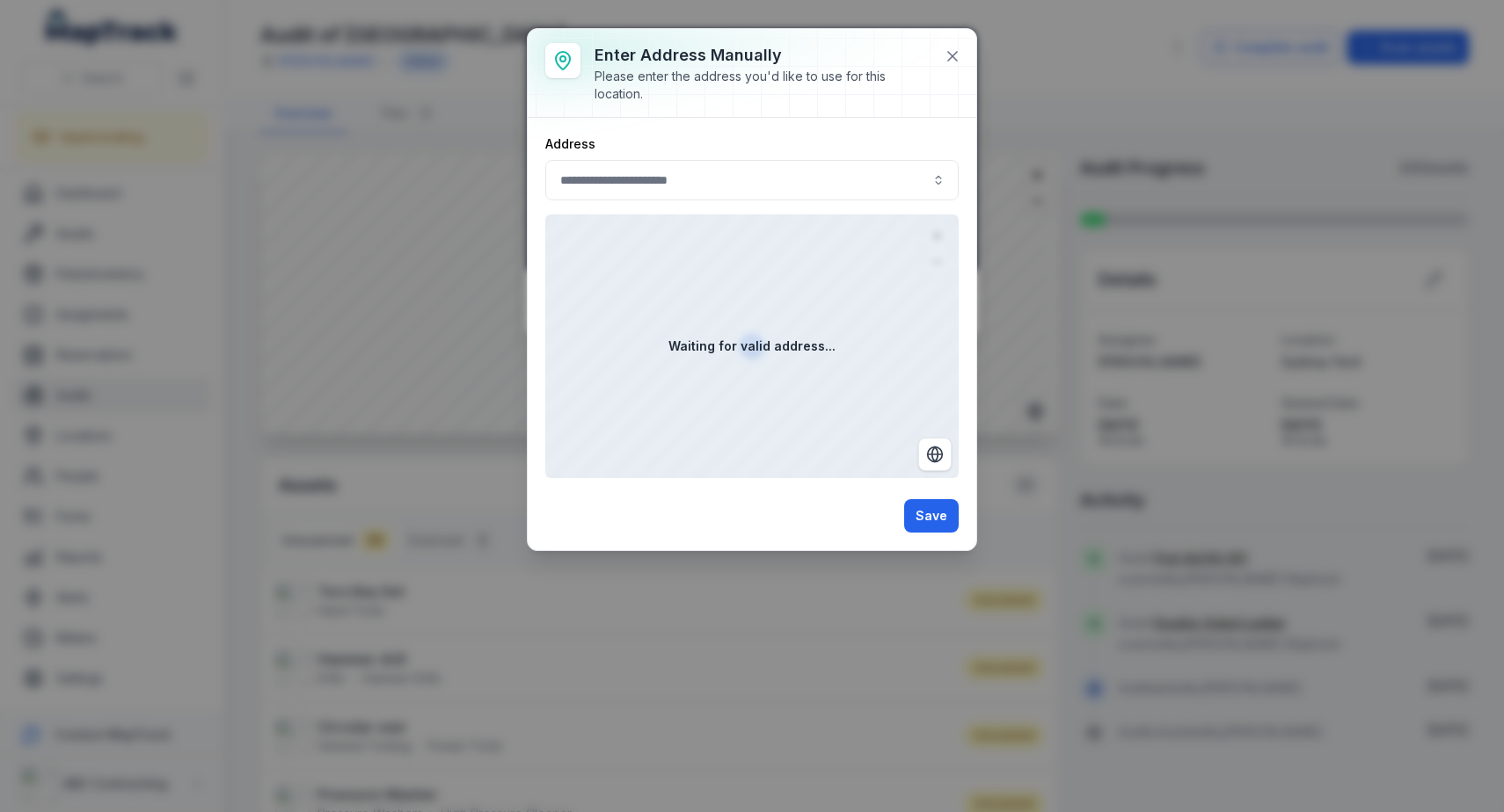
click at [757, 349] on strong "Waiting for valid address..." at bounding box center [751, 346] width 167 height 17
click at [684, 180] on input ":r4s:-form-item-label" at bounding box center [752, 180] width 413 height 40
click at [951, 49] on div "Enter address manually Please enter the address you'd like to use for this loca…" at bounding box center [752, 289] width 449 height 521
click at [950, 60] on icon at bounding box center [952, 56] width 17 height 17
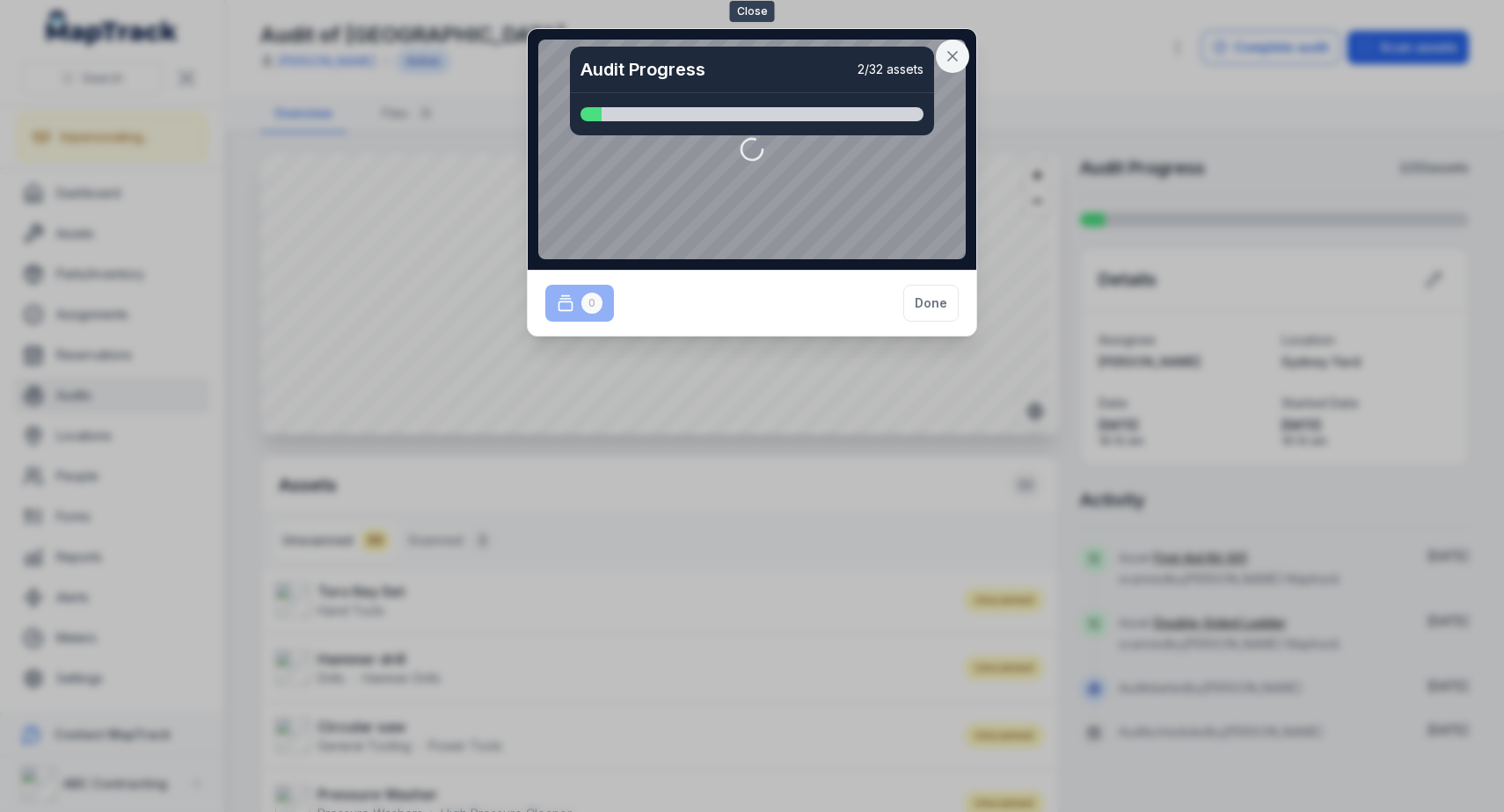
click at [951, 56] on icon at bounding box center [952, 56] width 17 height 17
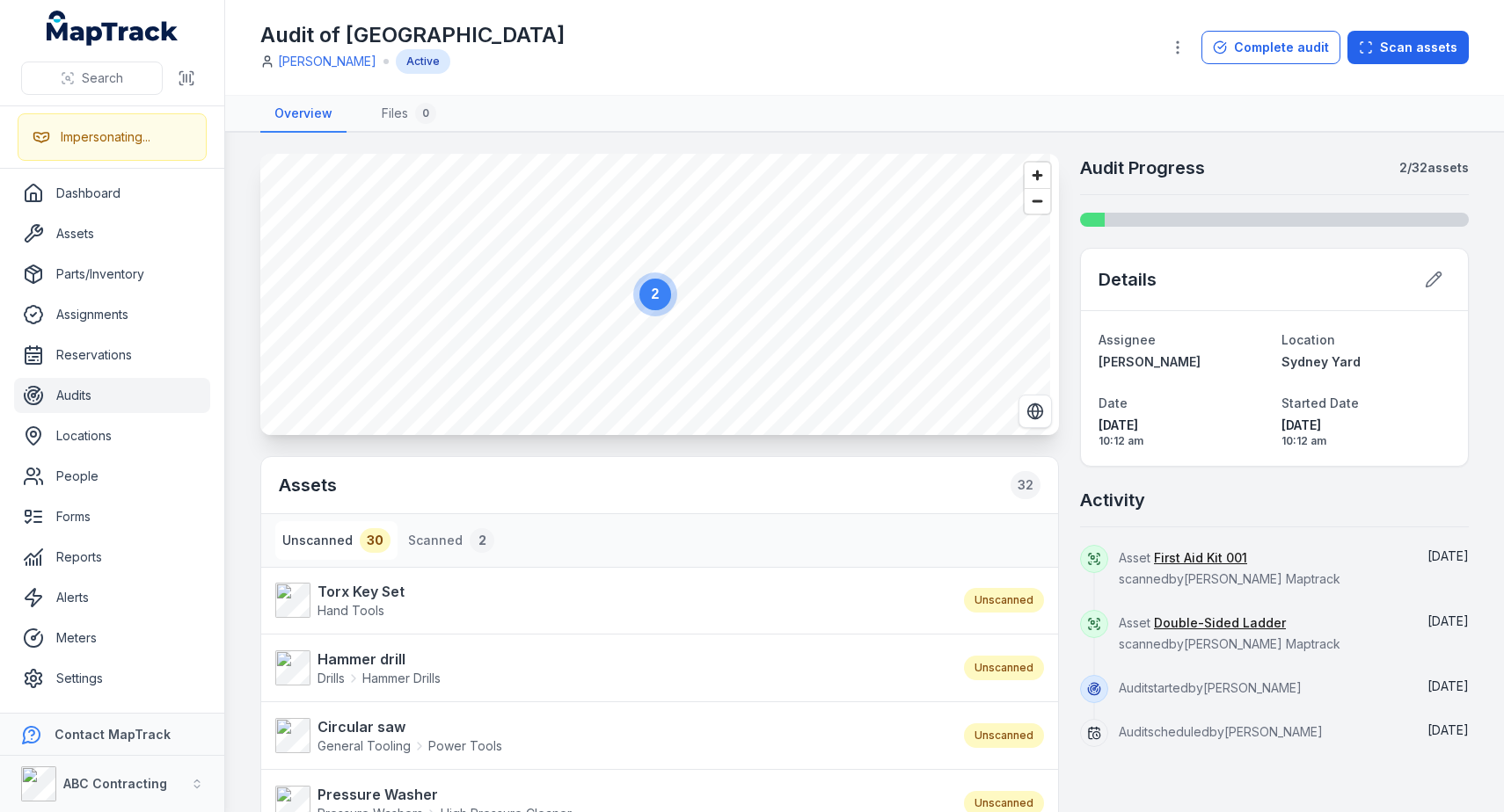
click at [952, 57] on div "Audit of Sydney Yard [PERSON_NAME] Active" at bounding box center [703, 47] width 886 height 53
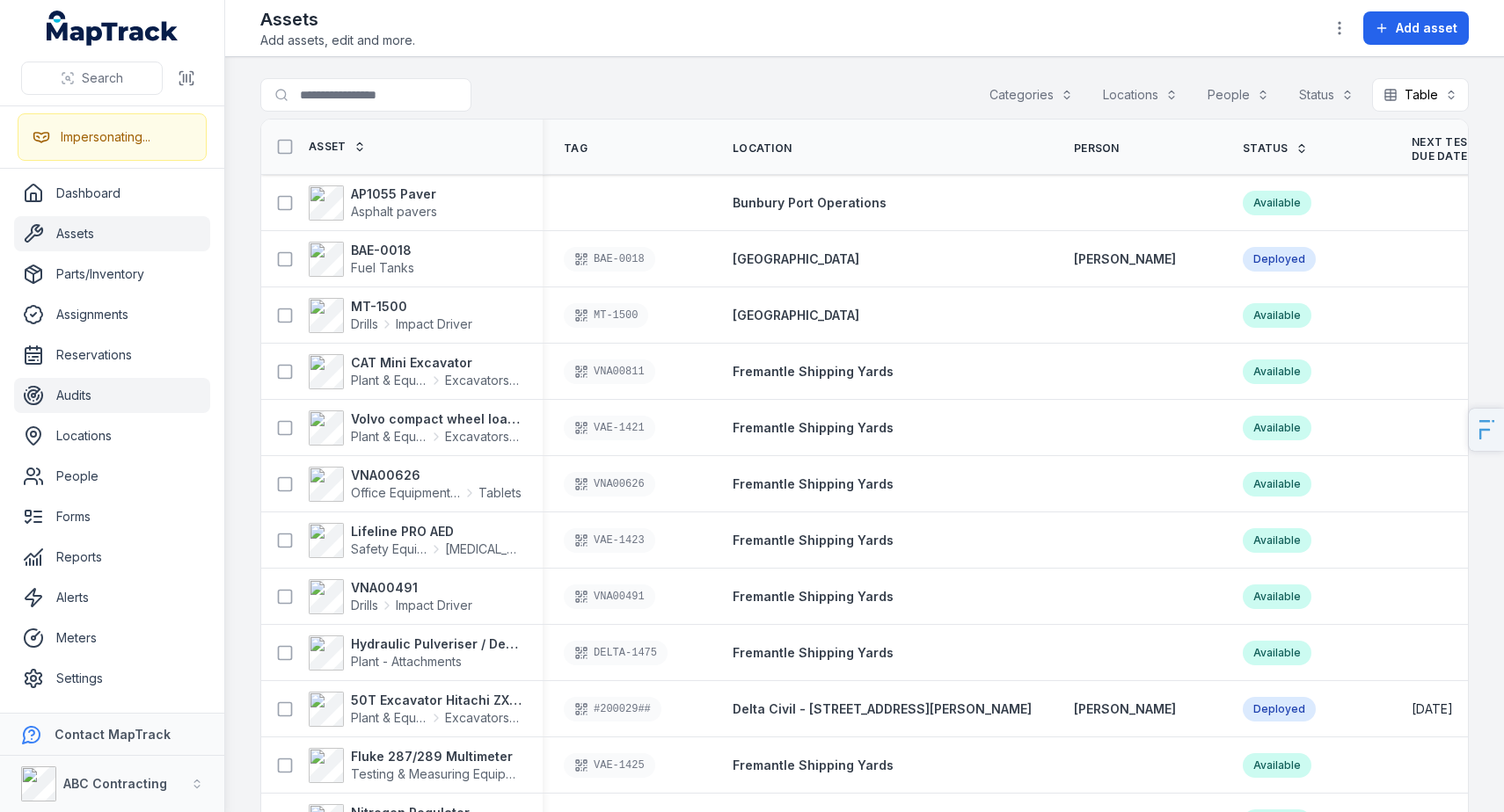
click at [110, 400] on link "Audits" at bounding box center [111, 395] width 196 height 36
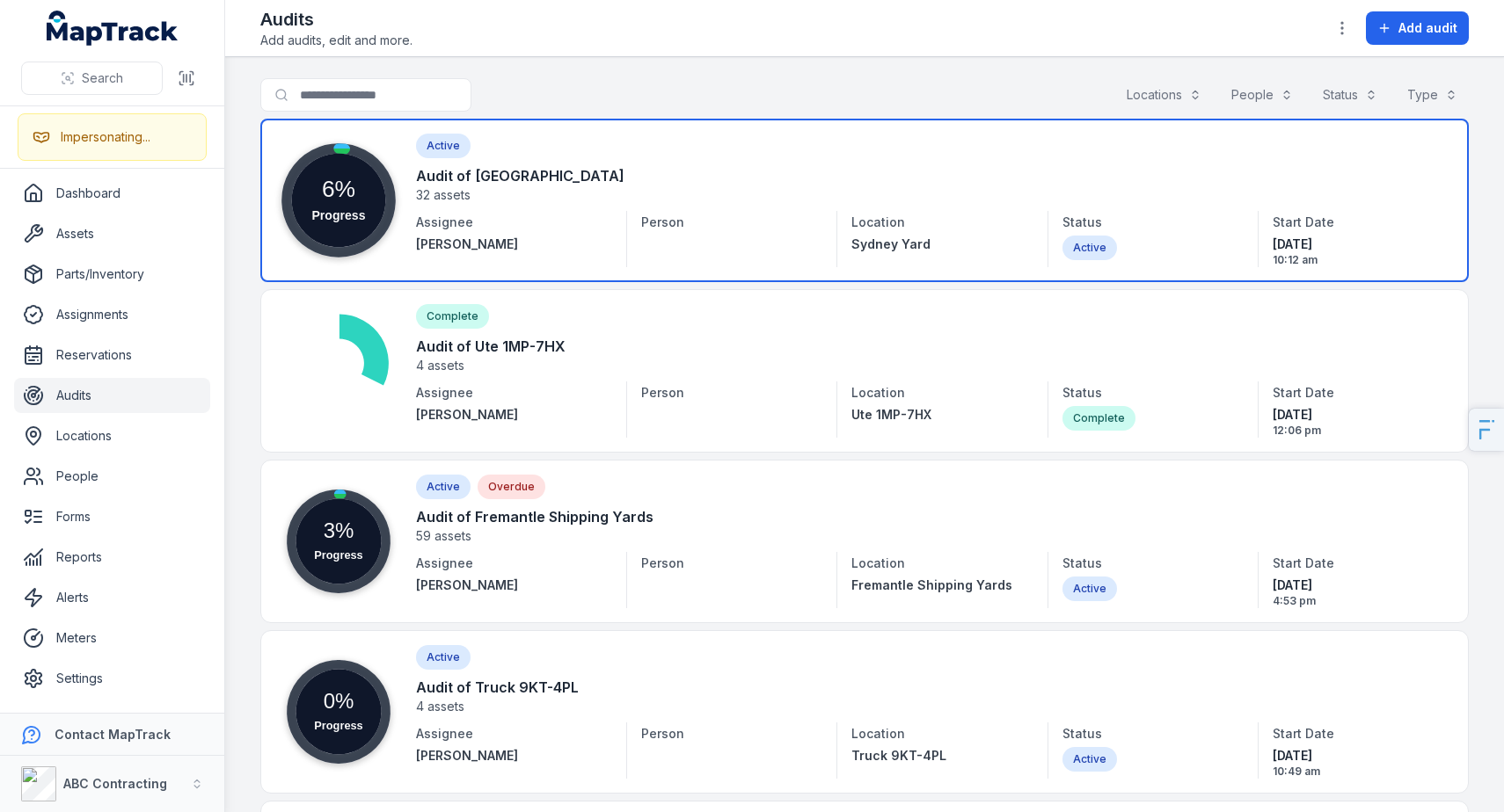
click at [454, 198] on link at bounding box center [864, 200] width 1208 height 163
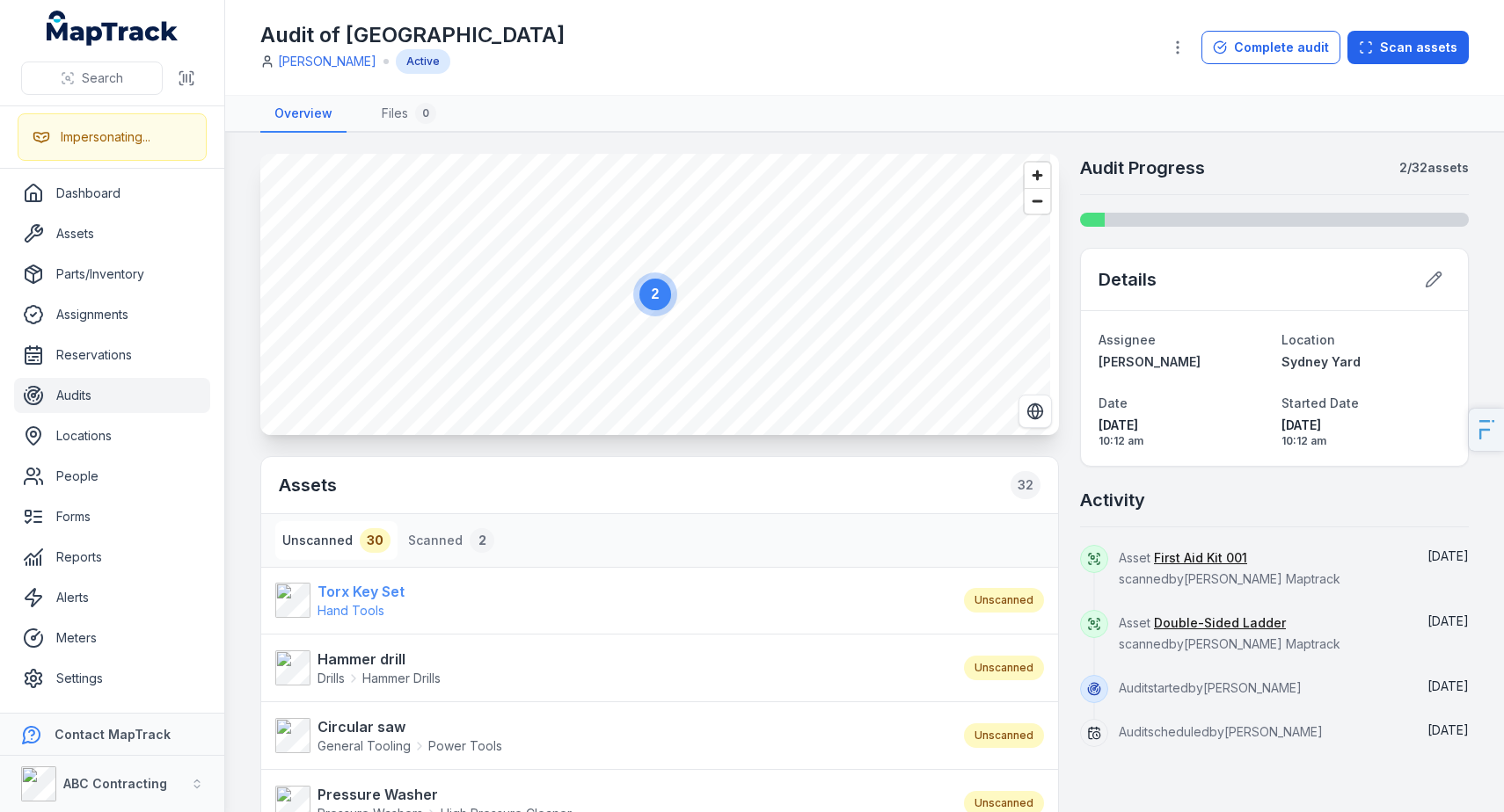
click at [383, 601] on strong "Torx Key Set" at bounding box center [360, 591] width 87 height 21
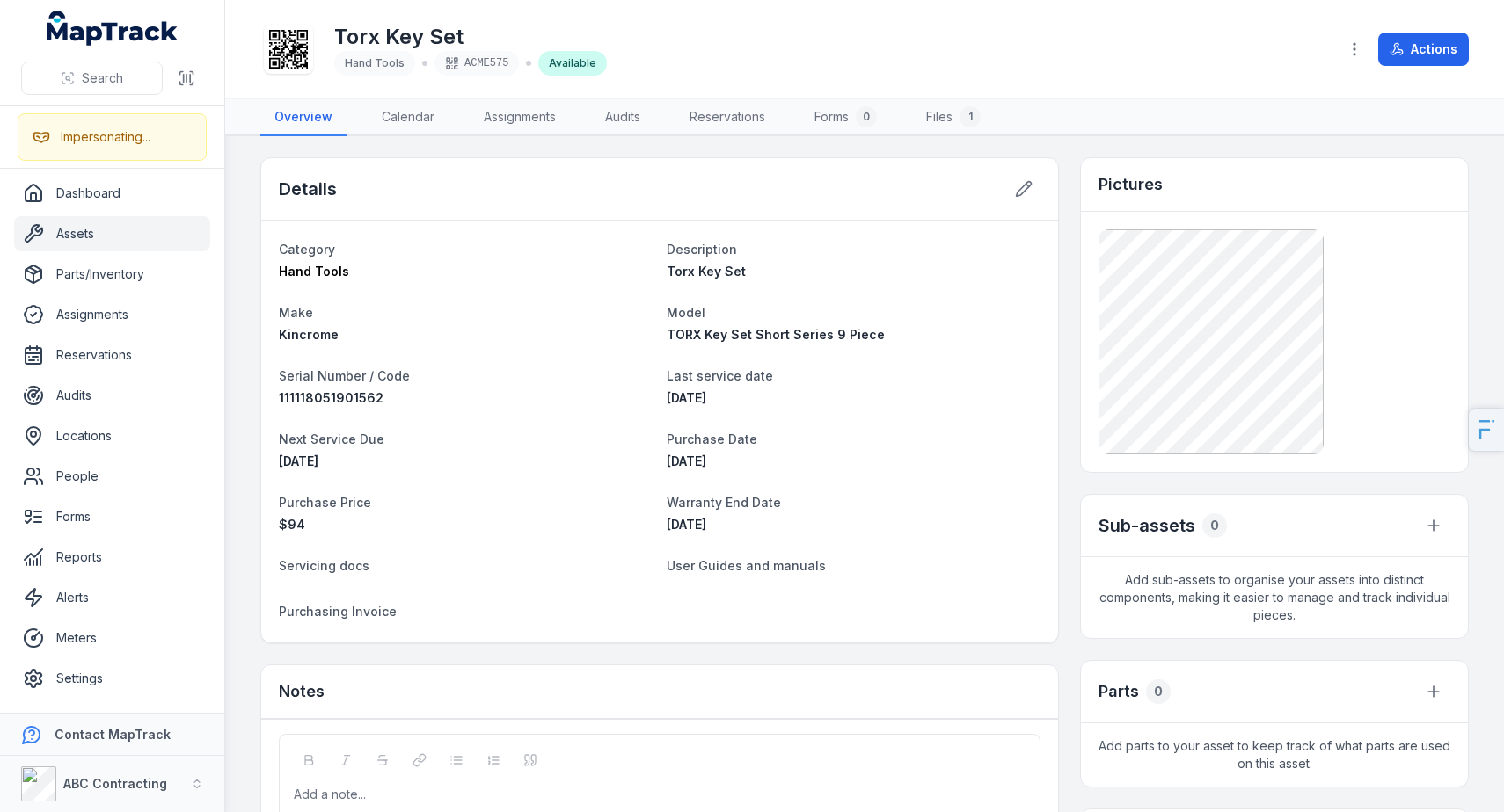
click at [316, 67] on div "Torx Key Set Hand Tools ACME575 Available" at bounding box center [791, 49] width 1063 height 57
click at [304, 64] on icon at bounding box center [288, 49] width 38 height 38
